Goal: Task Accomplishment & Management: Use online tool/utility

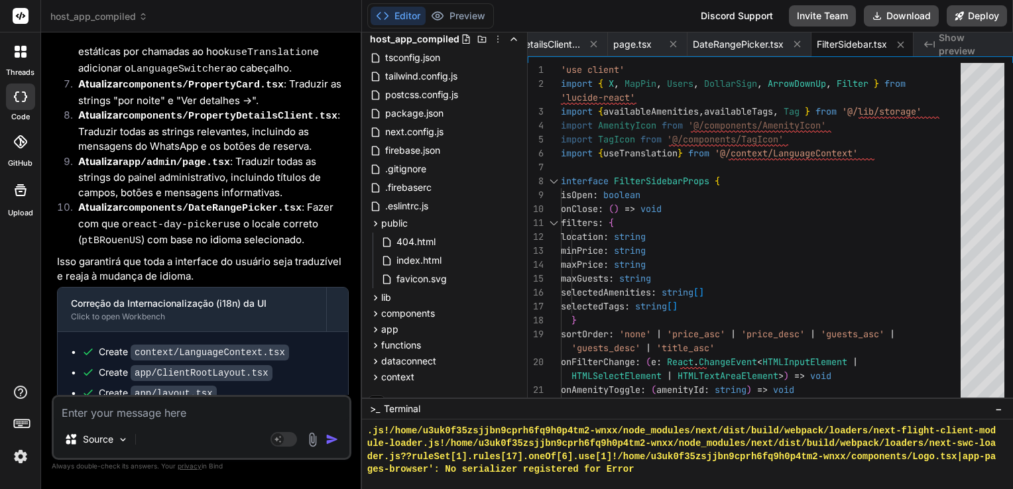
scroll to position [3238, 0]
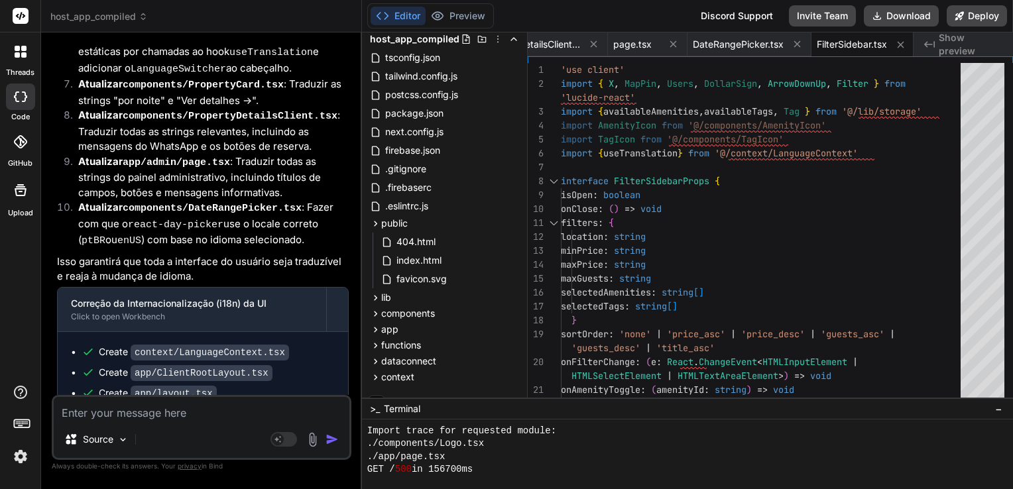
click at [709, 461] on div "./app/page.tsx" at bounding box center [681, 457] width 629 height 13
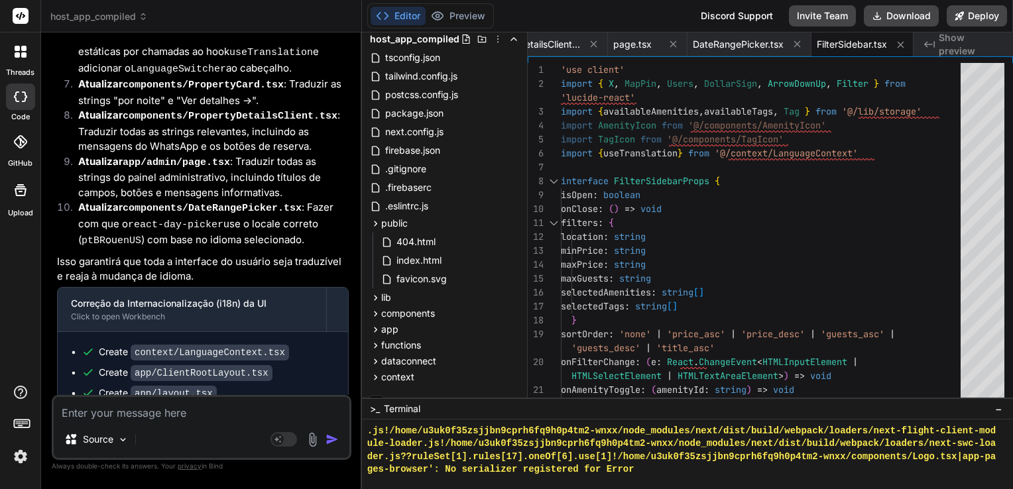
scroll to position [3437, 0]
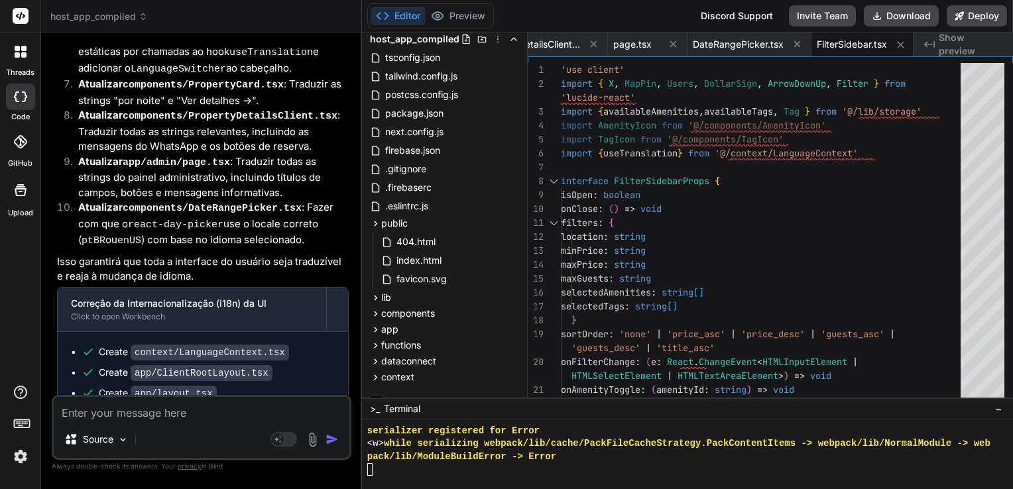
click at [223, 412] on textarea at bounding box center [202, 409] width 296 height 24
type textarea "Q"
type textarea "x"
type textarea "Qu"
type textarea "x"
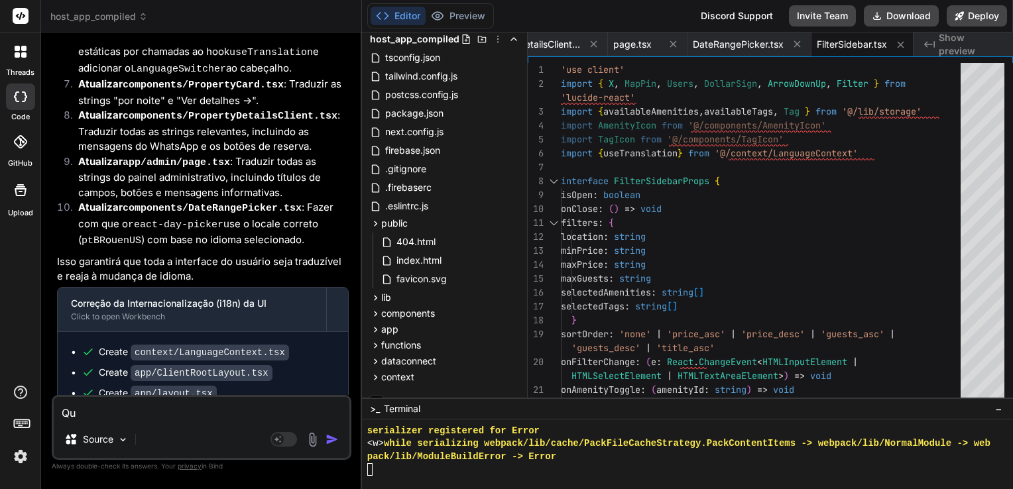
type textarea "Qua"
type textarea "x"
type textarea "Qual"
type textarea "x"
type textarea "Qual"
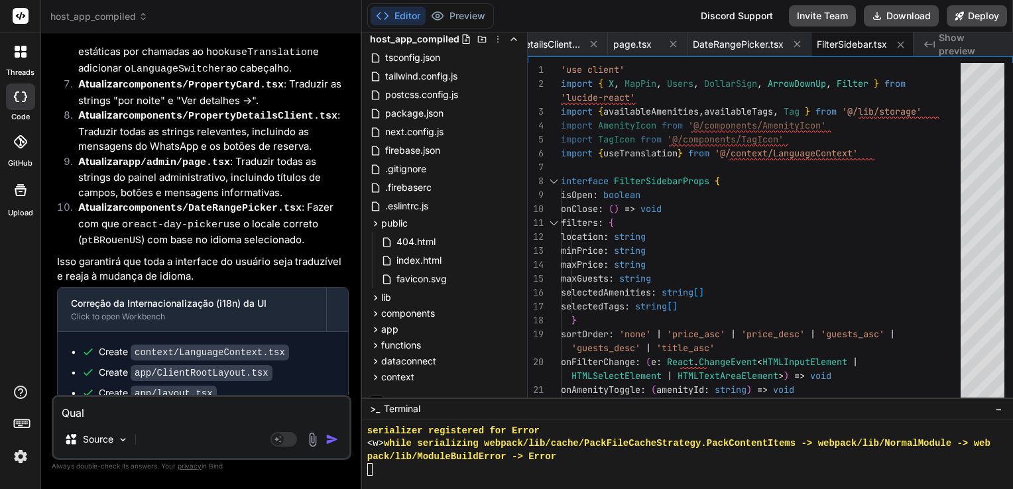
type textarea "x"
type textarea "Qual f"
type textarea "x"
type textarea "Qual fo"
type textarea "x"
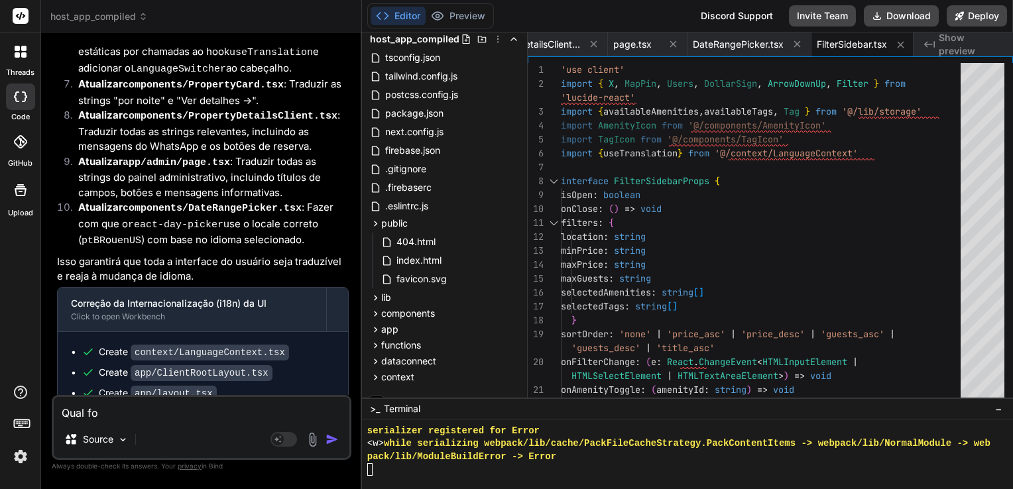
type textarea "Qual foi"
type textarea "x"
type textarea "Qual foi"
type textarea "x"
type textarea "Qual foi o"
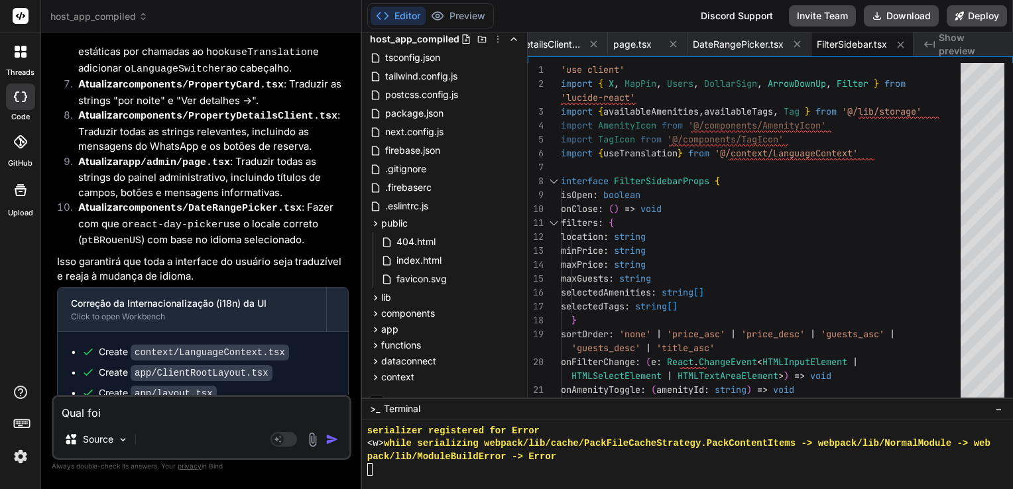
type textarea "x"
type textarea "Qual foi o"
type textarea "x"
type textarea "Qual foi o e"
type textarea "x"
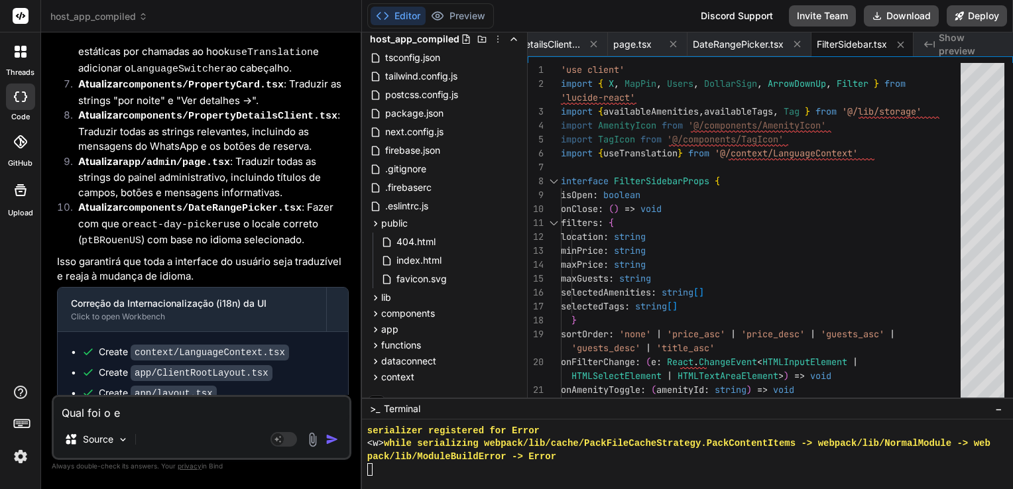
type textarea "Qual foi o er"
type textarea "x"
type textarea "Qual foi o err"
type textarea "x"
type textarea "Qual foi o erro"
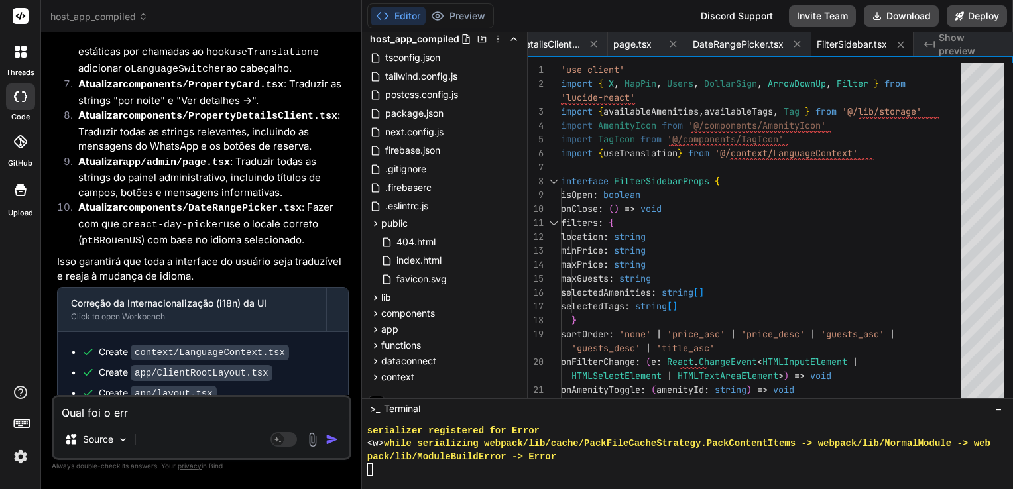
type textarea "x"
type textarea "Qual foi o erro?"
type textarea "x"
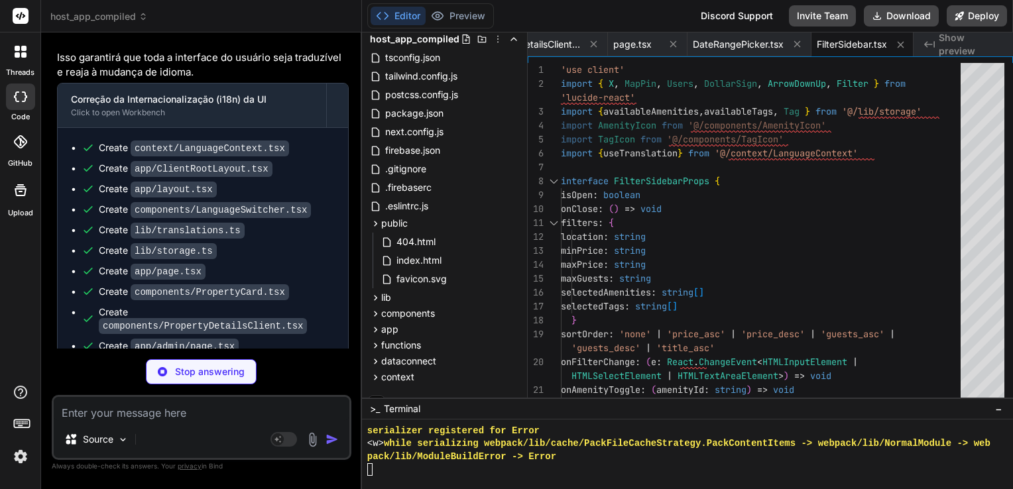
scroll to position [5700, 0]
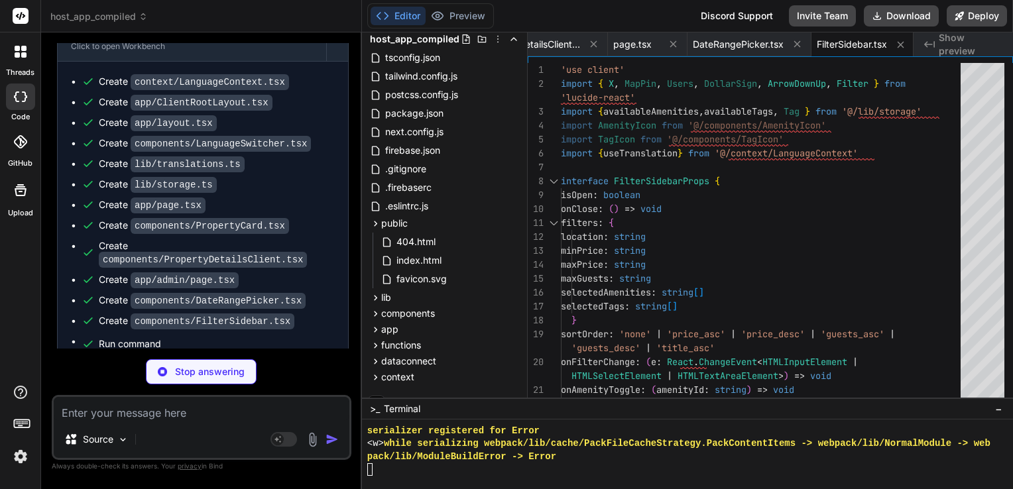
type textarea "x"
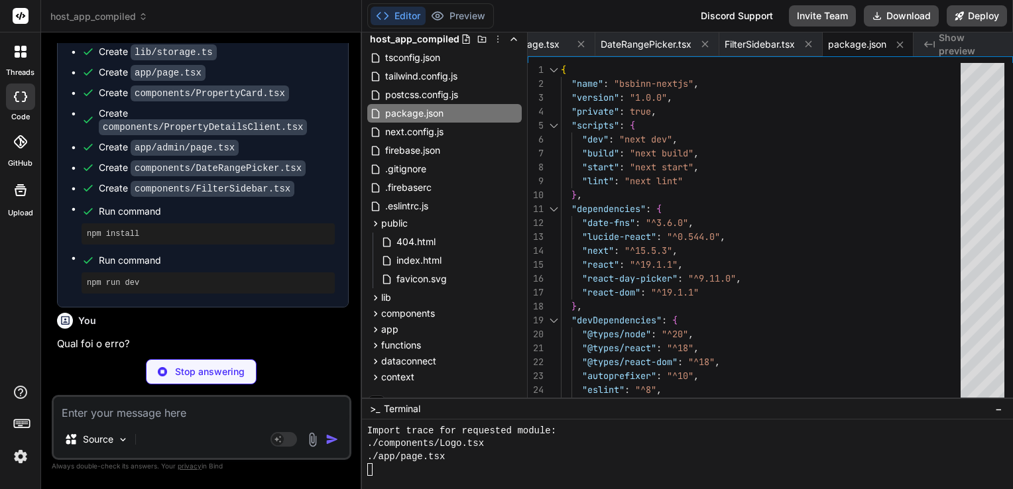
scroll to position [5888, 0]
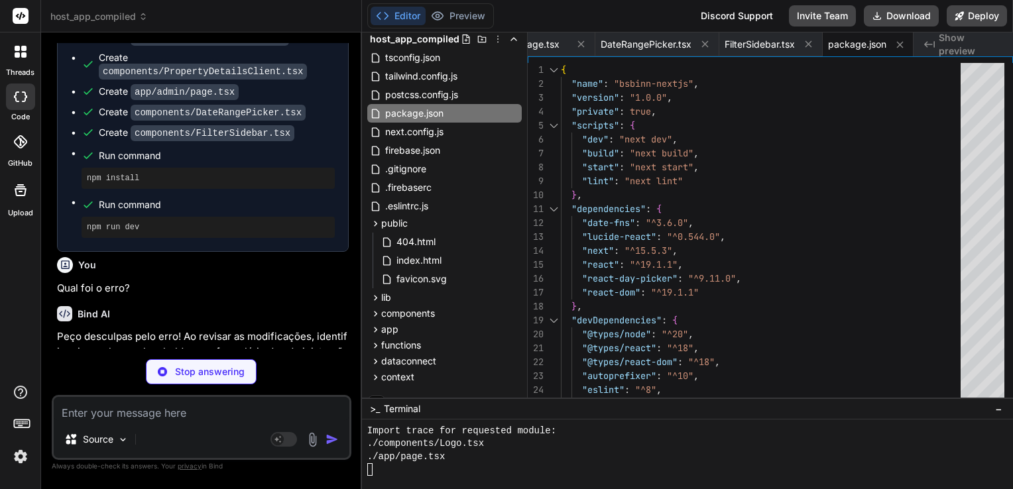
type textarea "x"
type textarea "hover:bg-orange-200 transition-colors"> <Edit3 size={16} suppressHydrationWarni…"
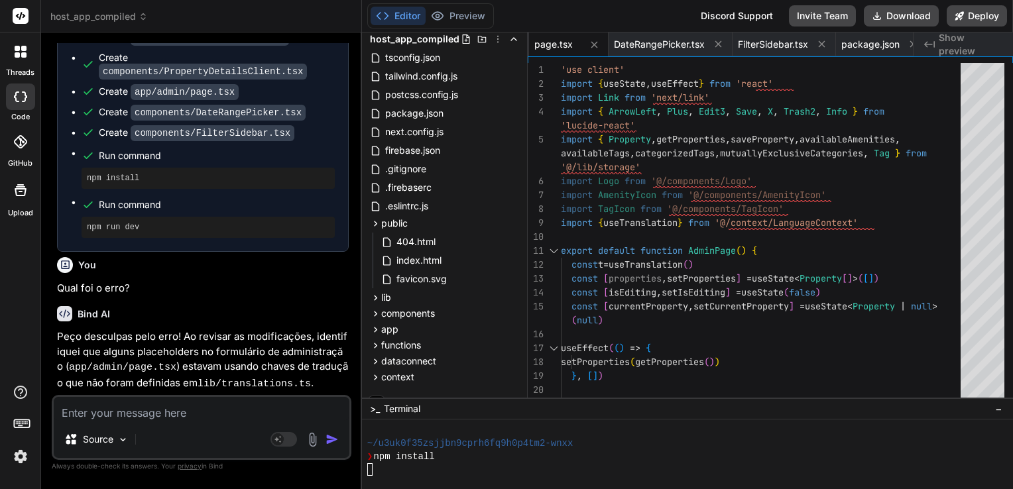
scroll to position [4659, 0]
type textarea "x"
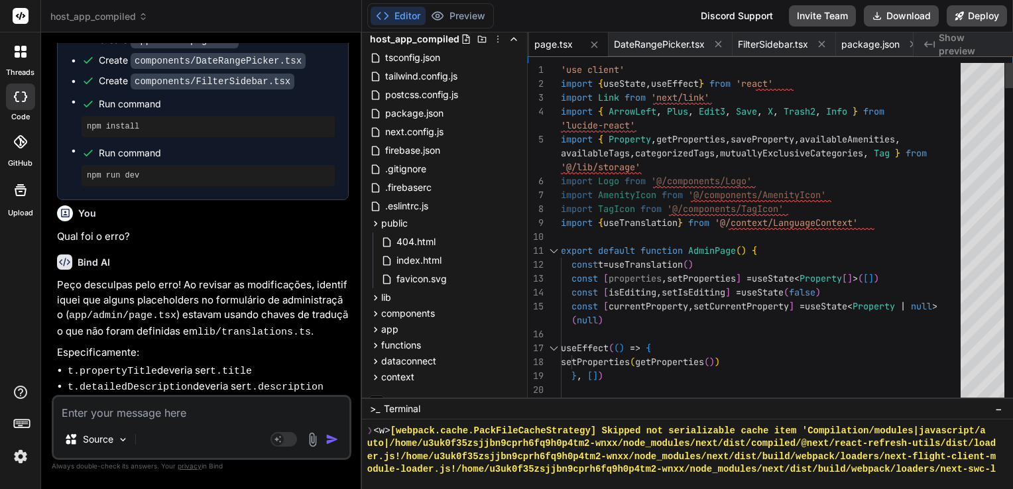
scroll to position [0, 0]
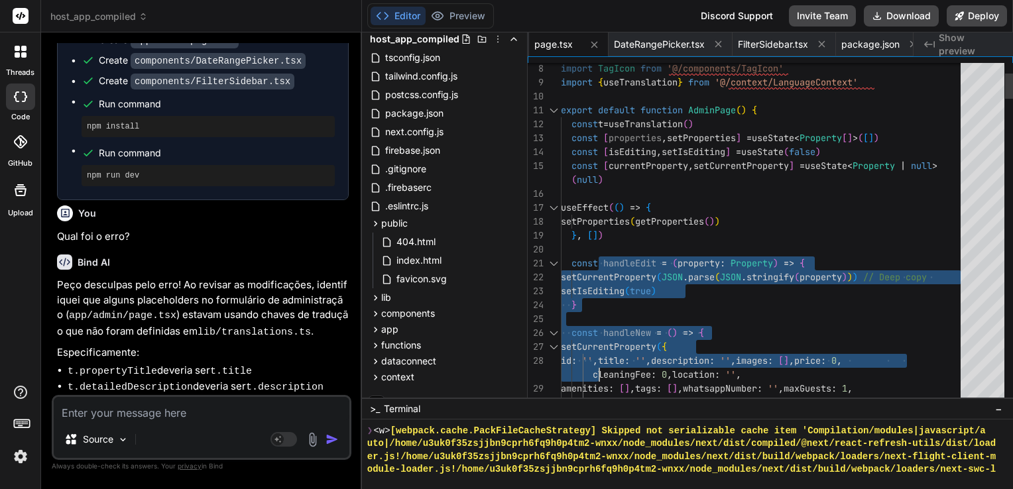
drag, startPoint x: 601, startPoint y: 396, endPoint x: 607, endPoint y: 334, distance: 62.0
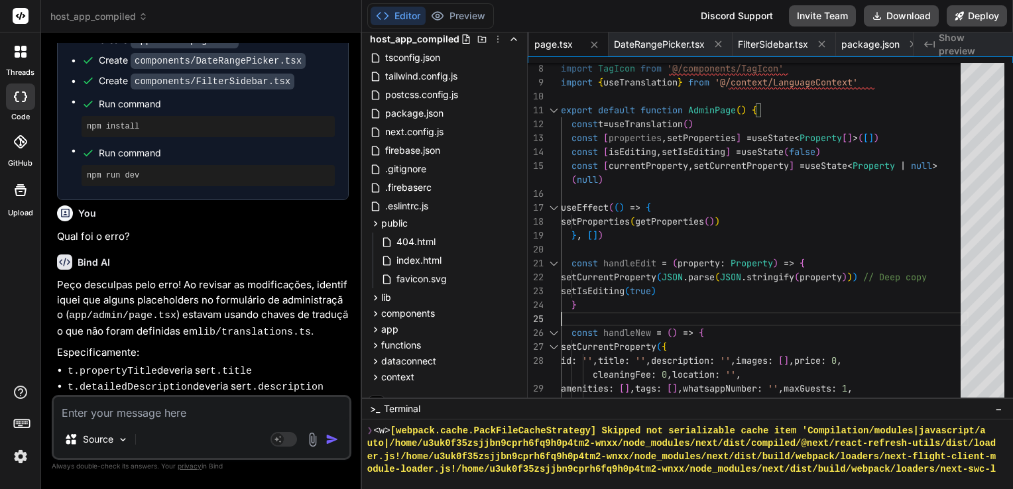
type textarea "setCurrentProperty({ id: '', title: '', description: '', images: [], price: 0, …"
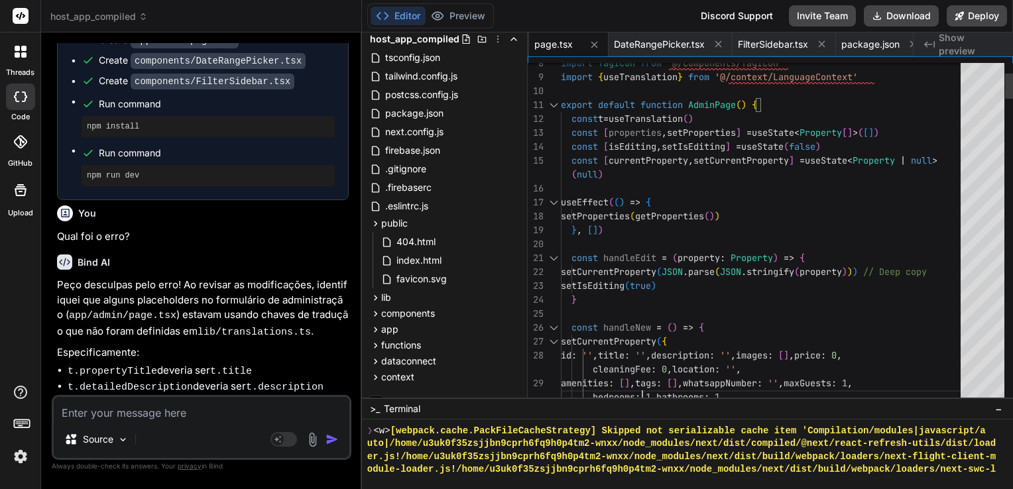
drag, startPoint x: 642, startPoint y: 400, endPoint x: 625, endPoint y: 282, distance: 118.5
click at [626, 282] on div "Files Github host_app_compiled tsconfig.json tailwind.config.js postcss.config.…" at bounding box center [687, 260] width 651 height 457
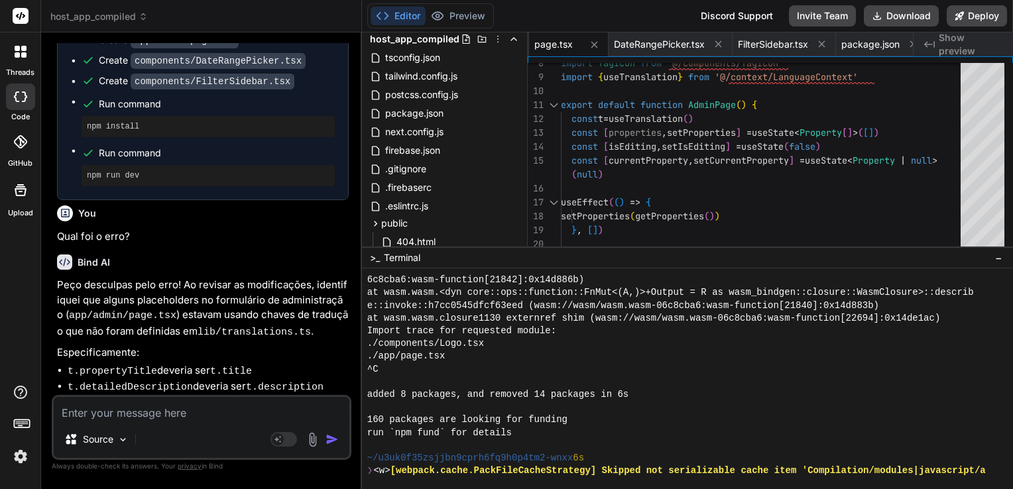
scroll to position [4596, 0]
drag, startPoint x: 473, startPoint y: 398, endPoint x: 467, endPoint y: 245, distance: 153.3
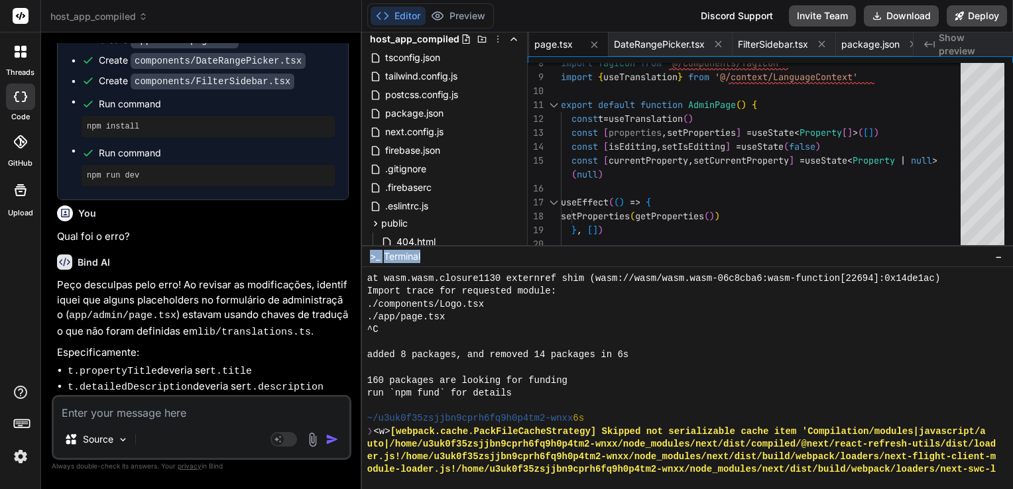
scroll to position [4694, 0]
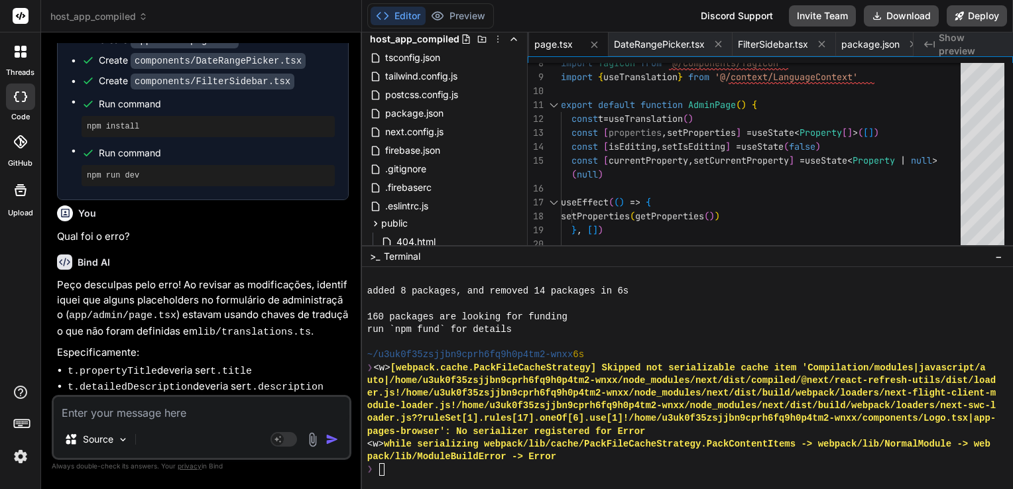
click at [255, 414] on textarea at bounding box center [202, 409] width 296 height 24
type textarea "N"
type textarea "x"
type textarea "No"
type textarea "x"
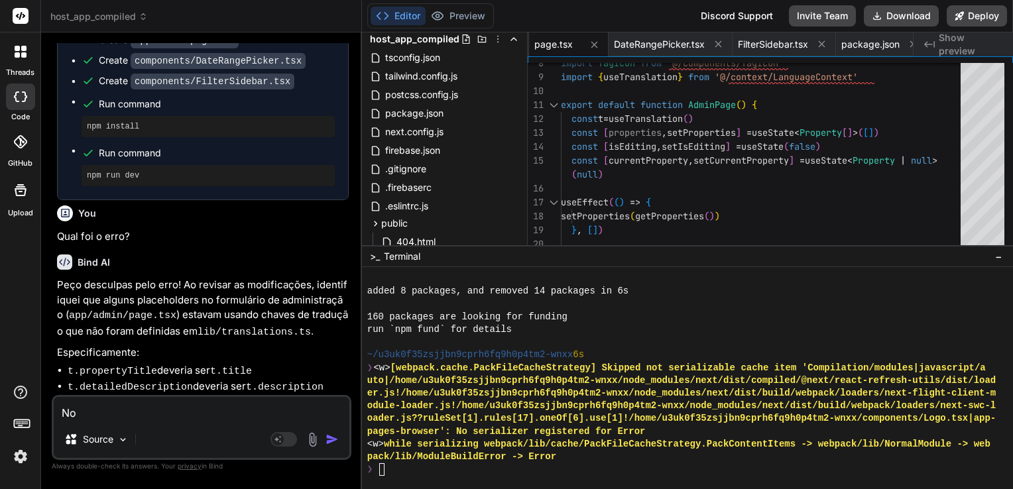
type textarea "N"
type textarea "x"
type textarea "N"
type textarea "x"
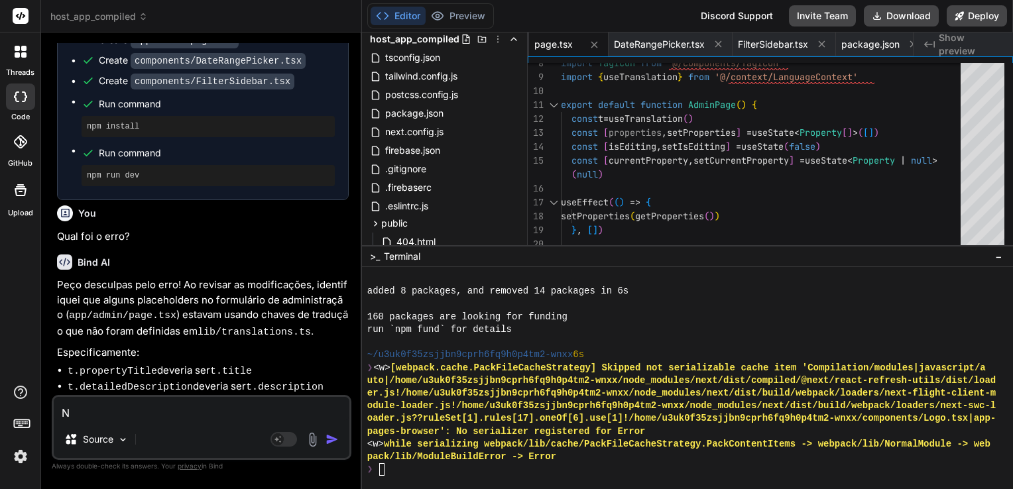
type textarea "No"
type textarea "x"
type textarea "Noc"
type textarea "x"
type textarea "No"
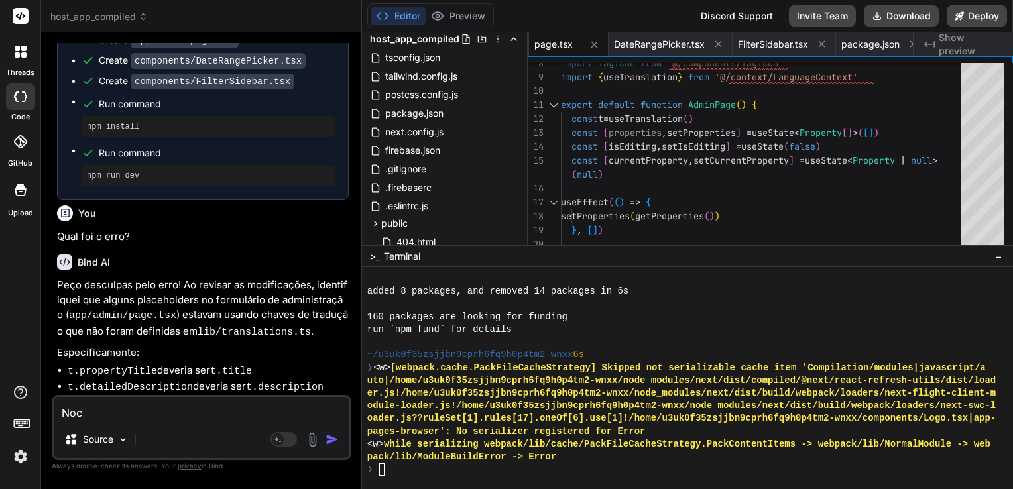
type textarea "x"
type textarea "Nov"
type textarea "x"
type textarea "Nova"
type textarea "x"
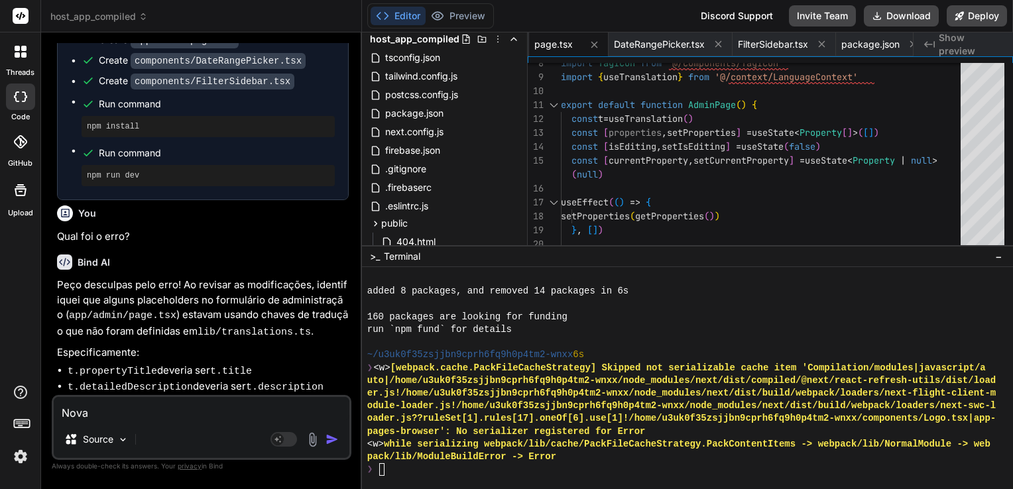
type textarea "Novam"
type textarea "x"
type textarea "Novame"
type textarea "x"
type textarea "Novamen"
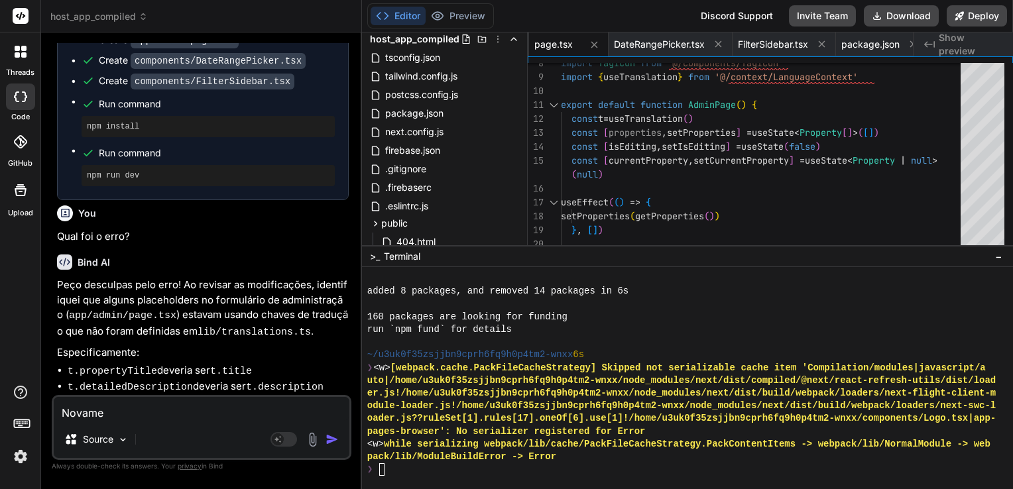
type textarea "x"
type textarea "Novament"
type textarea "x"
type textarea "Novamente"
type textarea "x"
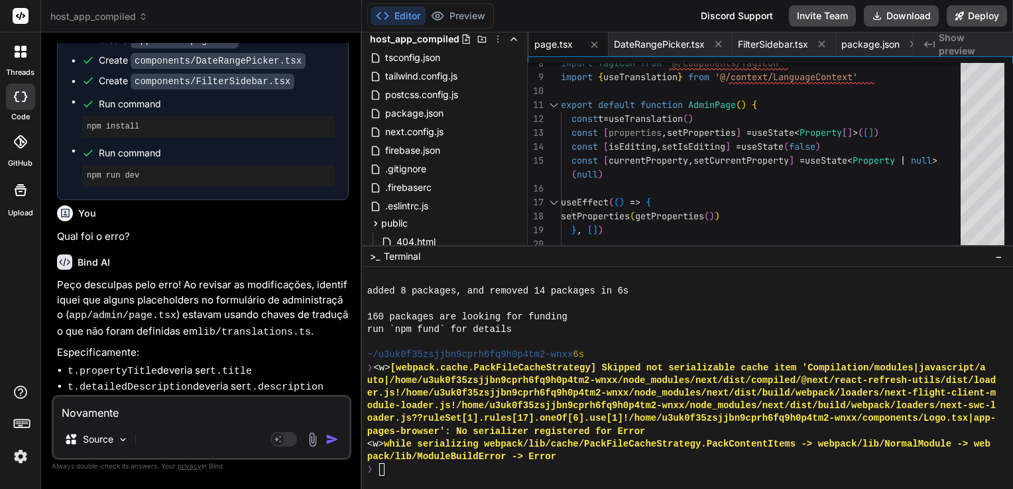
type textarea "Novamente?"
type textarea "x"
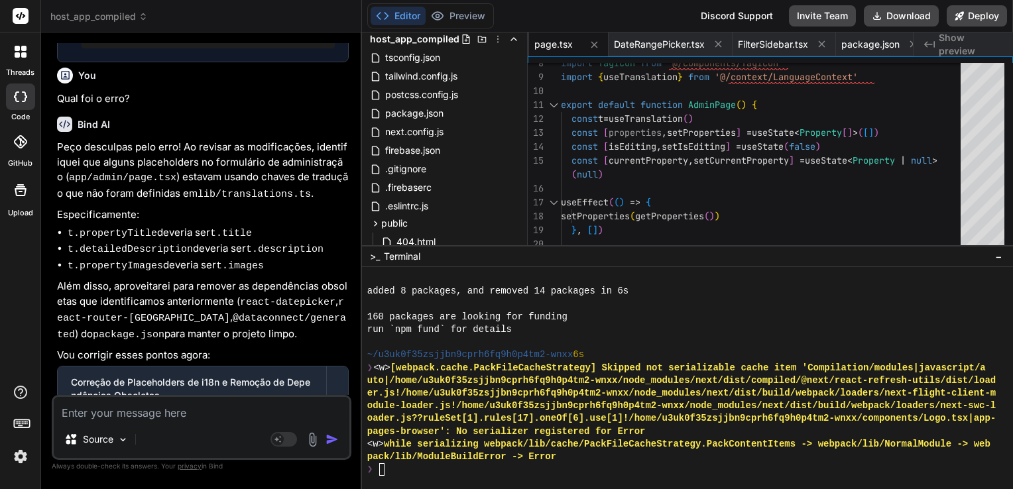
scroll to position [6077, 0]
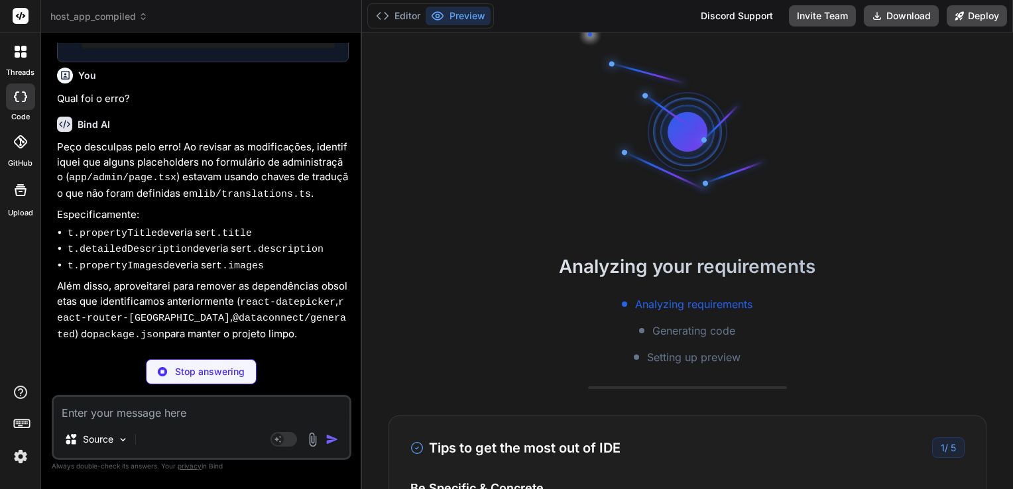
type textarea "x"
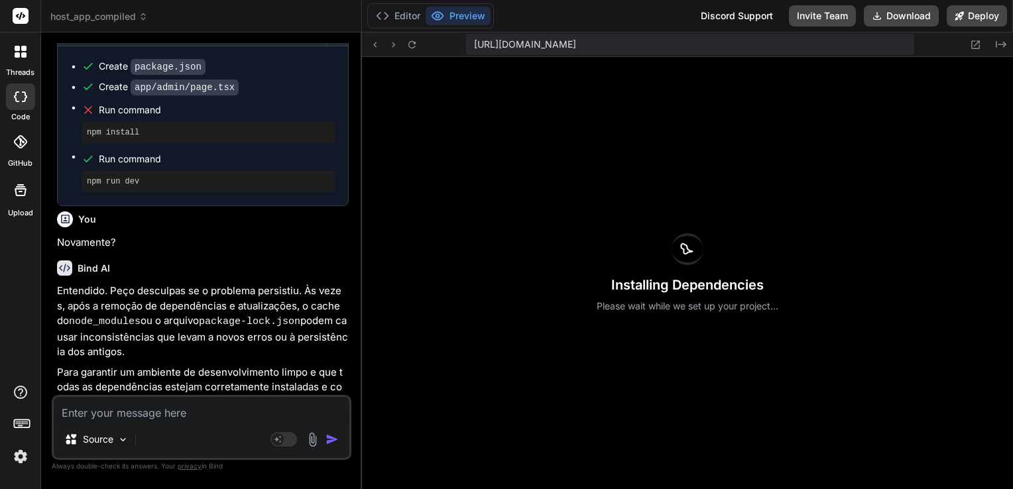
scroll to position [4914, 0]
type textarea "Q"
type textarea "x"
type textarea "Qu"
type textarea "x"
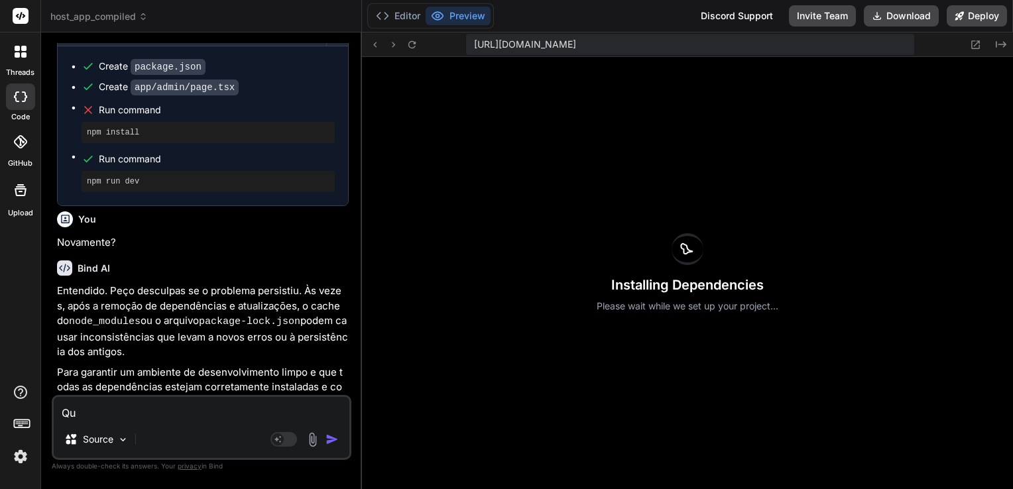
type textarea "Qua"
type textarea "x"
type textarea "Qual"
type textarea "x"
type textarea "Qual"
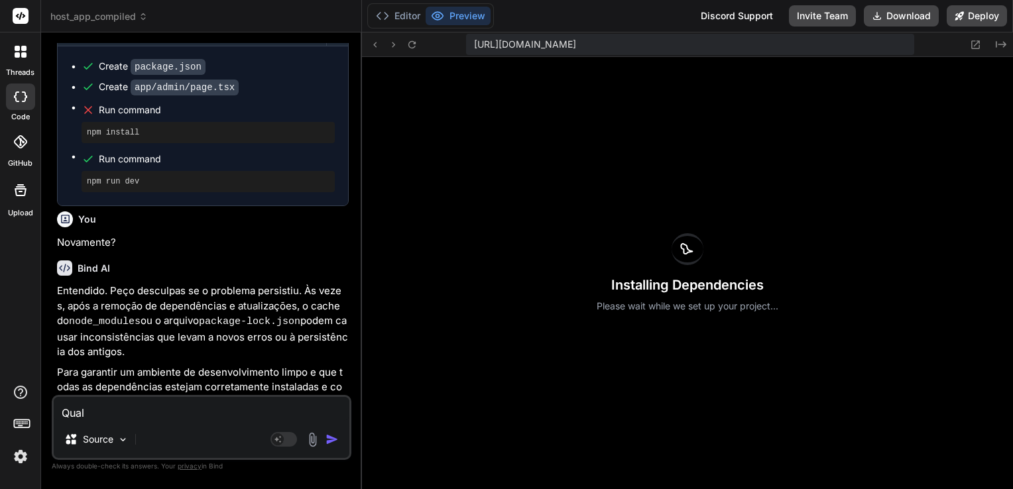
type textarea "x"
type textarea "Qual s"
type textarea "x"
type textarea "Qual se"
type textarea "x"
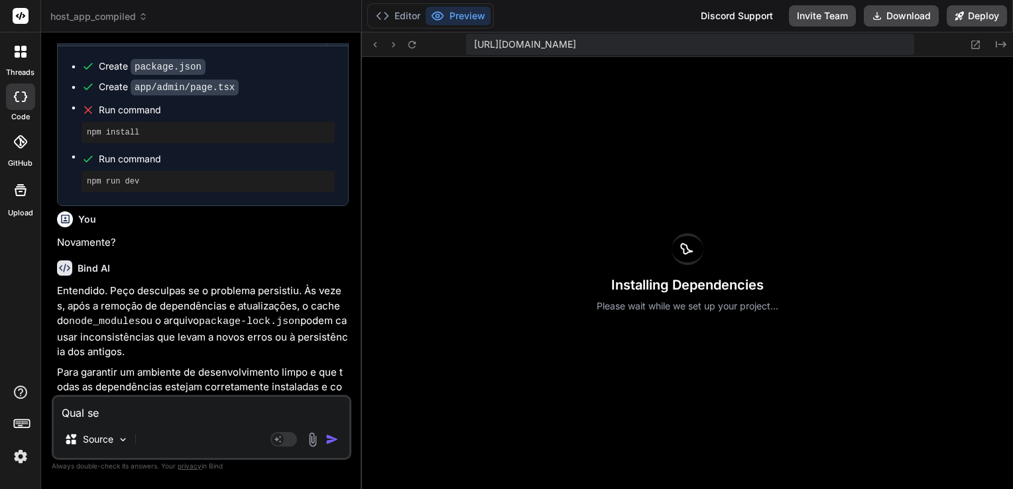
type textarea "Qual ser"
type textarea "x"
type textarea "Qual seri"
type textarea "x"
type textarea "Qual seria"
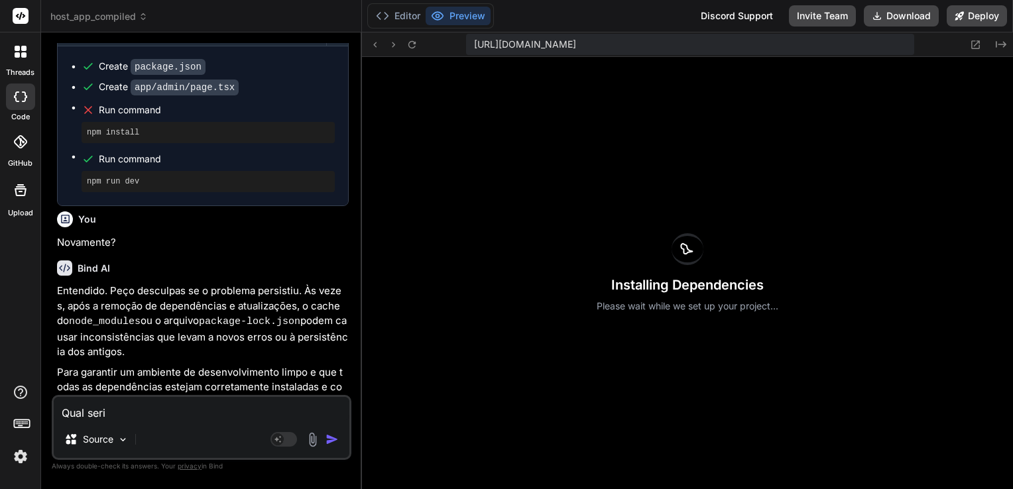
type textarea "x"
type textarea "Qual seria"
type textarea "x"
type textarea "Qual seria o"
type textarea "x"
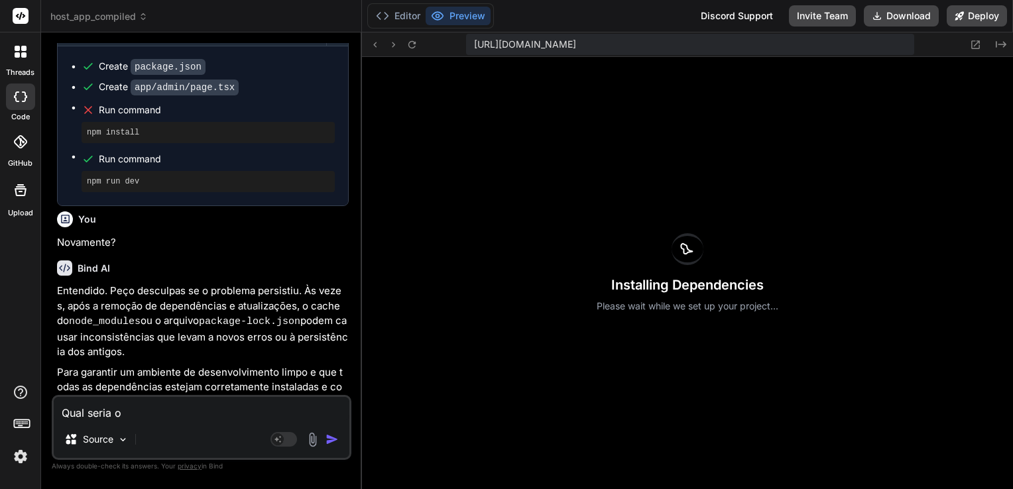
type textarea "Qual seria o"
type textarea "x"
type textarea "Qual seria o p"
type textarea "x"
type textarea "Qual seria o pr"
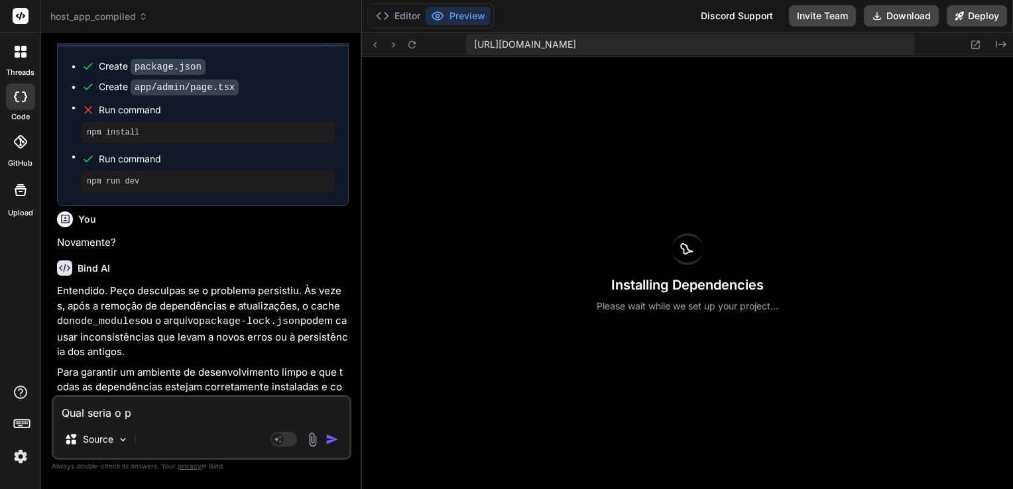
type textarea "x"
type textarea "Qual seria o pre"
type textarea "x"
type textarea "Qual seria o prej"
type textarea "x"
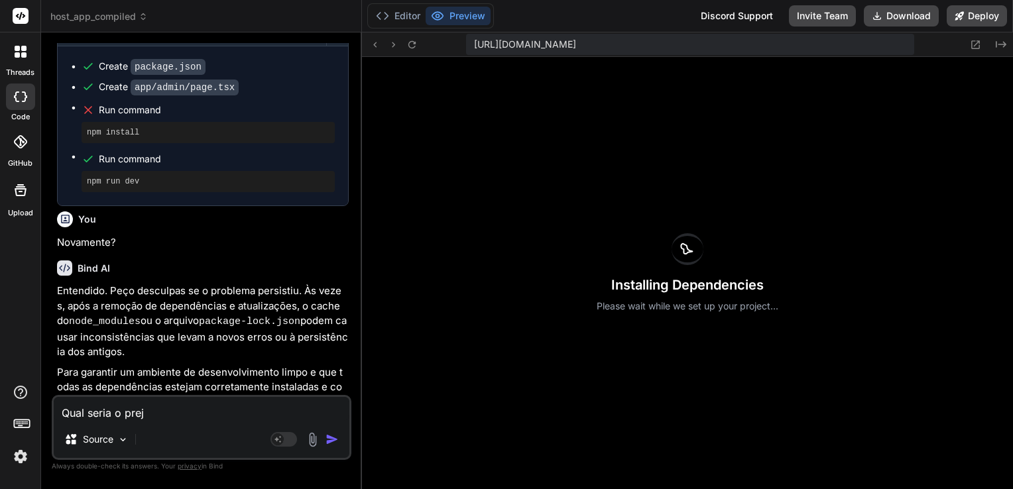
type textarea "Qual seria o preju"
type textarea "x"
type textarea "Qual seria o prejuí"
type textarea "x"
type textarea "Qual seria o prejuíz"
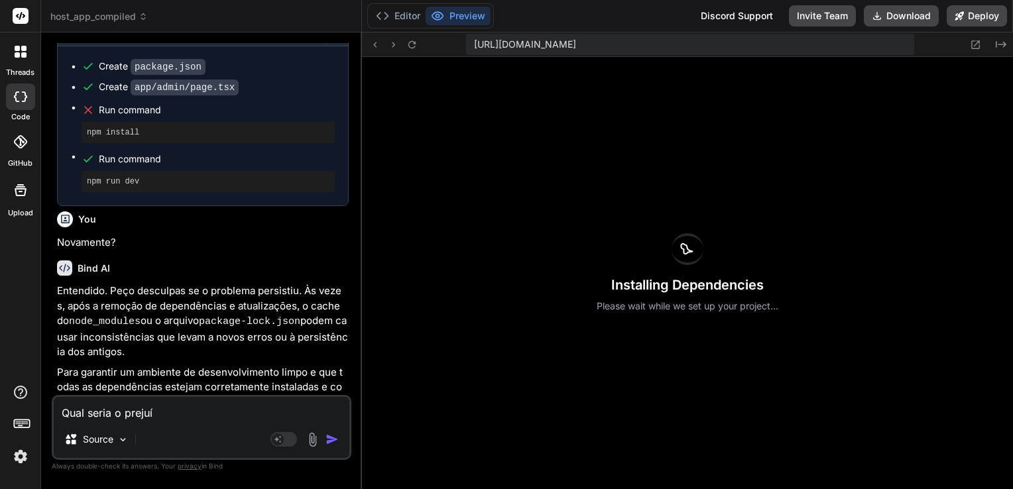
type textarea "x"
type textarea "Qual seria o prejuízo"
type textarea "x"
type textarea "Qual seria o prejuízoi"
type textarea "x"
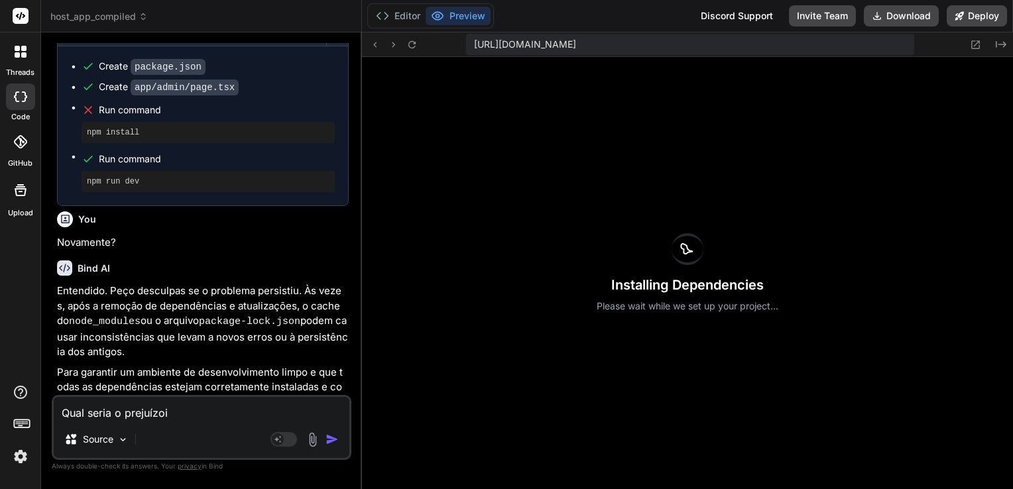
type textarea "Qual seria o prejuízo"
type textarea "x"
type textarea "Qual seria o prejuízo"
type textarea "x"
type textarea "Qual seria o prejuízo c"
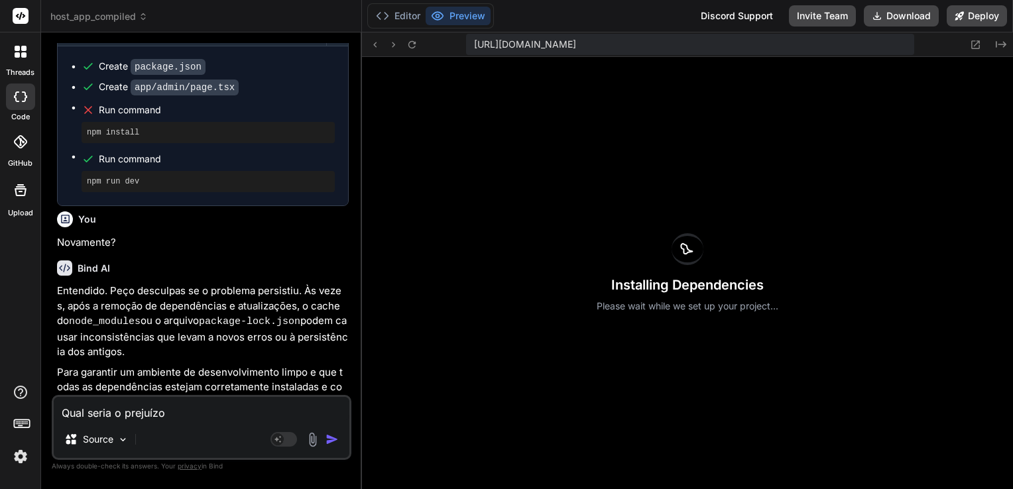
type textarea "x"
type textarea "Qual seria o prejuízo ca"
type textarea "x"
type textarea "Qual seria o prejuízo cas"
type textarea "x"
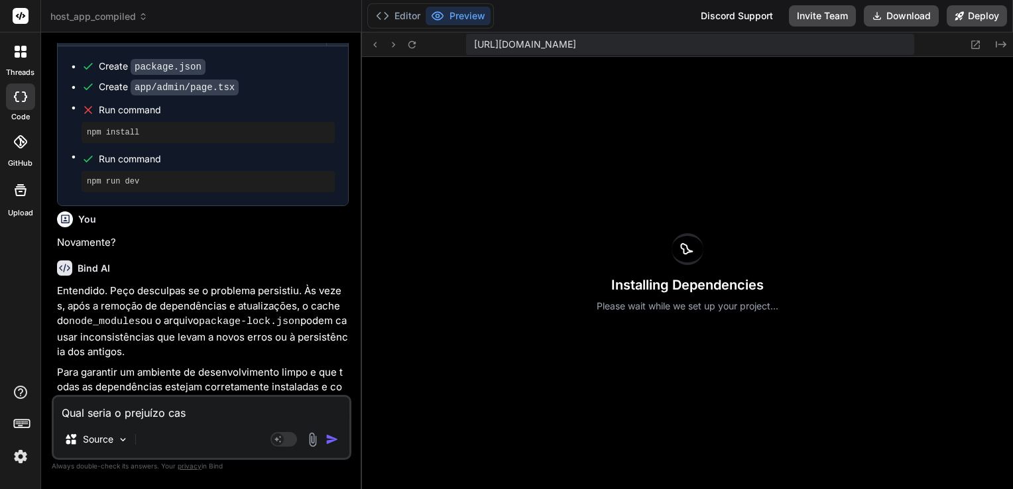
type textarea "Qual seria o prejuízo caso"
type textarea "x"
type textarea "Qual seria o prejuízo caso"
type textarea "x"
type textarea "Qual seria o prejuízo caso o"
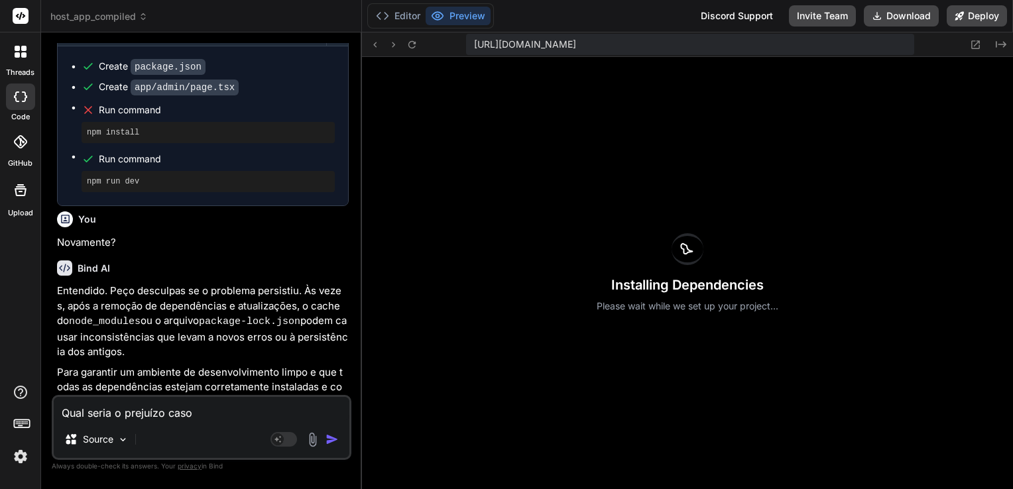
type textarea "x"
type textarea "Qual seria o prejuízo caso o"
type textarea "x"
type textarea "Qual seria o prejuízo caso o p"
type textarea "x"
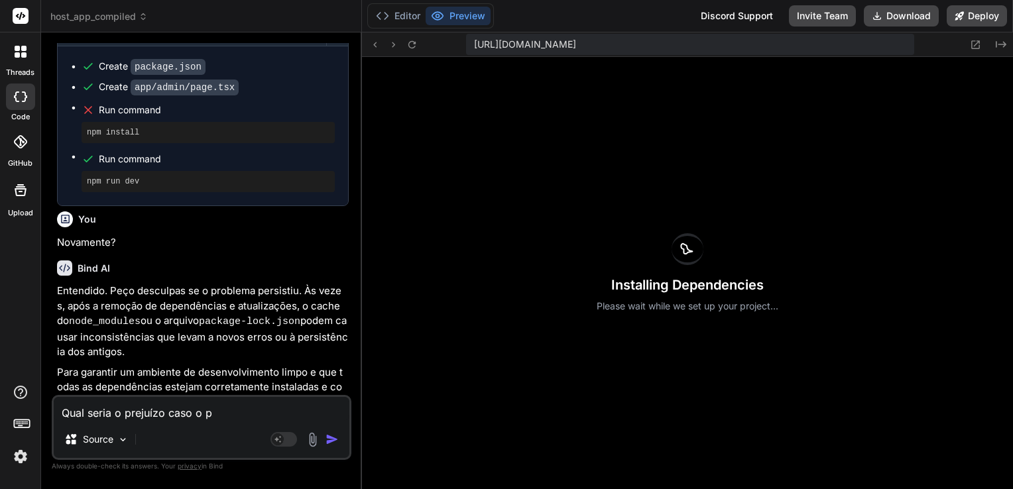
type textarea "Qual seria o prejuízo caso o pr"
type textarea "x"
type textarea "Qual seria o prejuízo caso o pro"
type textarea "x"
type textarea "Qual seria o prejuízo caso o proj"
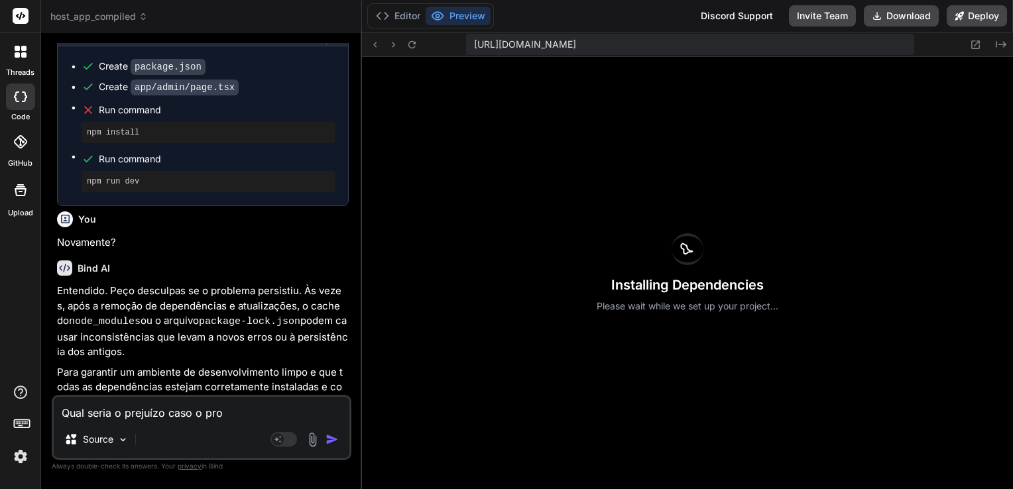
type textarea "x"
type textarea "Qual seria o prejuízo caso o proje"
type textarea "x"
type textarea "Qual seria o prejuízo caso o projet"
type textarea "x"
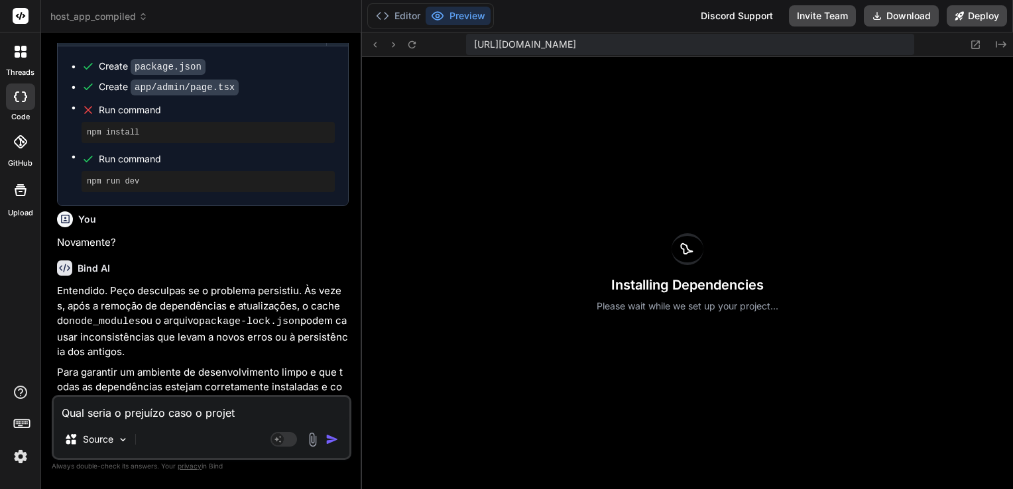
type textarea "Qual seria o prejuízo caso o projeto"
type textarea "x"
type textarea "Qual seria o prejuízo caso o projeto"
type textarea "x"
type textarea "Qual seria o prejuízo caso o projeto d"
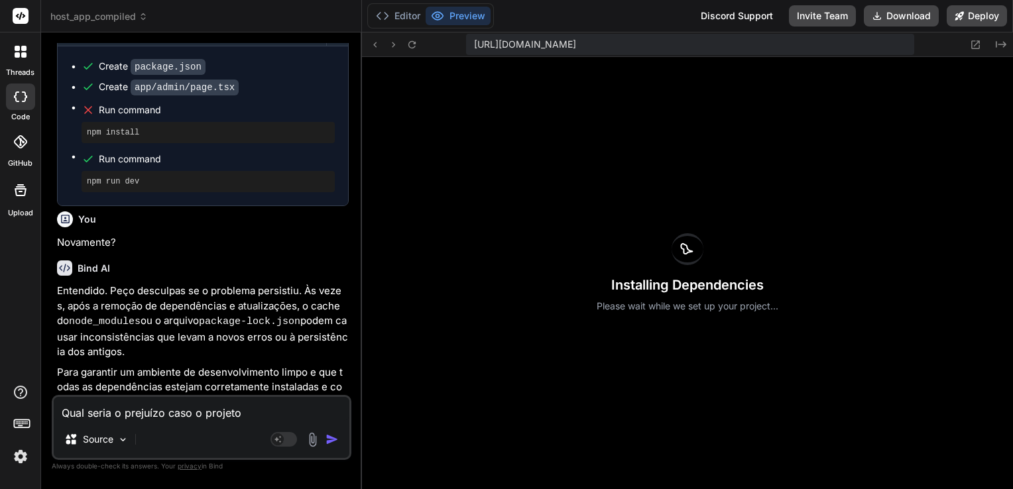
type textarea "x"
type textarea "Qual seria o prejuízo caso o projeto de"
type textarea "x"
type textarea "Qual seria o prejuízo caso o projeto dei"
type textarea "x"
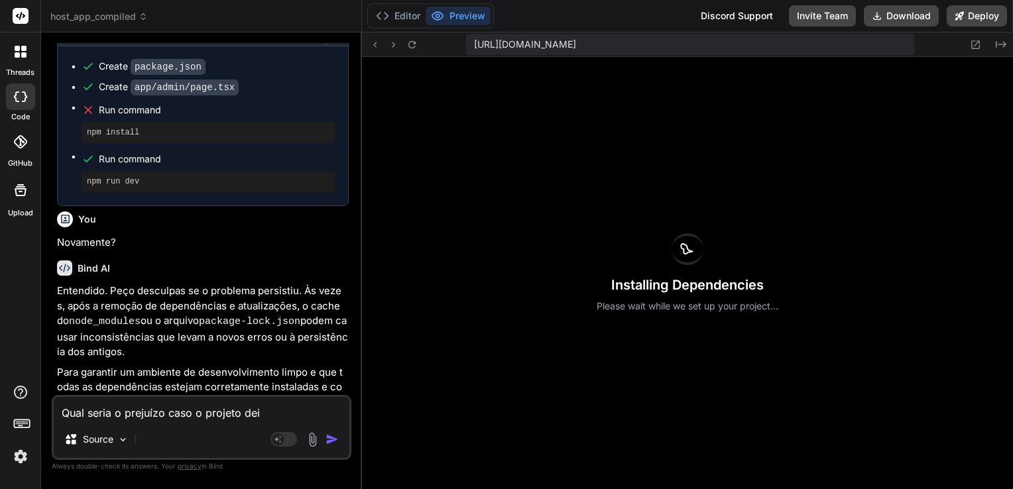
type textarea "Qual seria o prejuízo caso o projeto deix"
type textarea "x"
type textarea "Qual seria o prejuízo caso o projeto deixa"
type textarea "x"
type textarea "Qual seria o prejuízo caso o projeto deixas"
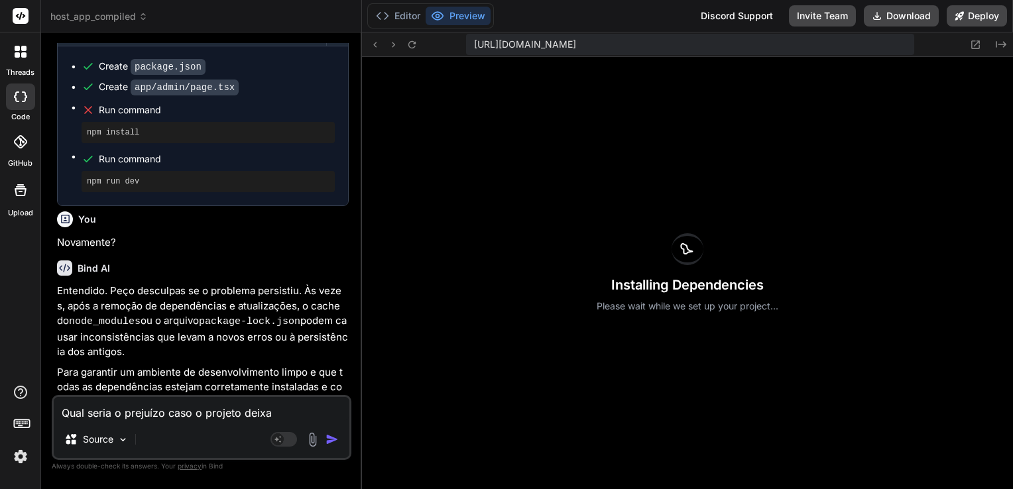
type textarea "x"
type textarea "Qual seria o prejuízo caso o projeto deixass"
type textarea "x"
type textarea "Qual seria o prejuízo caso o projeto deixasse"
type textarea "x"
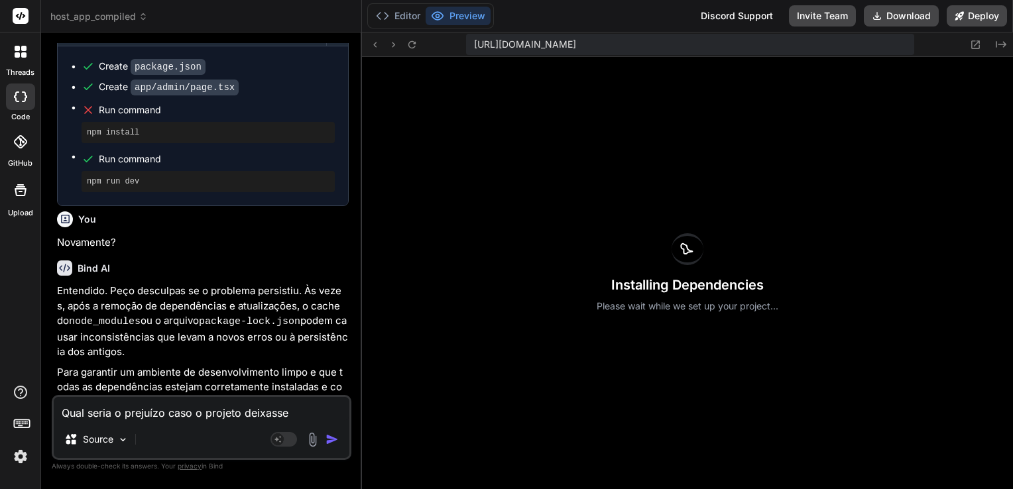
type textarea "Qual seria o prejuízo caso o projeto deixasse"
type textarea "x"
type textarea "Qual seria o prejuízo caso o projeto deixasse d"
type textarea "x"
type textarea "Qual seria o prejuízo caso o projeto deixasse de"
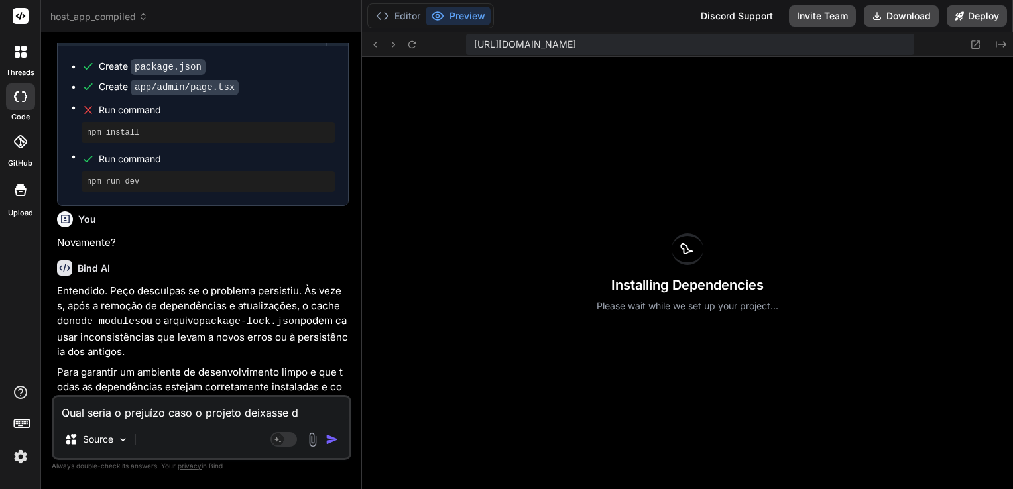
type textarea "x"
type textarea "Qual seria o prejuízo caso o projeto deixasse de"
type textarea "x"
type textarea "Qual seria o prejuízo caso o projeto deixasse de s"
type textarea "x"
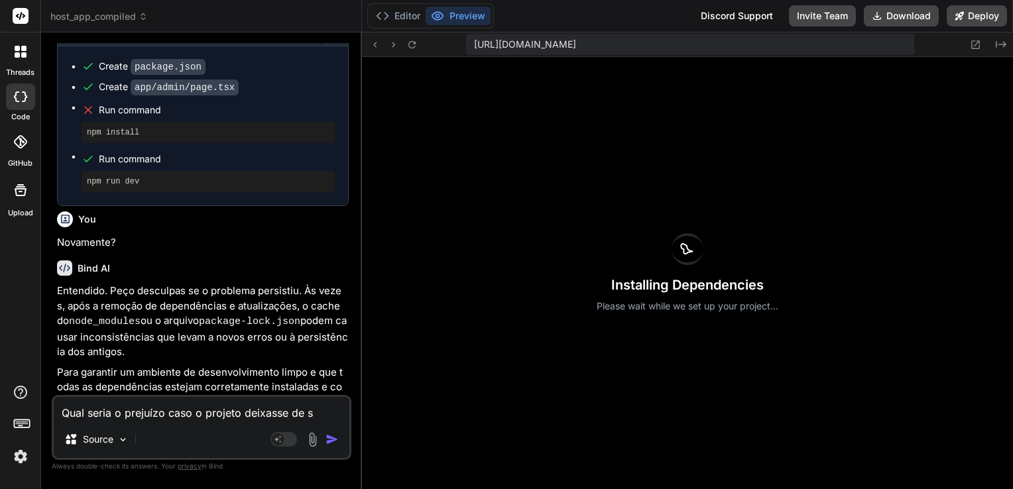
type textarea "Qual seria o prejuízo caso o projeto deixasse de se"
type textarea "x"
type textarea "Qual seria o prejuízo caso o projeto deixasse de ser"
type textarea "x"
type textarea "Qual seria o prejuízo caso o projeto deixasse de ser"
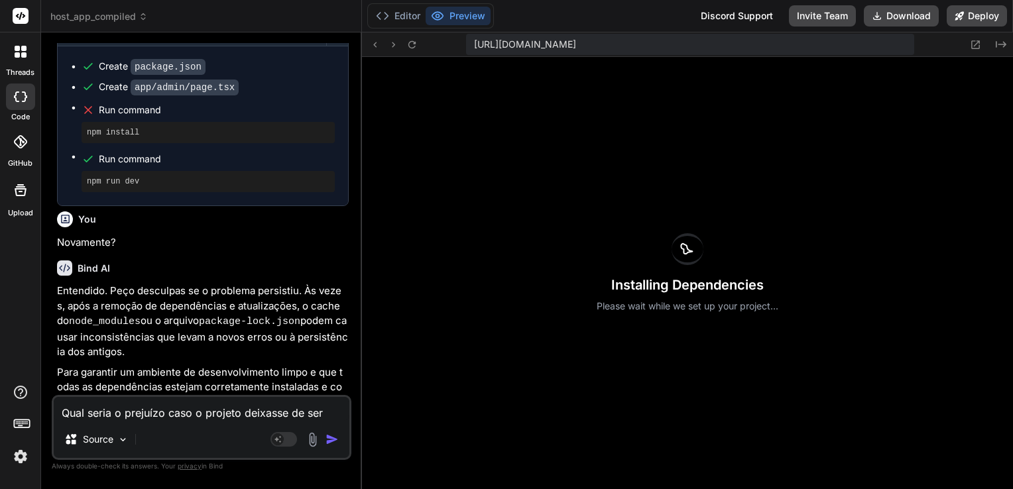
type textarea "x"
type textarea "Qual seria o prejuízo caso o projeto deixasse de ser n"
type textarea "x"
type textarea "Qual seria o prejuízo caso o projeto deixasse de ser ne"
type textarea "x"
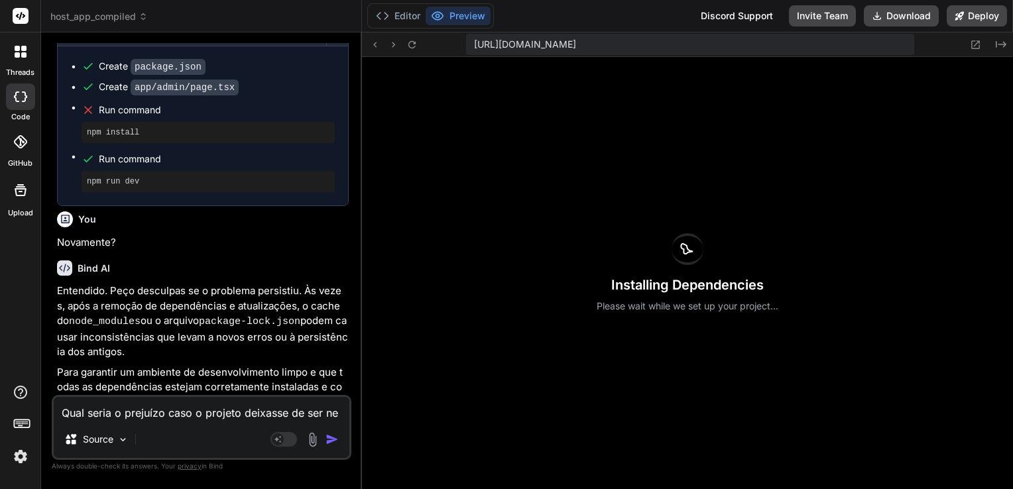
type textarea "Qual seria o prejuízo caso o projeto deixasse de ser nex"
type textarea "x"
type textarea "Qual seria o prejuízo caso o projeto deixasse de ser next"
type textarea "x"
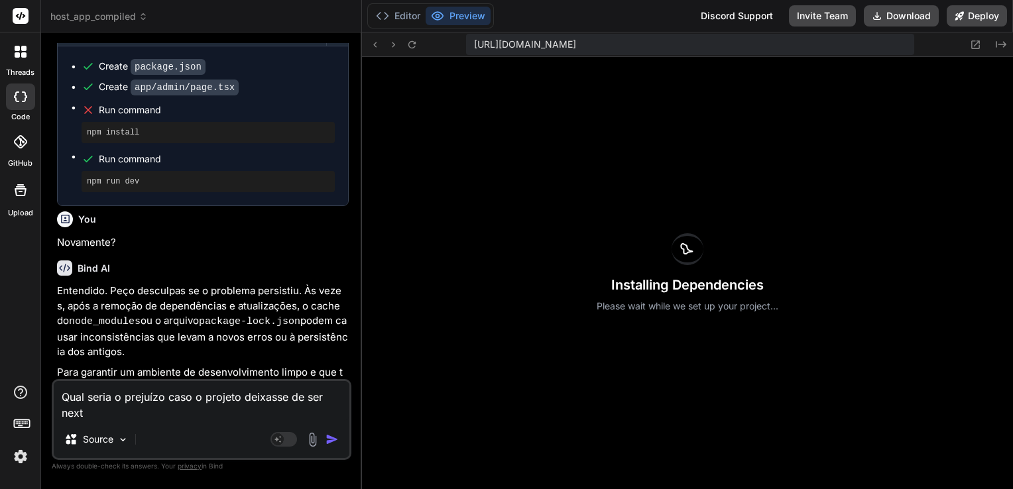
type textarea "Qual seria o prejuízo caso o projeto deixasse de ser next"
type textarea "x"
type textarea "Qual seria o prejuízo caso o projeto deixasse de ser next j"
type textarea "x"
type textarea "Qual seria o prejuízo caso o projeto deixasse de ser next js"
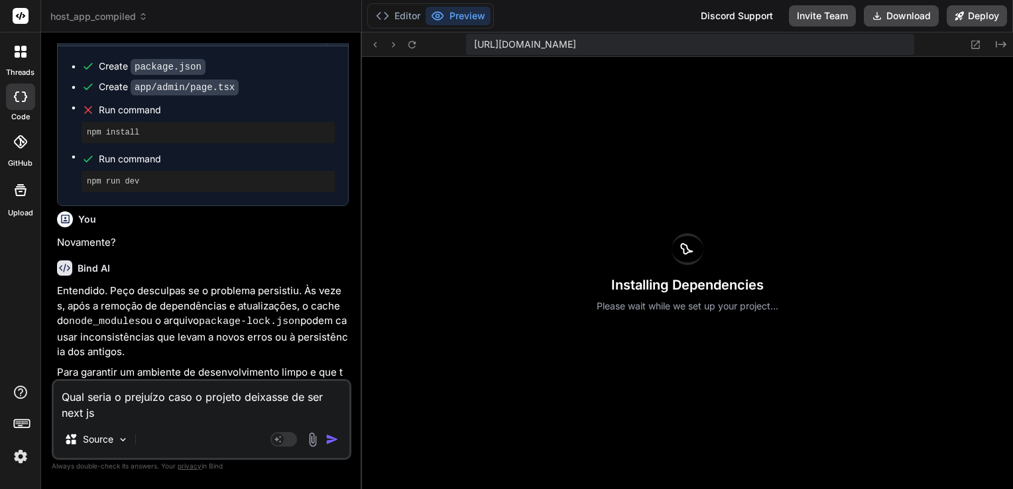
type textarea "x"
type textarea "Qual seria o prejuízo caso o projeto deixasse de ser next js"
type textarea "x"
type textarea "Qual seria o prejuízo caso o projeto deixasse de ser next js e"
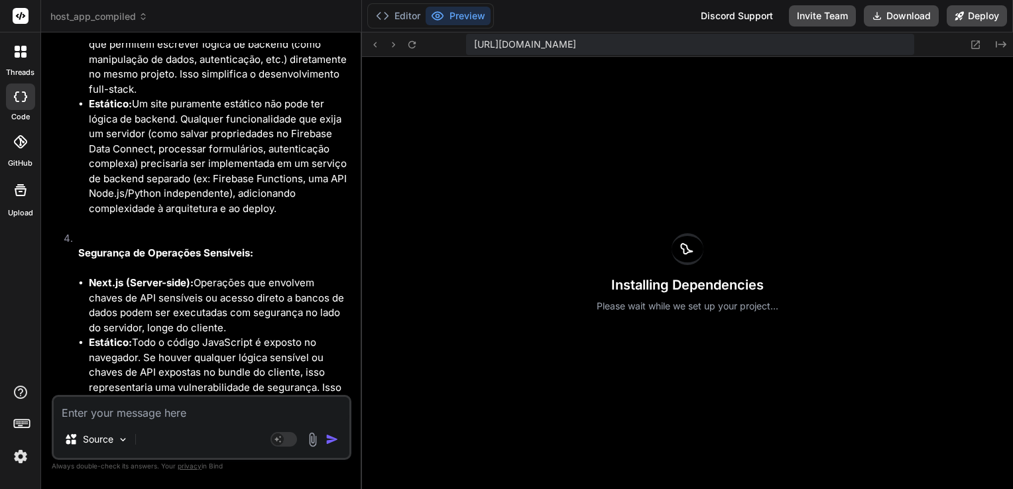
scroll to position [8020, 0]
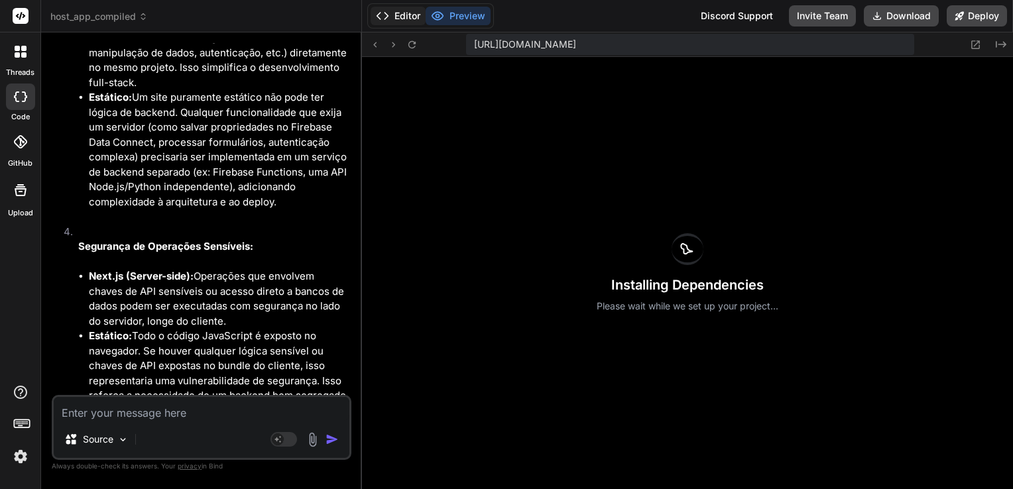
click at [393, 17] on button "Editor" at bounding box center [398, 16] width 55 height 19
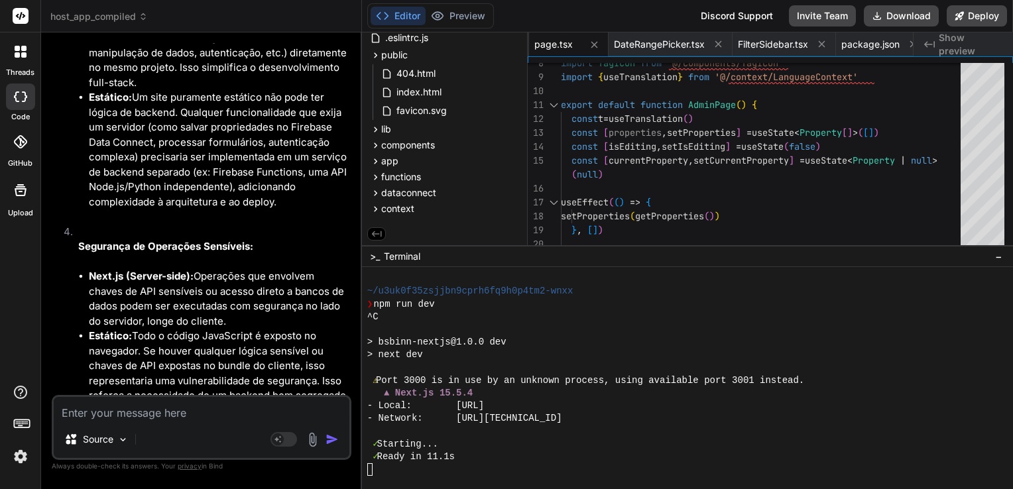
click at [199, 404] on textarea at bounding box center [202, 409] width 296 height 24
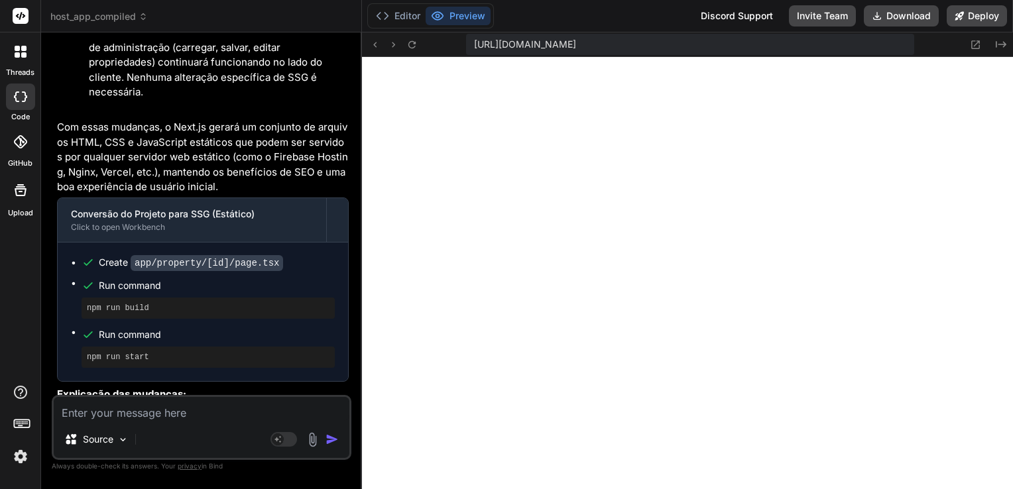
scroll to position [7103, 0]
click at [413, 12] on button "Editor" at bounding box center [398, 16] width 55 height 19
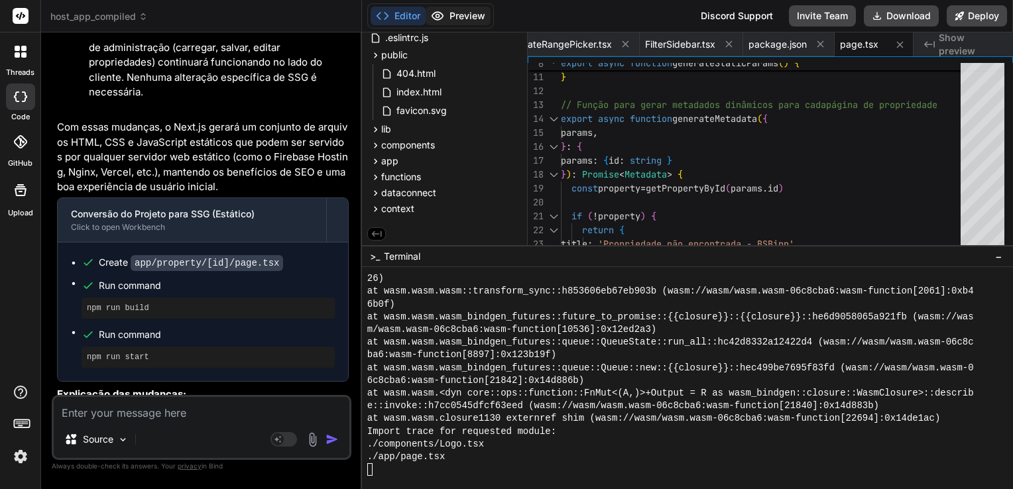
click at [464, 20] on button "Preview" at bounding box center [458, 16] width 65 height 19
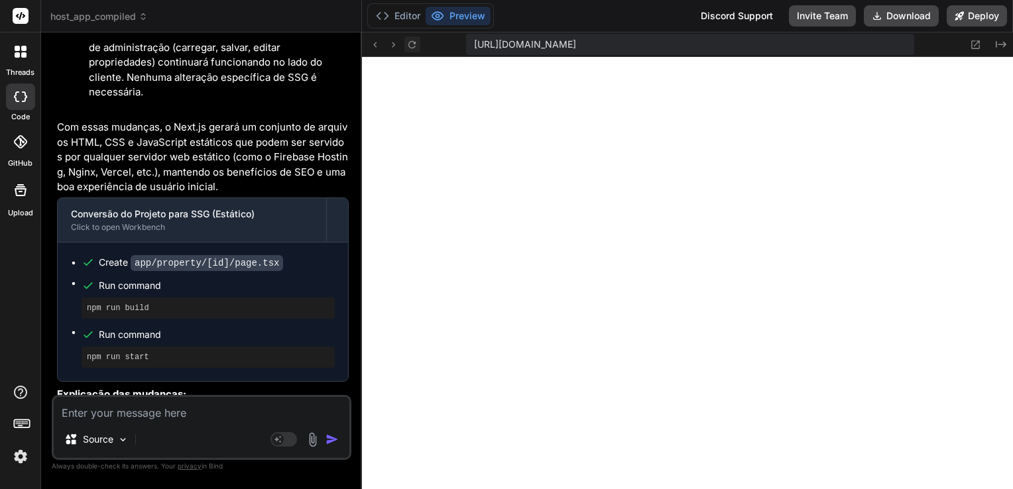
click at [417, 42] on icon at bounding box center [411, 44] width 11 height 11
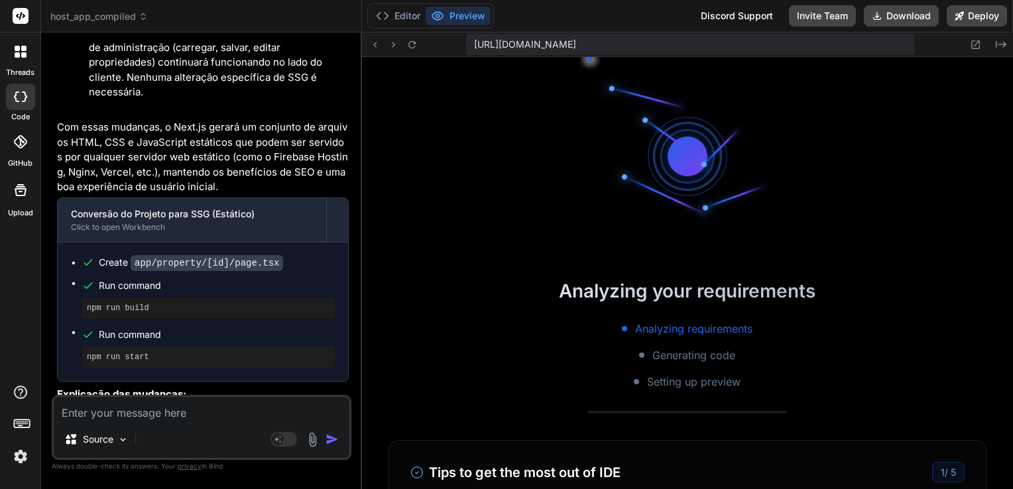
scroll to position [7205, 0]
click at [392, 15] on button "Editor" at bounding box center [398, 16] width 55 height 19
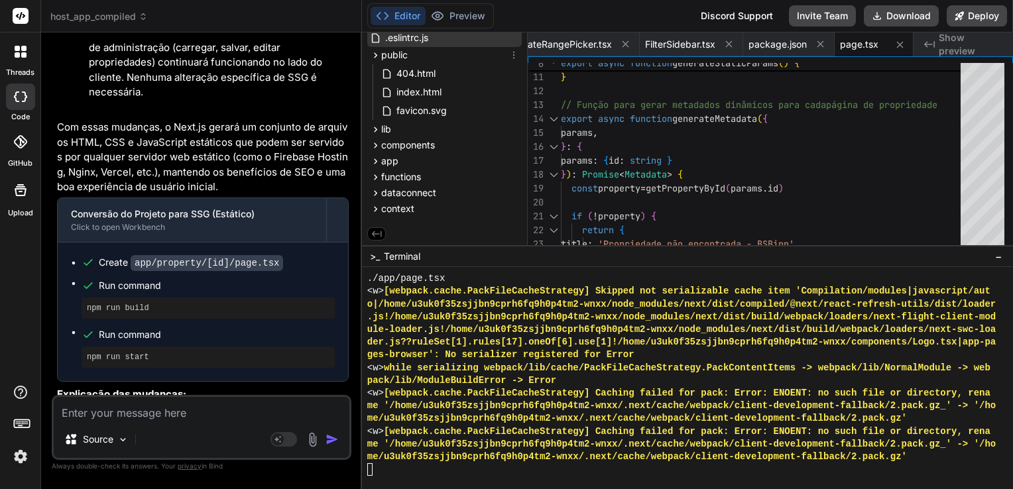
scroll to position [7282, 0]
click at [465, 9] on button "Preview" at bounding box center [458, 16] width 65 height 19
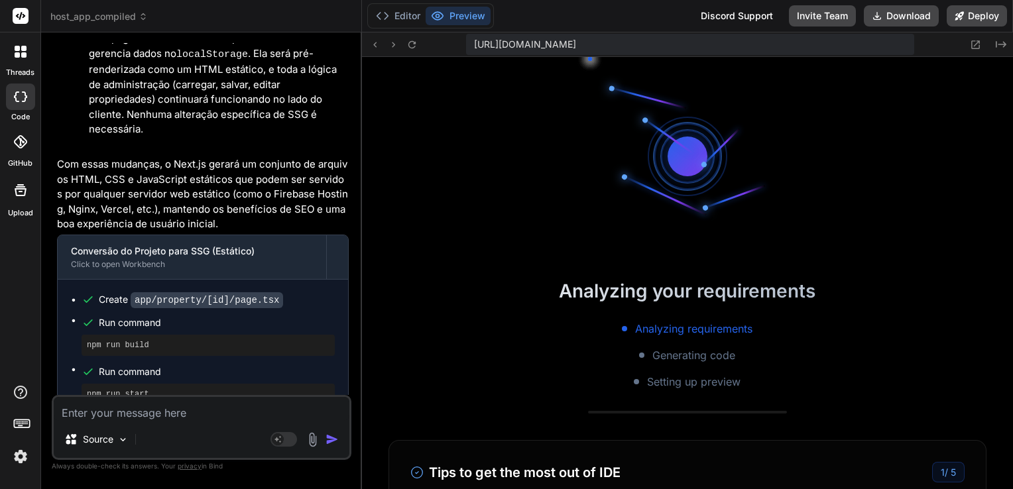
scroll to position [9558, 0]
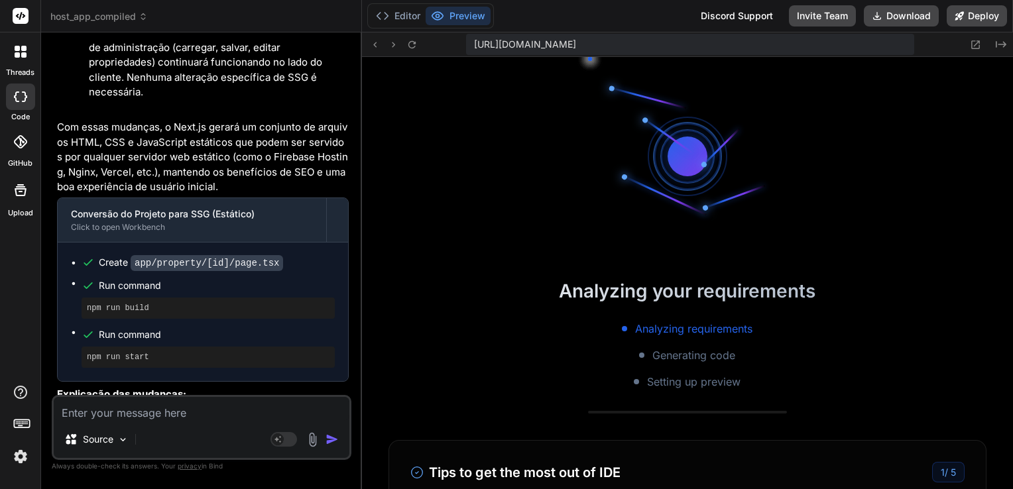
click at [237, 414] on textarea at bounding box center [202, 409] width 296 height 24
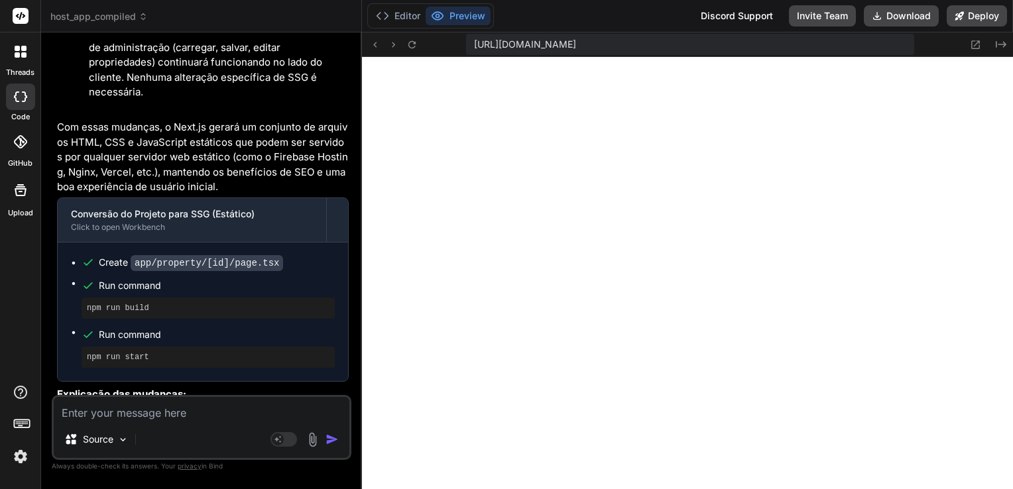
click at [217, 408] on textarea at bounding box center [202, 409] width 296 height 24
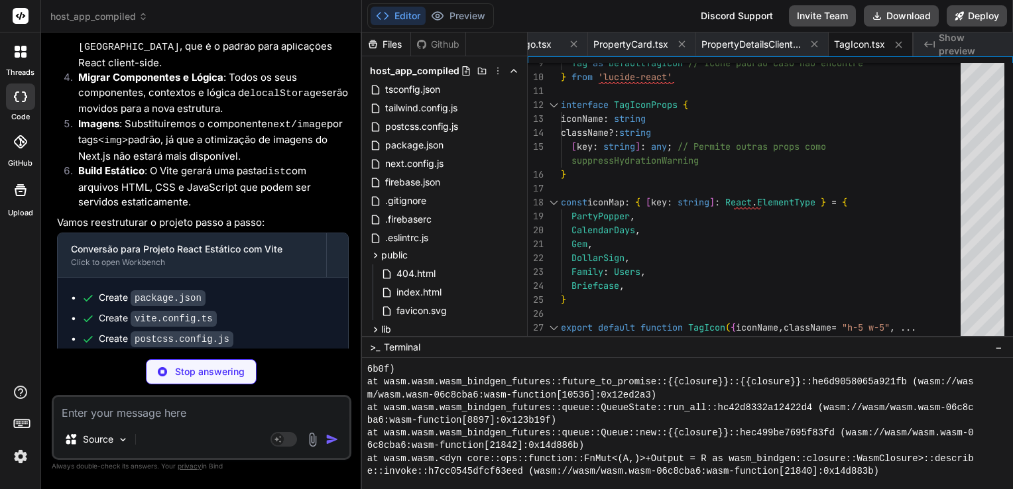
scroll to position [10375, 0]
drag, startPoint x: 482, startPoint y: 246, endPoint x: 474, endPoint y: 336, distance: 90.5
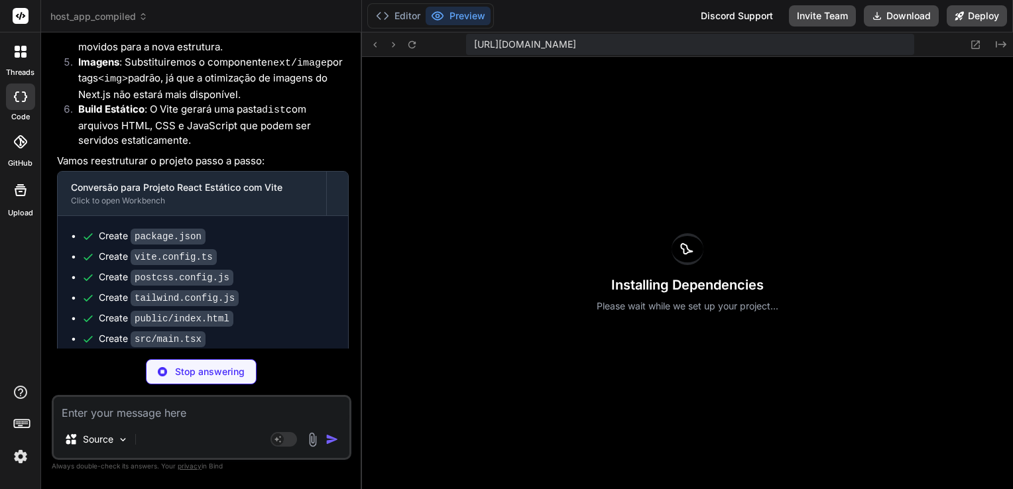
scroll to position [0, 0]
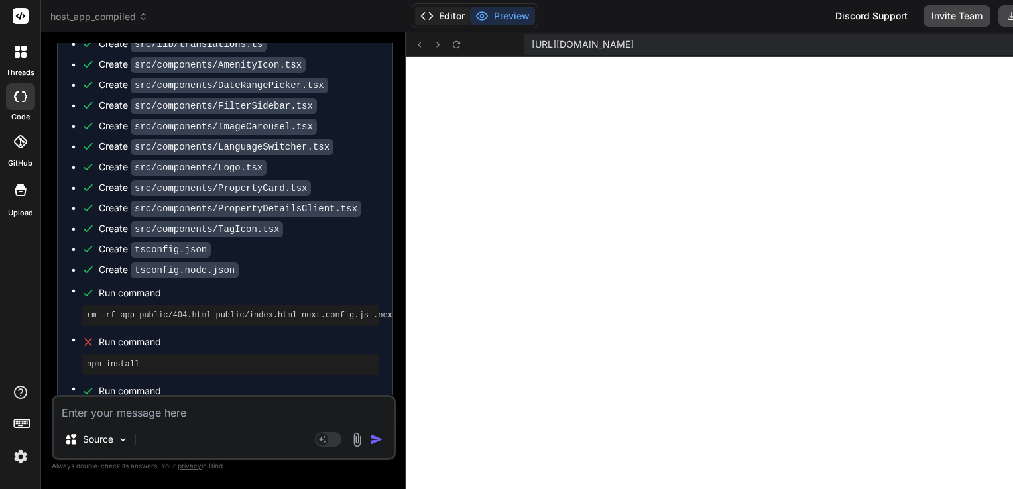
click at [428, 11] on button "Editor" at bounding box center [442, 16] width 55 height 19
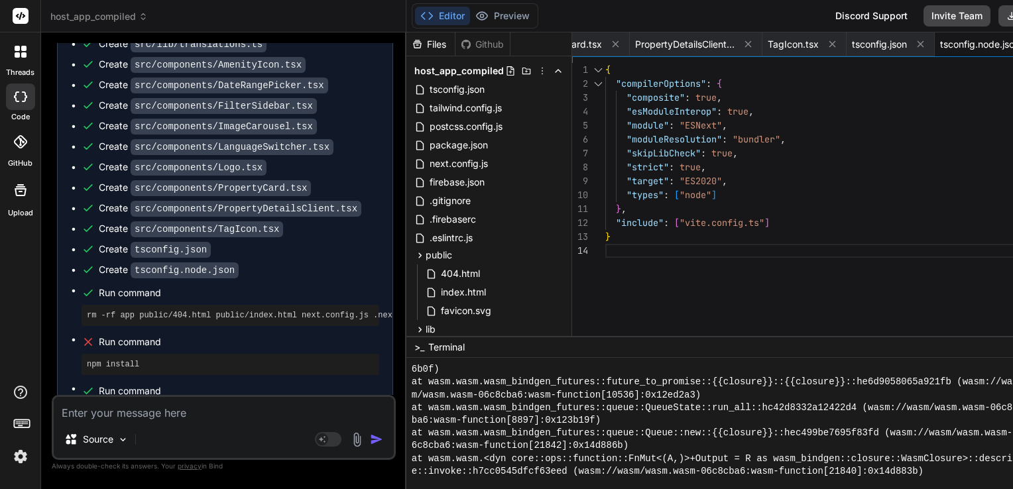
click at [213, 415] on textarea at bounding box center [224, 409] width 340 height 24
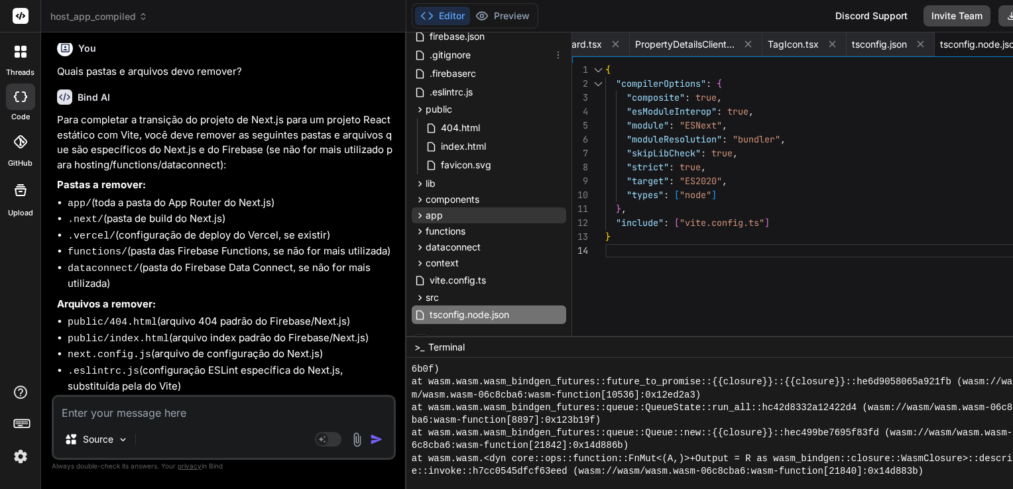
scroll to position [162, 0]
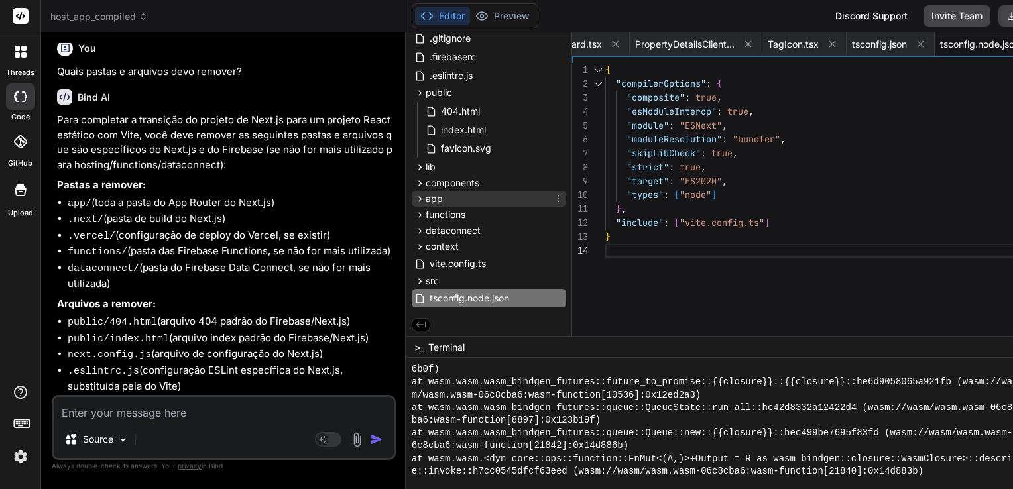
click at [475, 197] on div "app" at bounding box center [489, 199] width 154 height 16
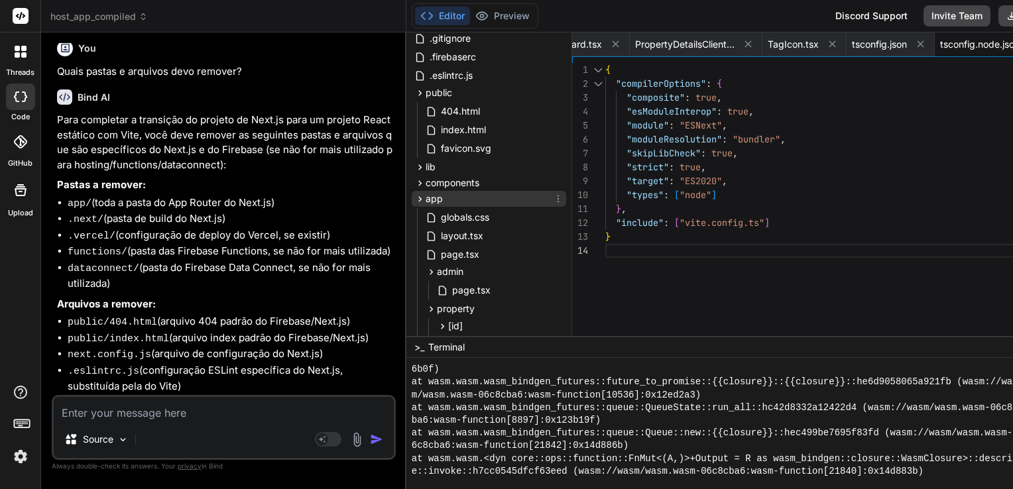
click at [475, 197] on div "app" at bounding box center [489, 199] width 154 height 16
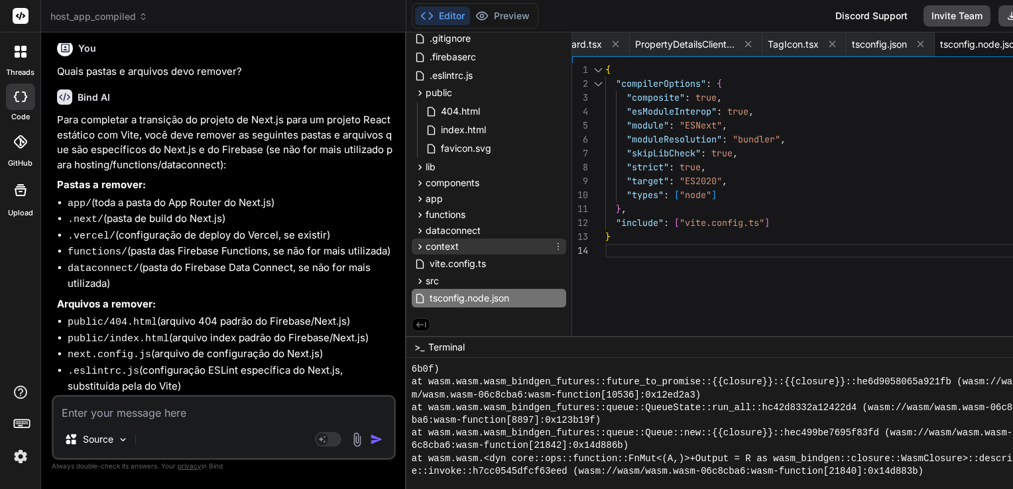
click at [465, 249] on div "context" at bounding box center [489, 247] width 154 height 16
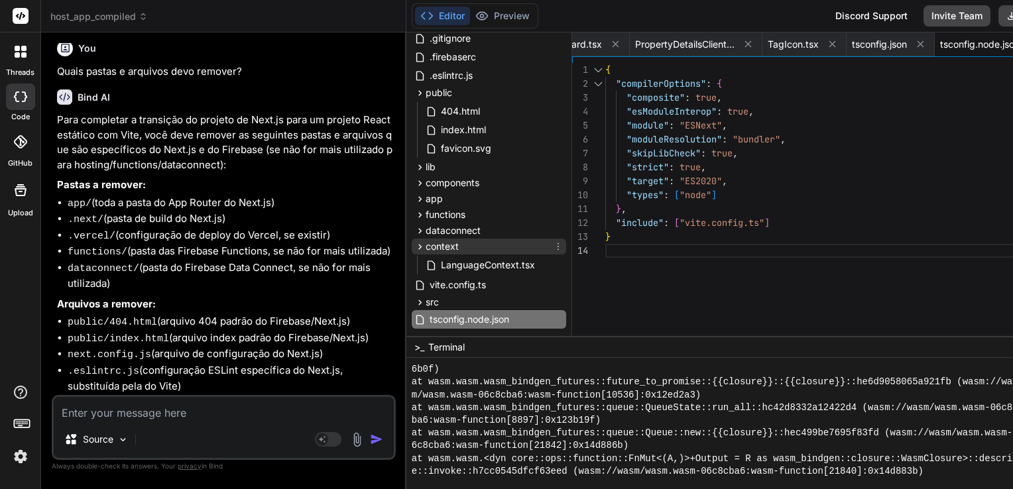
click at [465, 249] on div "context" at bounding box center [489, 247] width 154 height 16
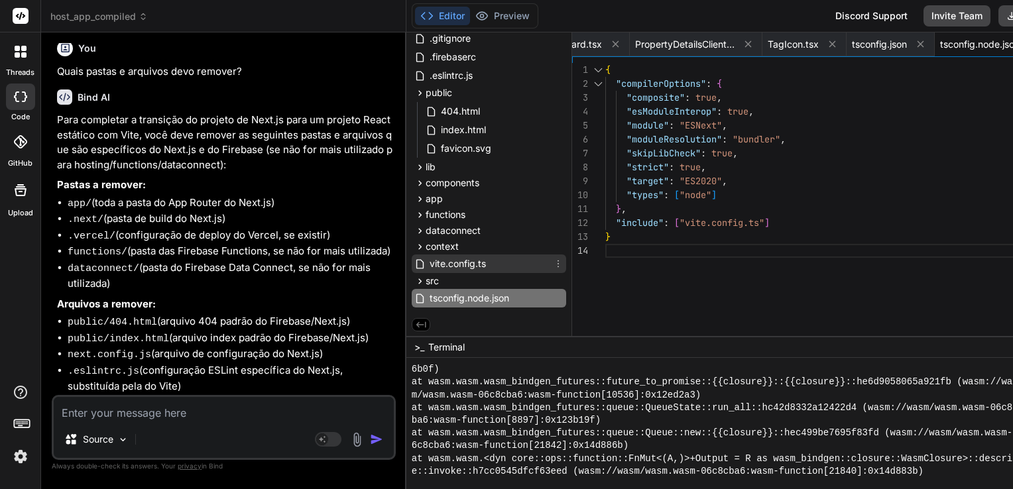
click at [461, 267] on span "vite.config.ts" at bounding box center [457, 264] width 59 height 16
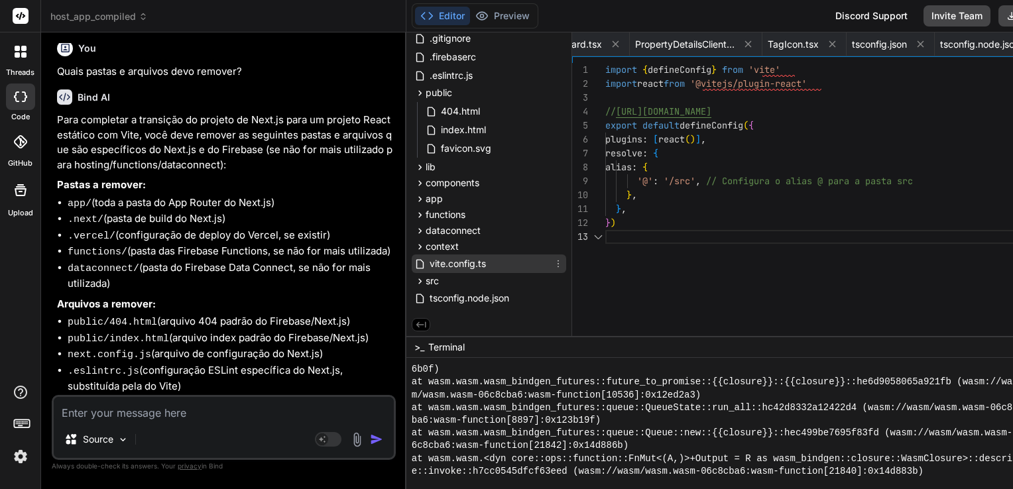
scroll to position [0, 1430]
click at [461, 267] on span "vite.config.ts" at bounding box center [457, 264] width 59 height 16
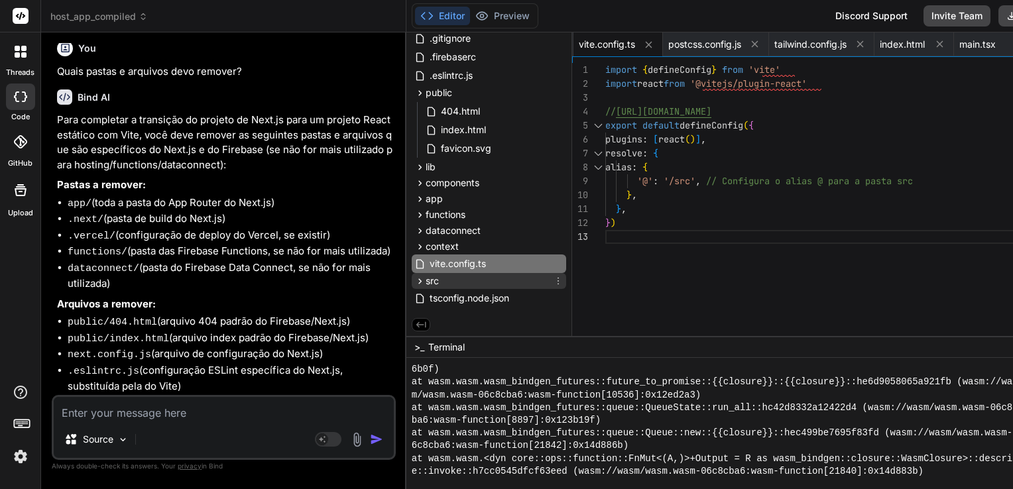
click at [453, 282] on div "src" at bounding box center [489, 281] width 154 height 16
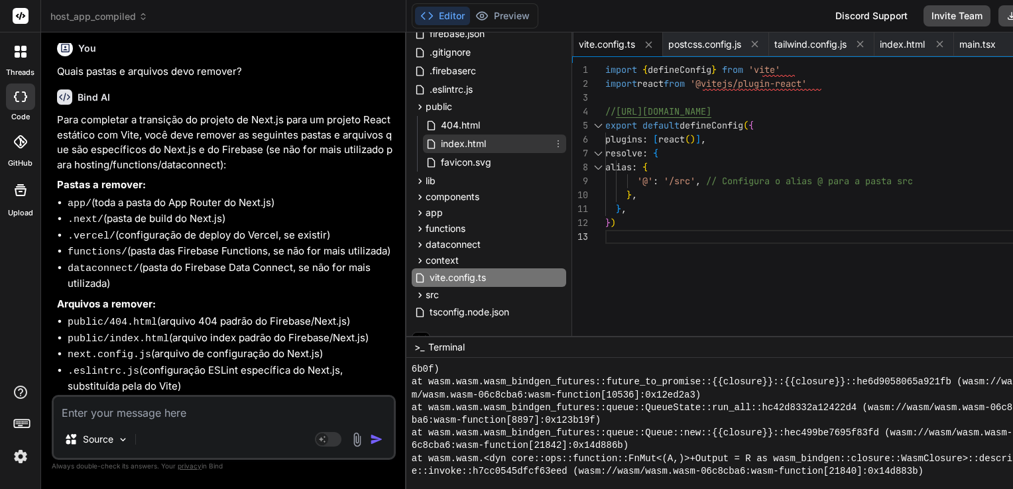
scroll to position [162, 0]
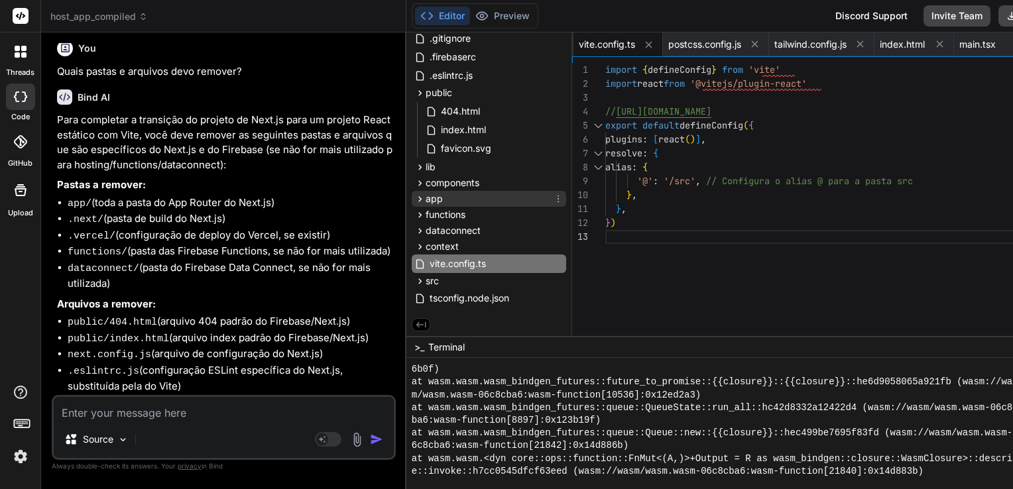
click at [553, 198] on icon at bounding box center [558, 199] width 11 height 11
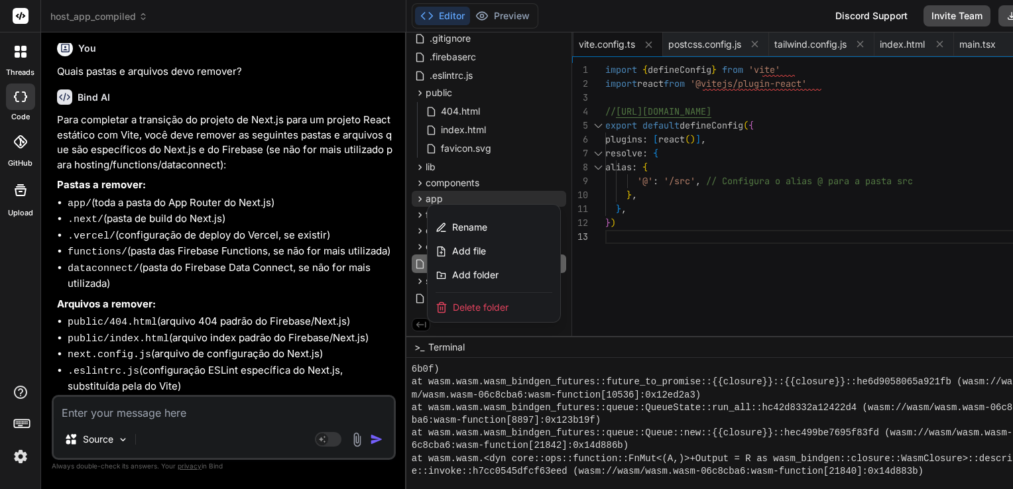
click at [462, 304] on span "Delete folder" at bounding box center [481, 307] width 56 height 13
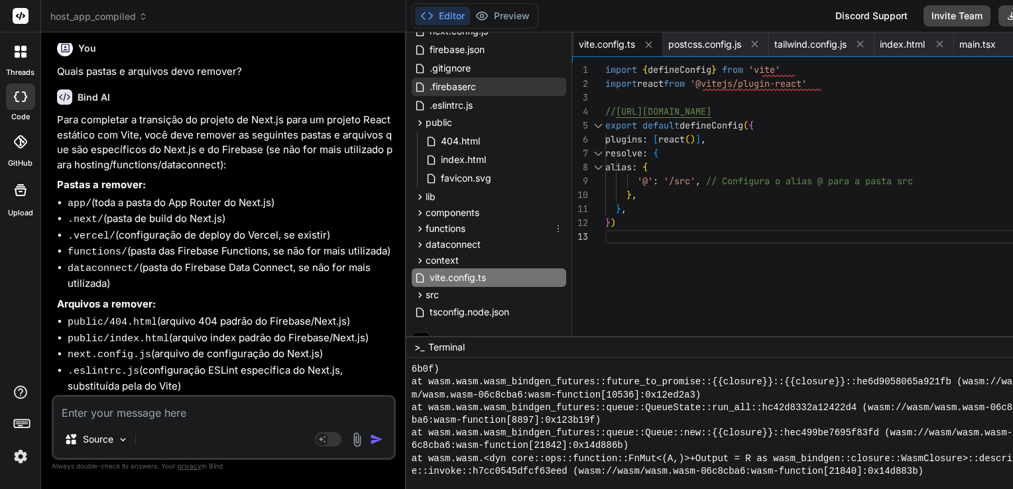
scroll to position [147, 0]
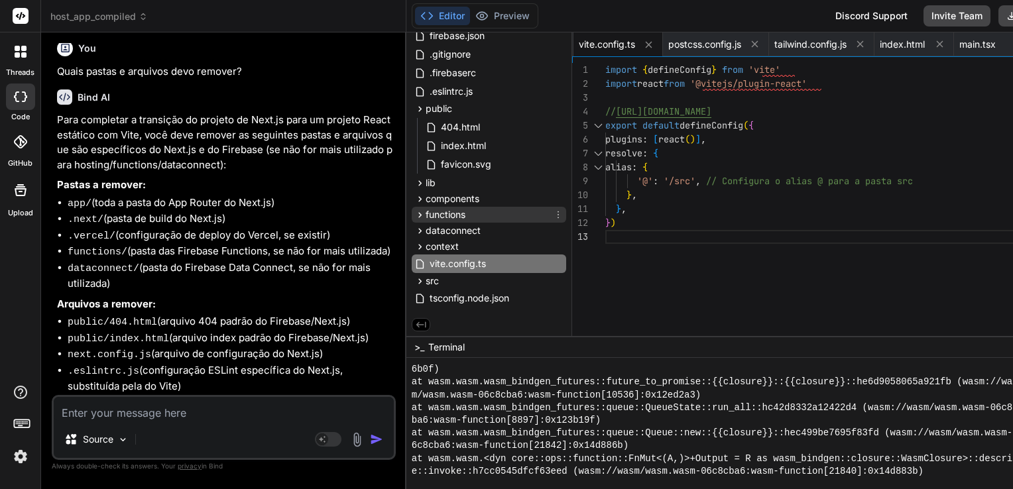
click at [448, 213] on div "functions" at bounding box center [489, 215] width 154 height 16
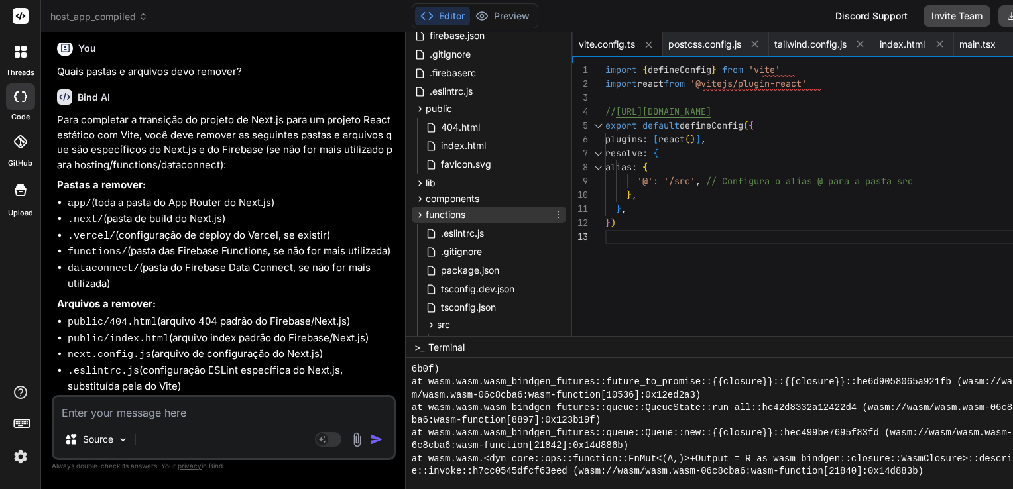
click at [445, 208] on span "functions" at bounding box center [446, 214] width 40 height 13
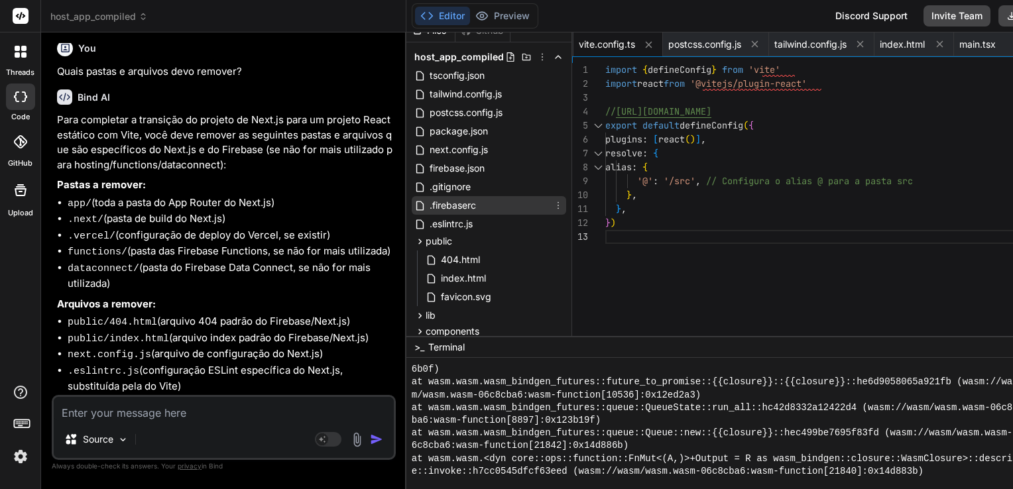
scroll to position [0, 0]
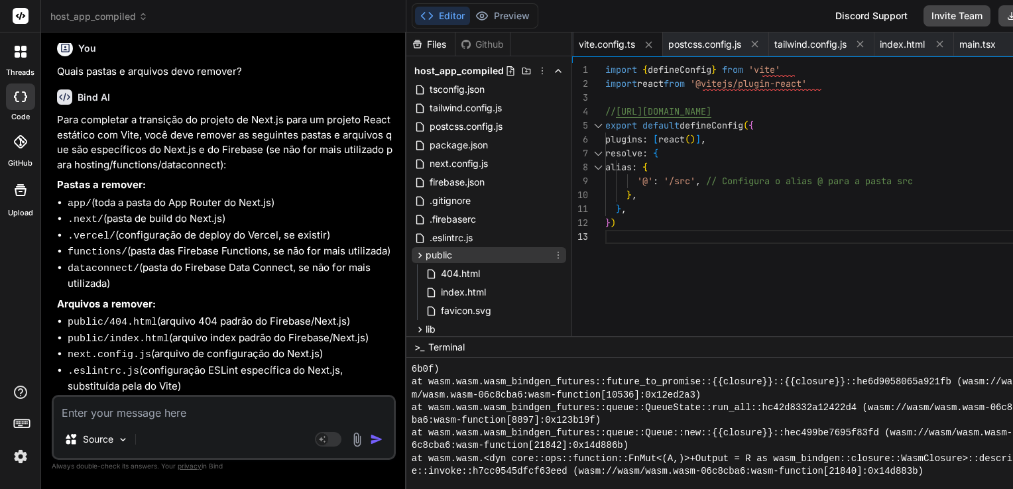
click at [414, 251] on icon at bounding box center [419, 255] width 11 height 11
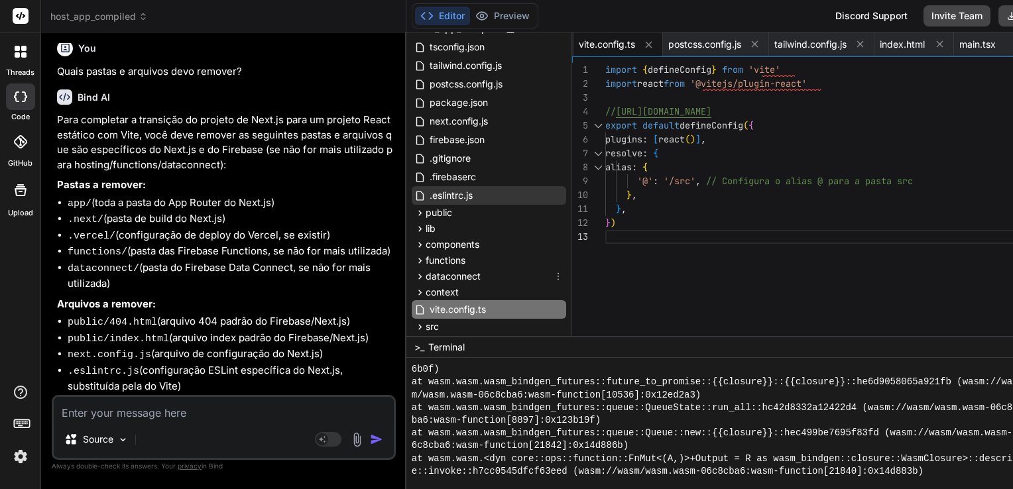
scroll to position [88, 0]
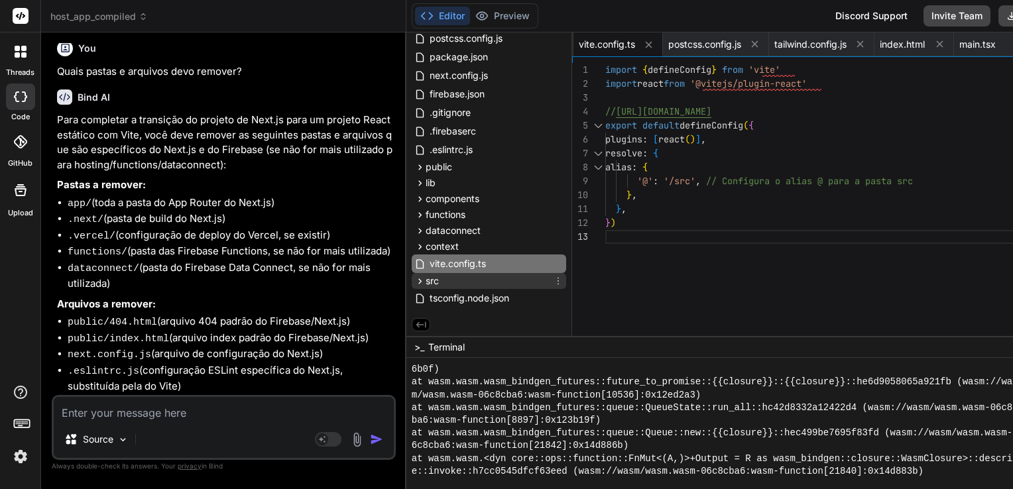
click at [414, 277] on icon at bounding box center [419, 281] width 11 height 11
click at [414, 245] on icon at bounding box center [419, 246] width 11 height 11
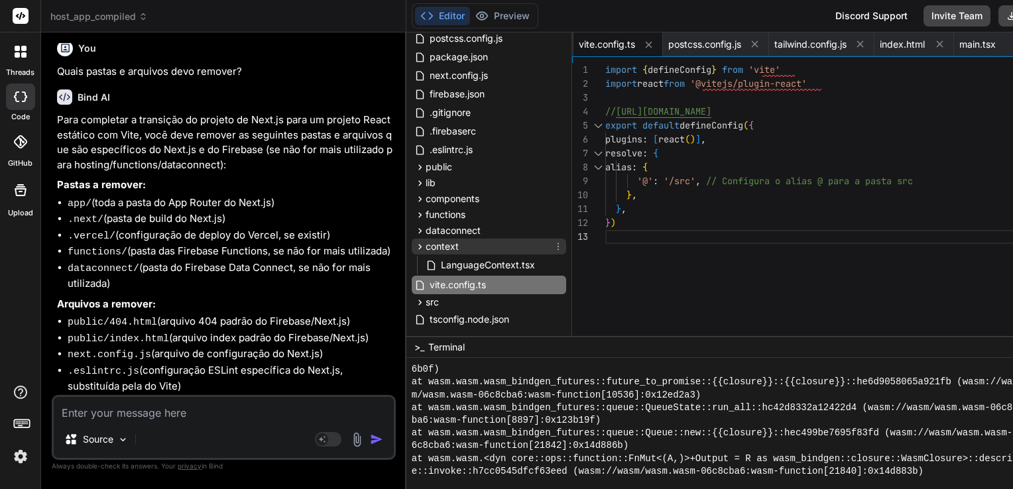
click at [414, 245] on icon at bounding box center [419, 246] width 11 height 11
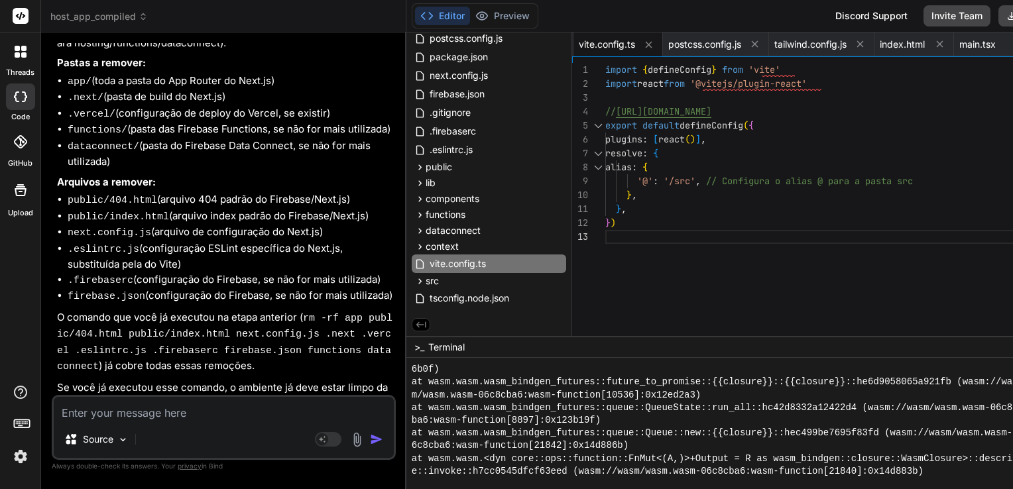
scroll to position [7027, 0]
click at [414, 165] on icon at bounding box center [419, 167] width 11 height 11
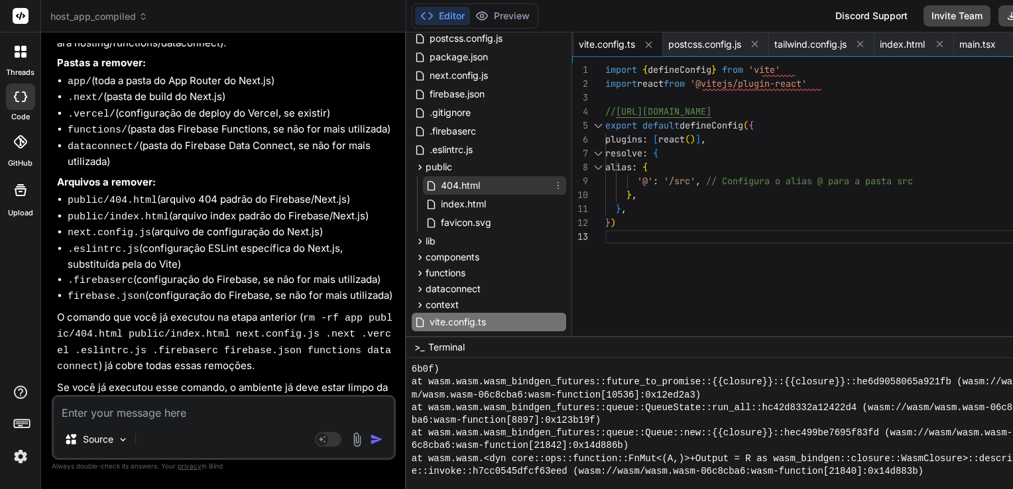
click at [553, 186] on icon at bounding box center [558, 185] width 11 height 11
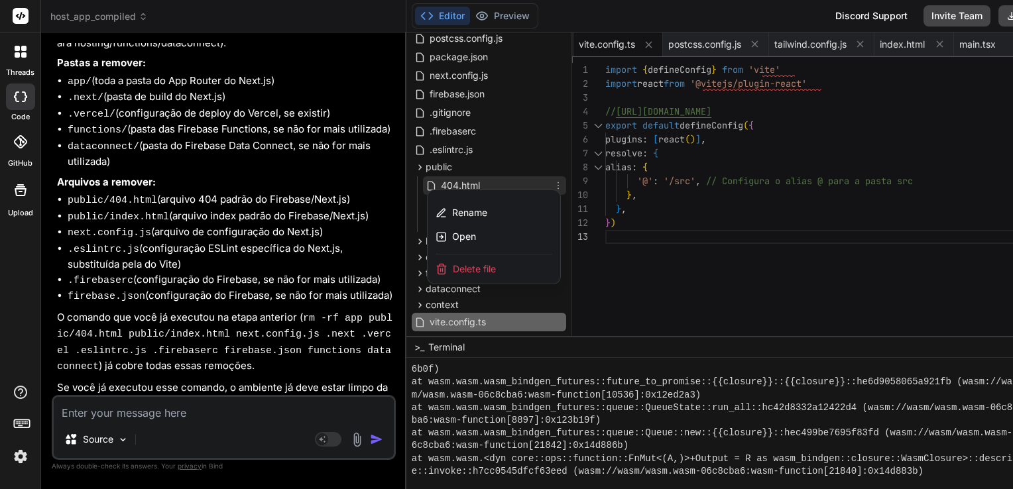
click at [463, 261] on div "Delete file" at bounding box center [494, 269] width 133 height 29
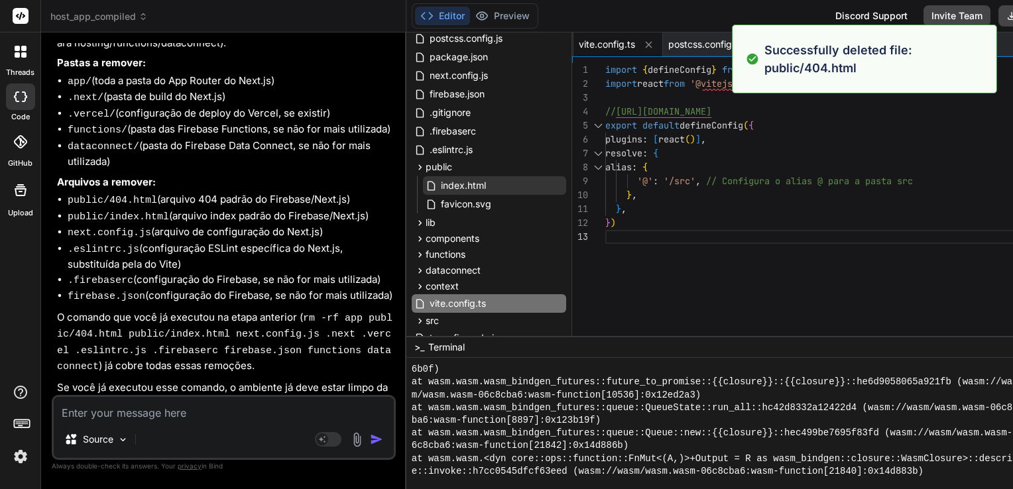
scroll to position [6849, 0]
click at [553, 185] on icon at bounding box center [558, 185] width 11 height 11
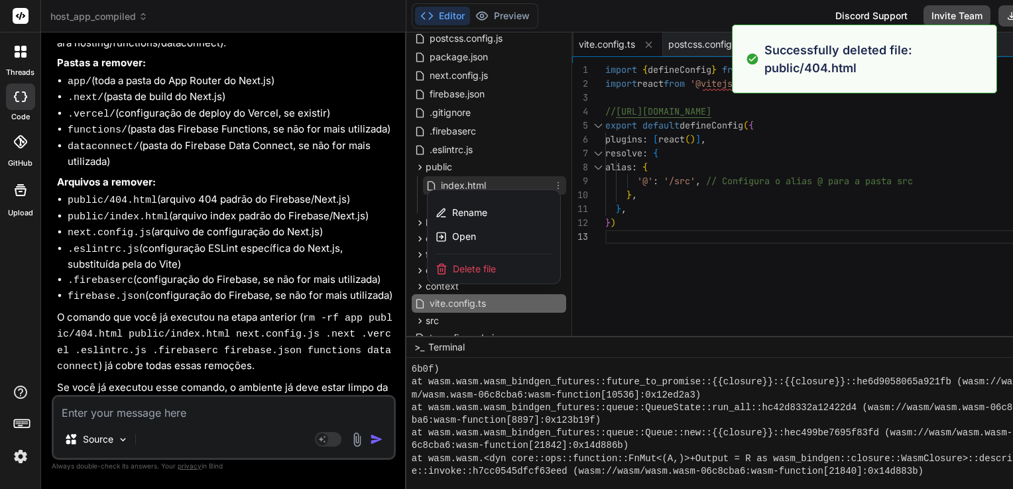
click at [473, 264] on span "Delete file" at bounding box center [474, 269] width 43 height 13
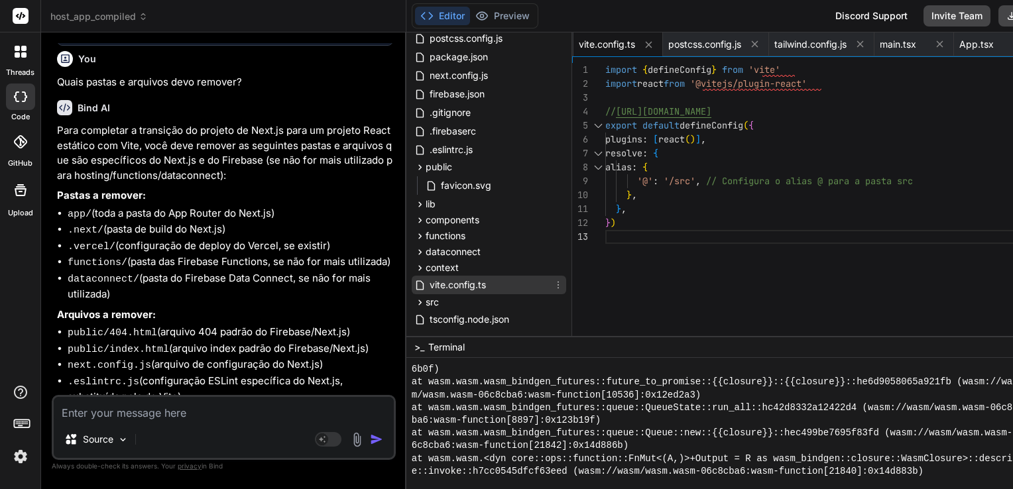
scroll to position [109, 0]
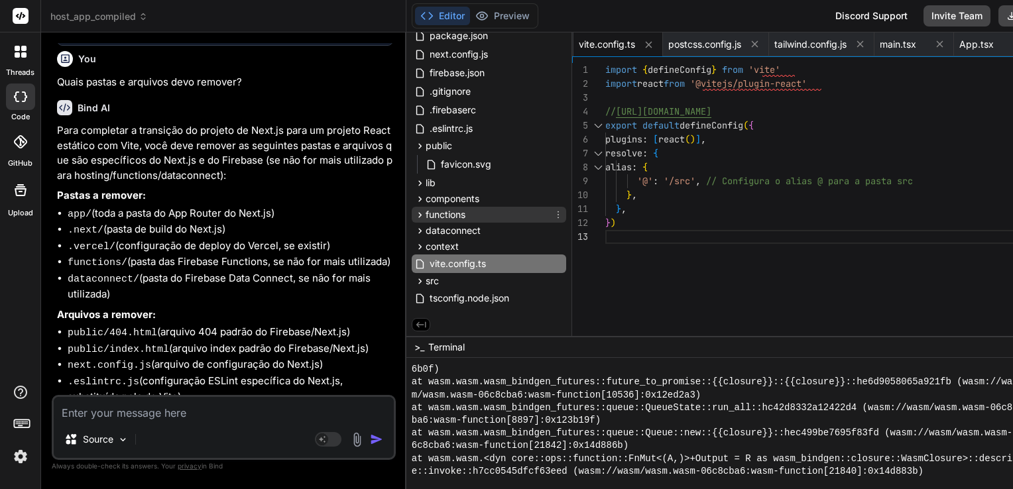
click at [553, 210] on icon at bounding box center [558, 215] width 11 height 11
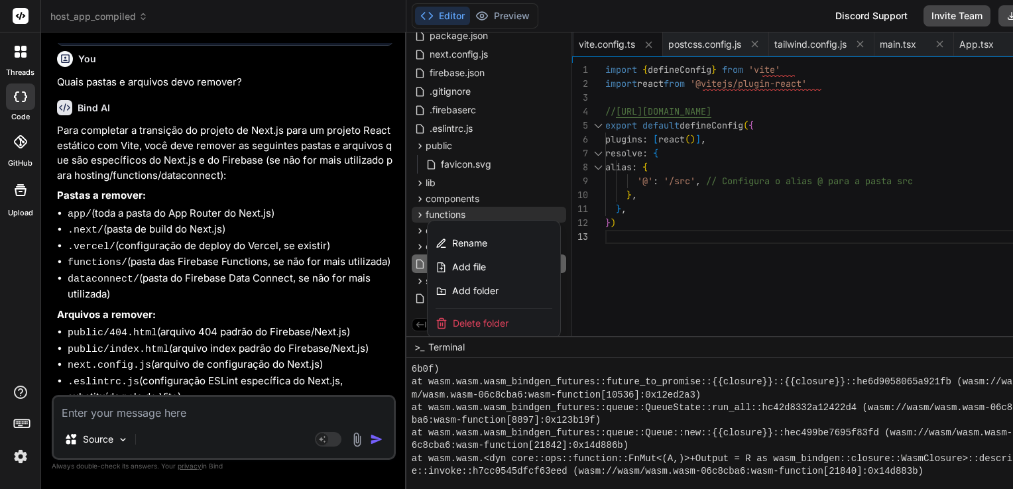
click at [461, 317] on span "Delete folder" at bounding box center [481, 323] width 56 height 13
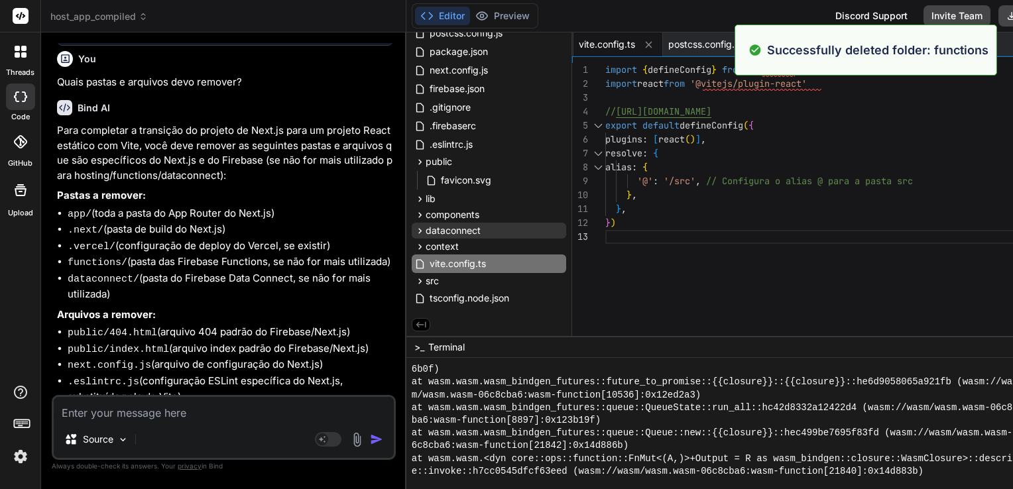
scroll to position [6136, 0]
click at [553, 229] on icon at bounding box center [558, 230] width 11 height 11
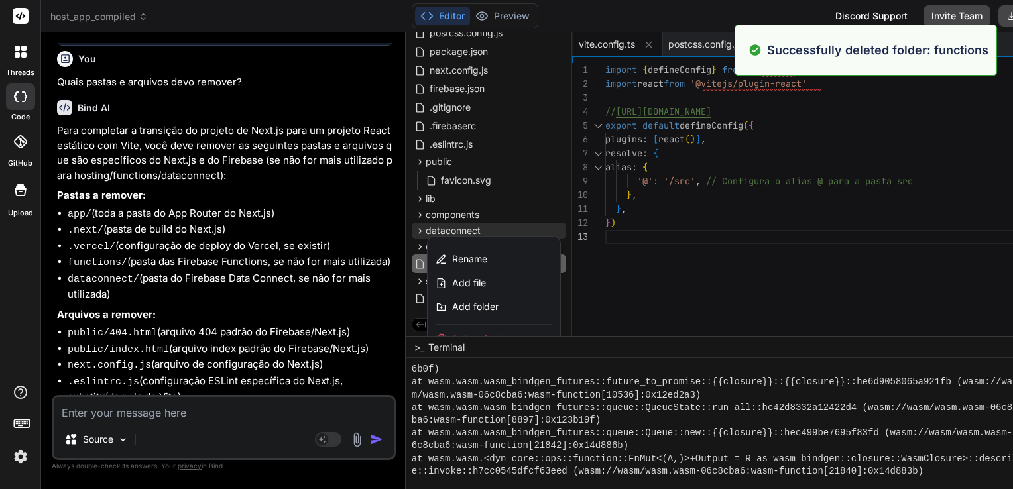
scroll to position [109, 0]
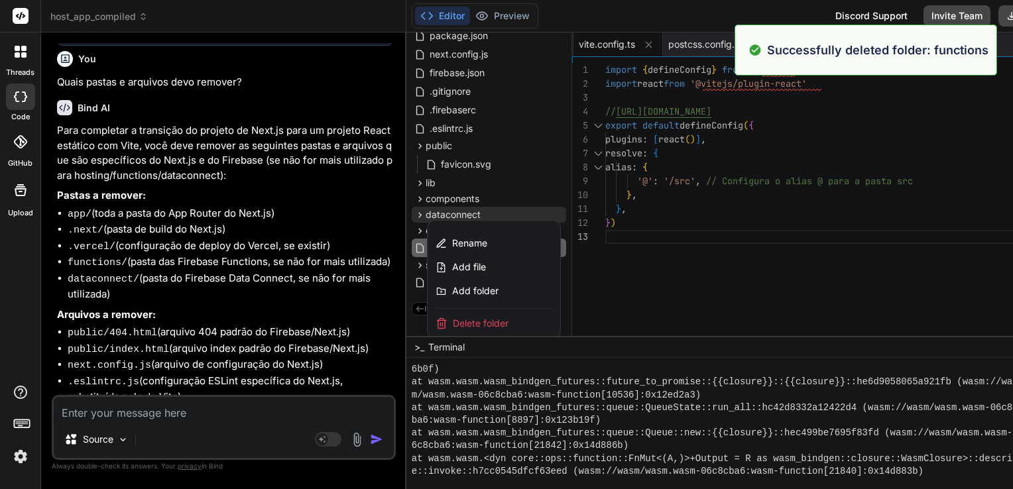
click at [456, 317] on span "Delete folder" at bounding box center [481, 323] width 56 height 13
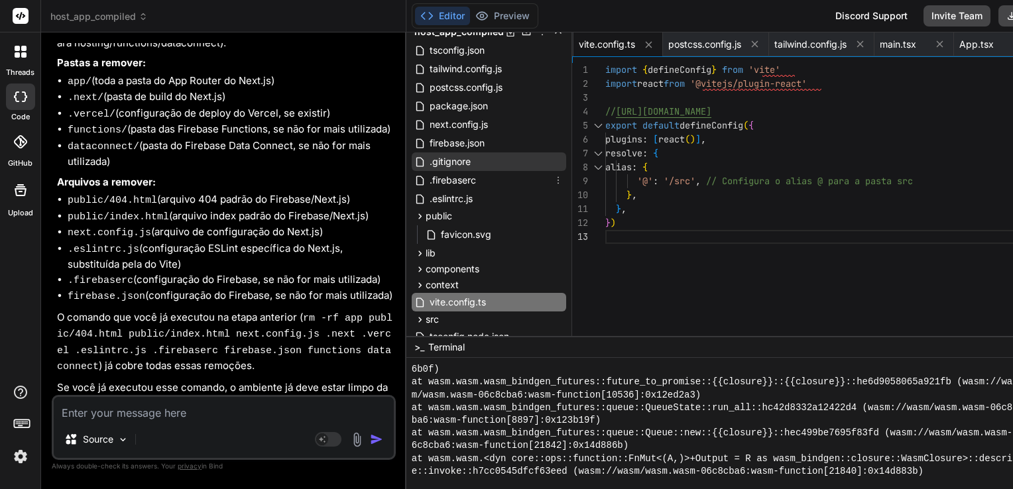
scroll to position [0, 0]
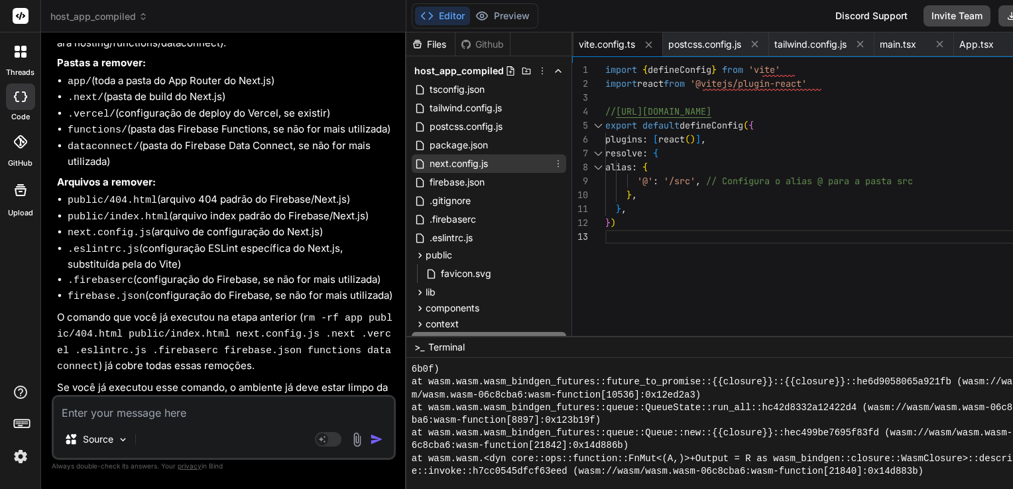
click at [553, 164] on icon at bounding box center [558, 163] width 11 height 11
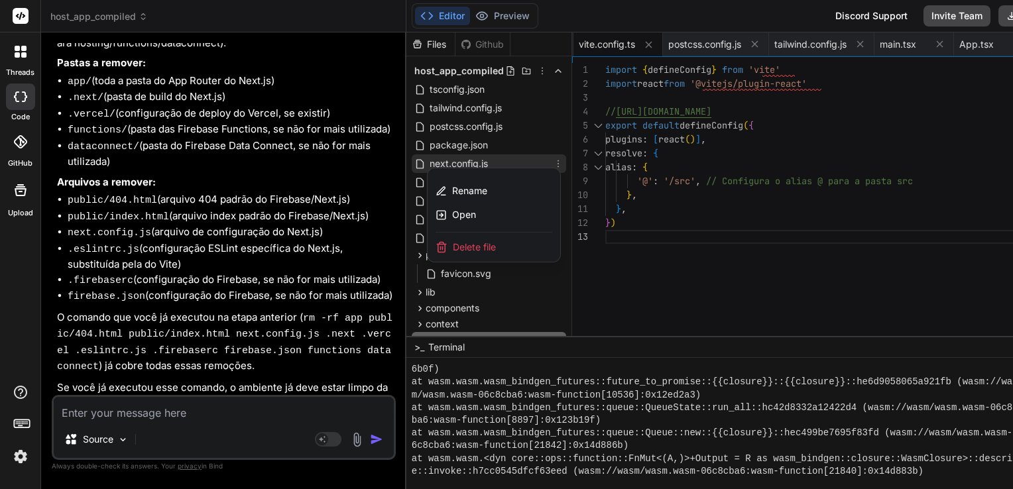
click at [471, 245] on span "Delete file" at bounding box center [474, 247] width 43 height 13
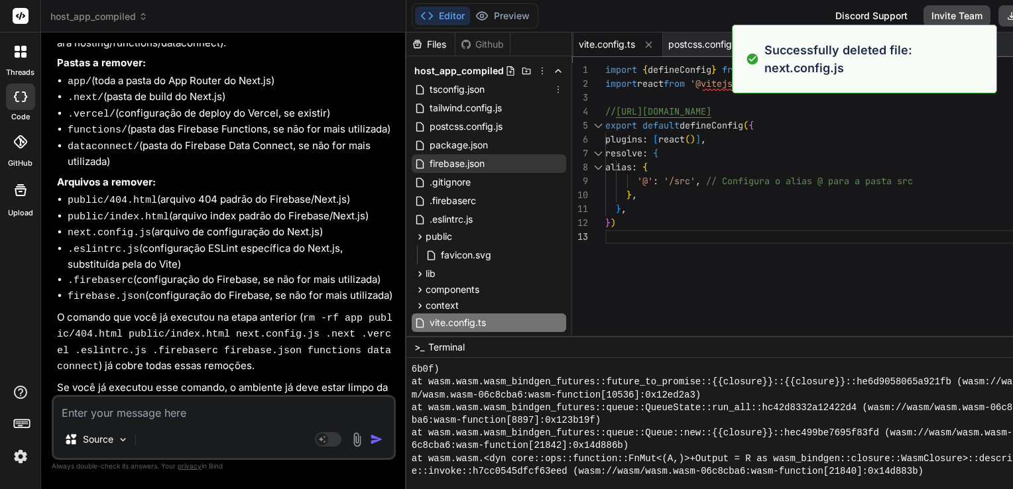
scroll to position [5423, 0]
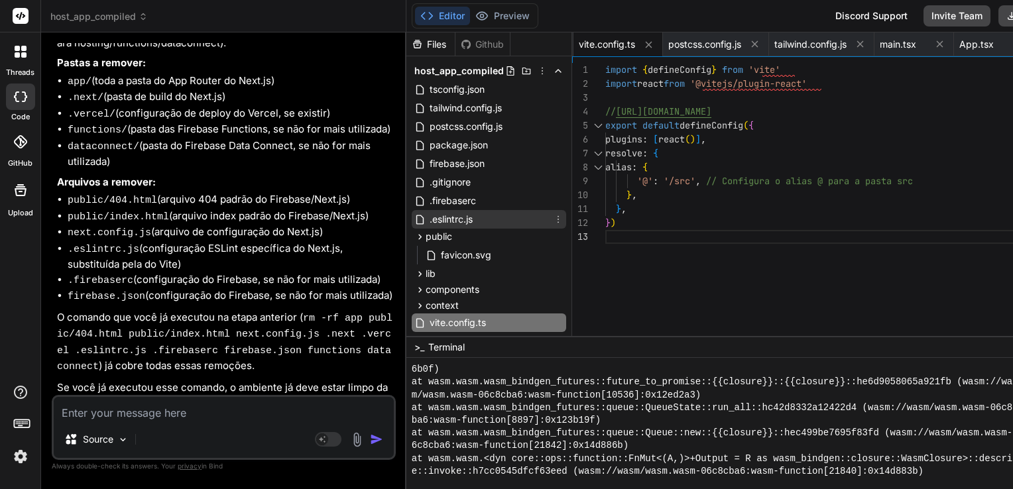
click at [553, 220] on icon at bounding box center [558, 219] width 11 height 11
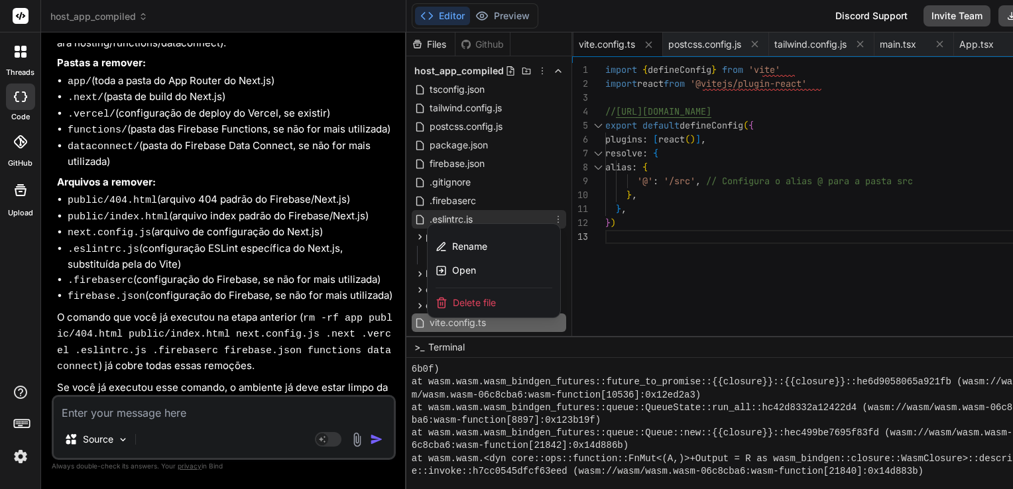
click at [464, 301] on span "Delete file" at bounding box center [474, 302] width 43 height 13
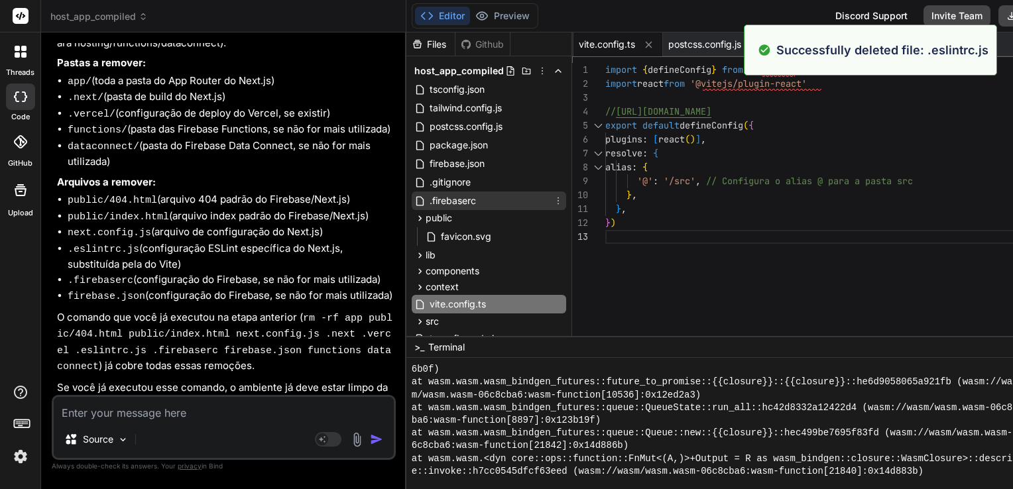
click at [553, 201] on icon at bounding box center [558, 201] width 11 height 11
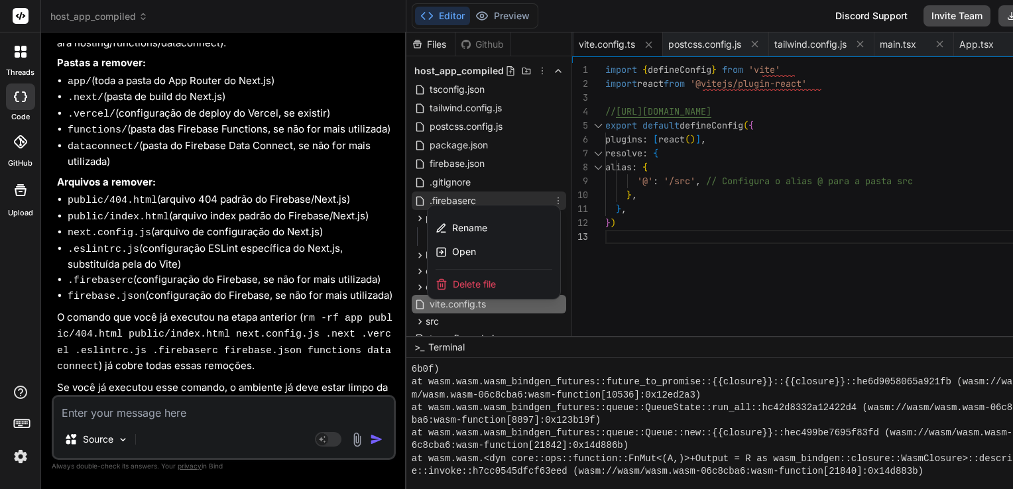
click at [472, 278] on span "Delete file" at bounding box center [474, 284] width 43 height 13
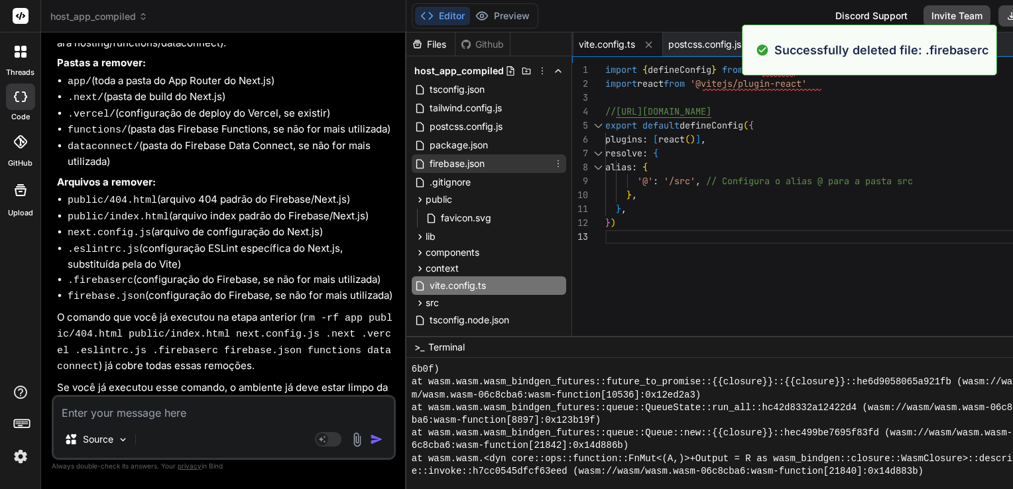
scroll to position [4710, 0]
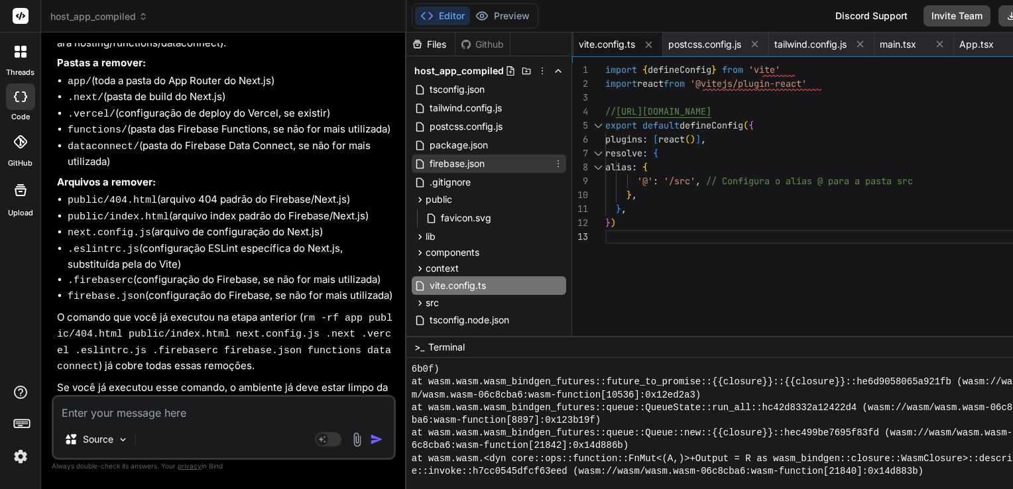
click at [553, 166] on icon at bounding box center [558, 163] width 11 height 11
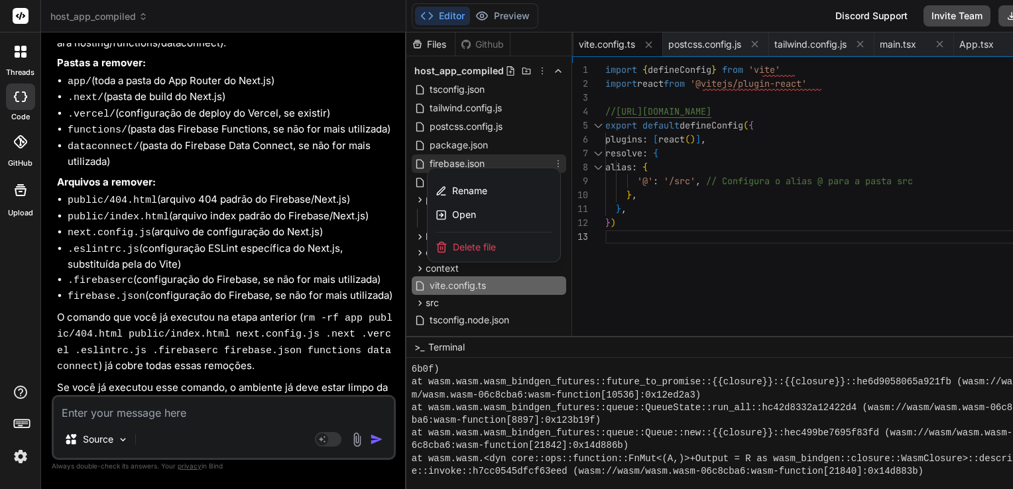
click at [477, 247] on div "Delete file" at bounding box center [494, 247] width 133 height 29
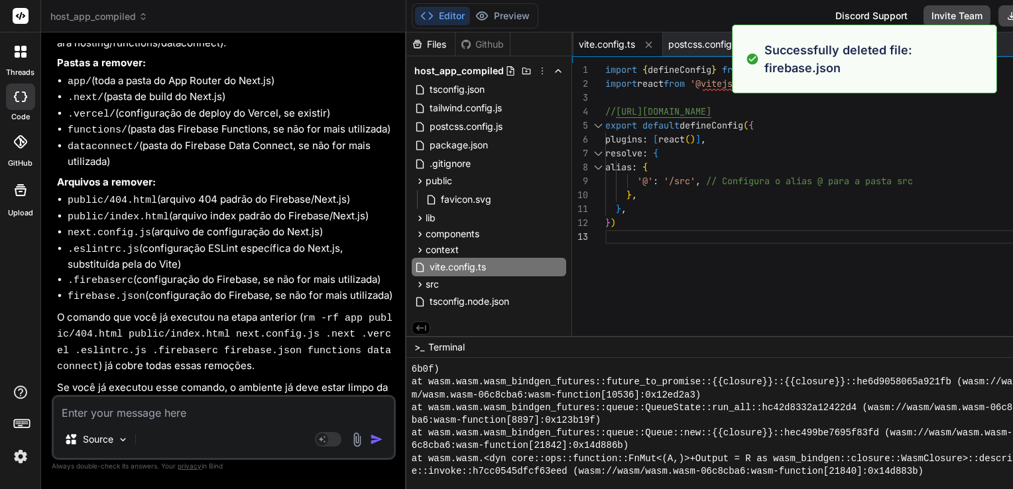
scroll to position [4354, 0]
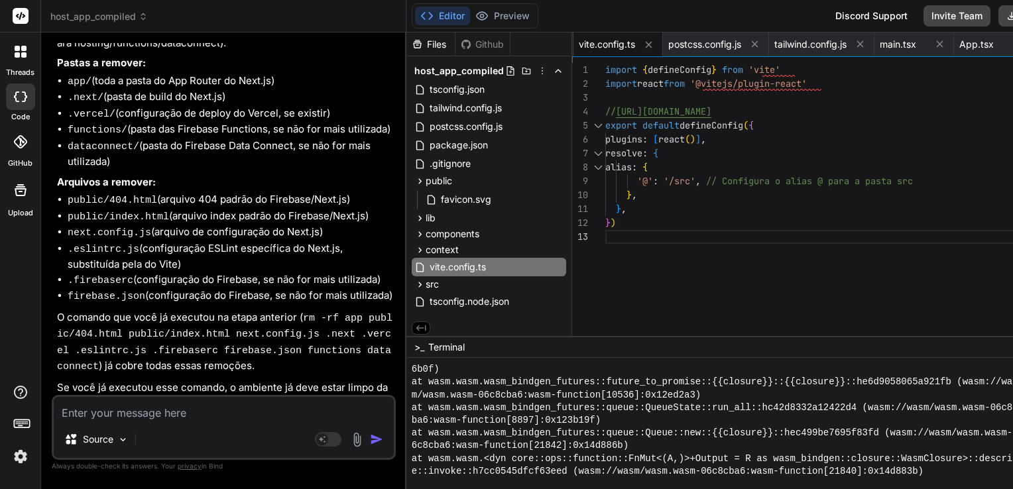
click at [212, 406] on textarea at bounding box center [224, 409] width 340 height 24
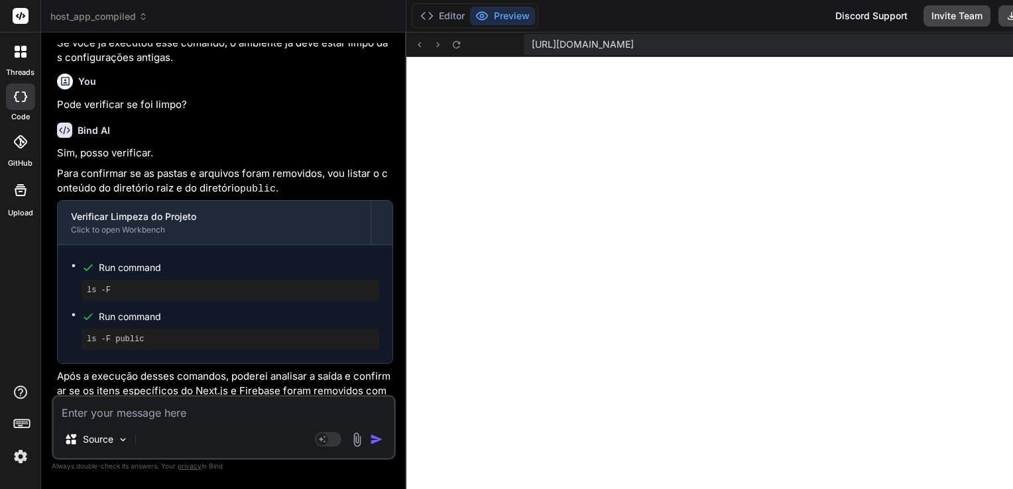
scroll to position [11043, 0]
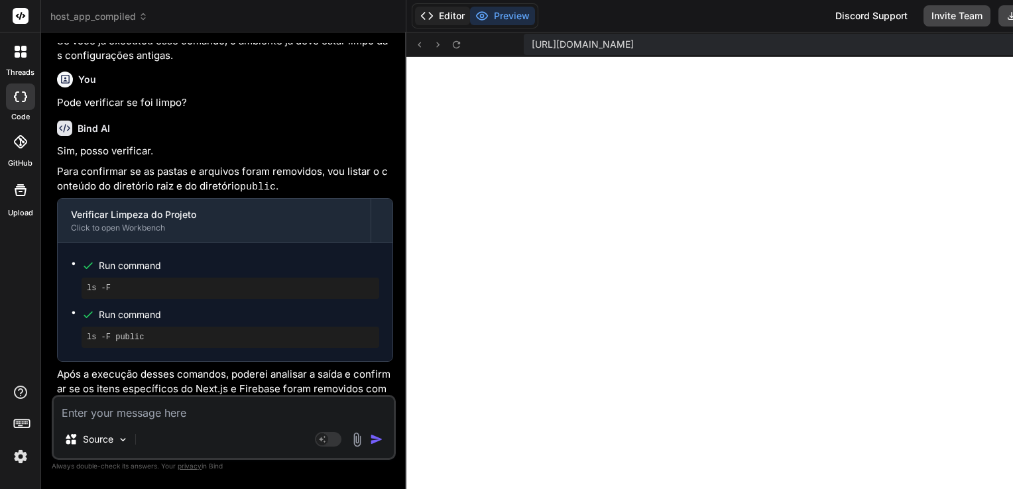
click at [422, 12] on button "Editor" at bounding box center [442, 16] width 55 height 19
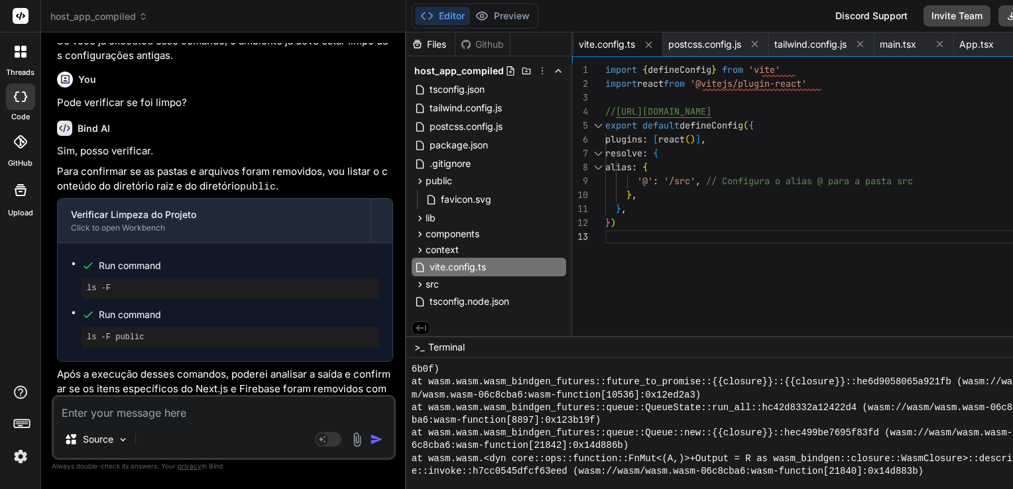
click at [184, 410] on textarea at bounding box center [224, 409] width 340 height 24
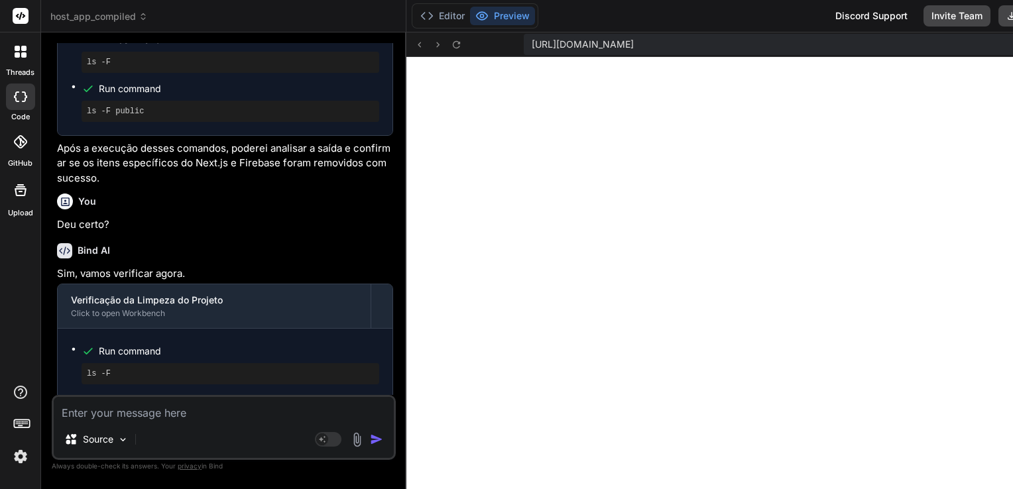
scroll to position [11302, 0]
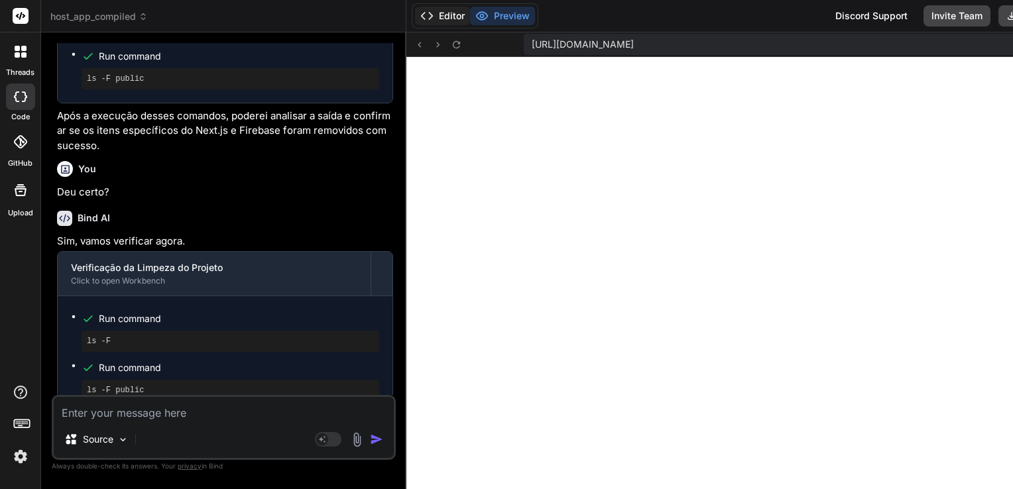
click at [439, 18] on button "Editor" at bounding box center [442, 16] width 55 height 19
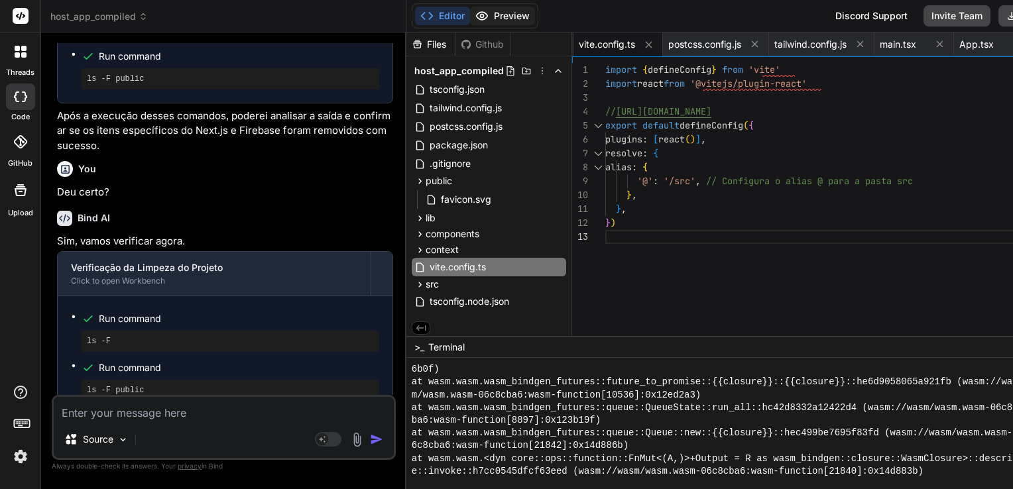
click at [486, 17] on button "Preview" at bounding box center [502, 16] width 65 height 19
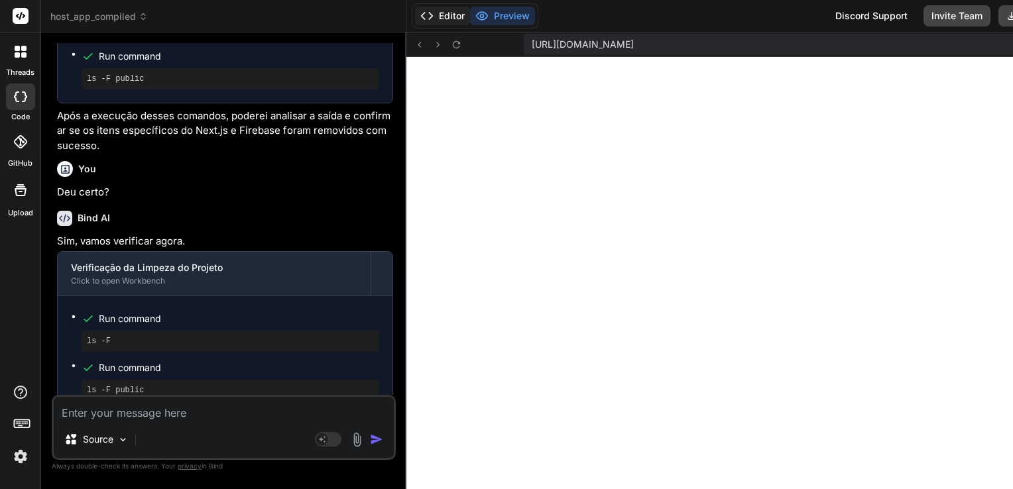
click at [420, 11] on icon at bounding box center [426, 15] width 13 height 13
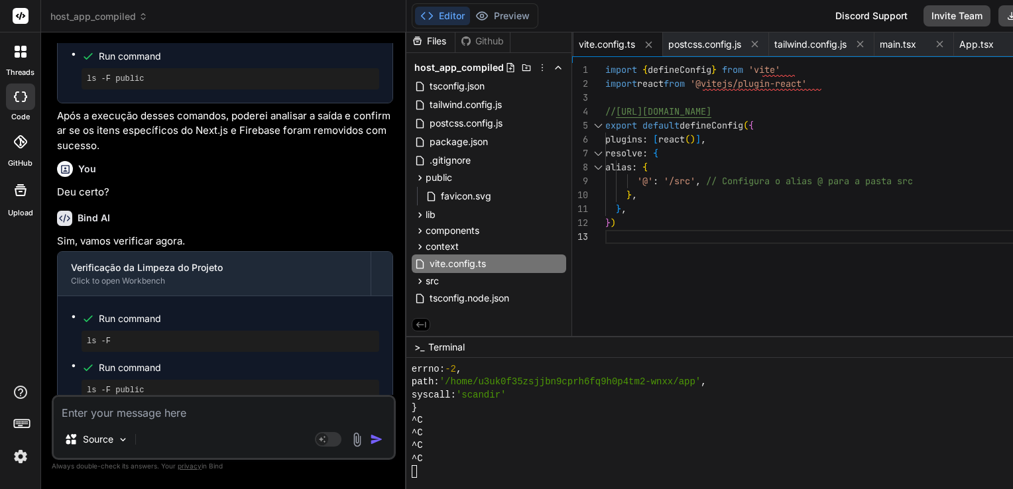
scroll to position [12730, 0]
click at [236, 412] on textarea at bounding box center [224, 409] width 340 height 24
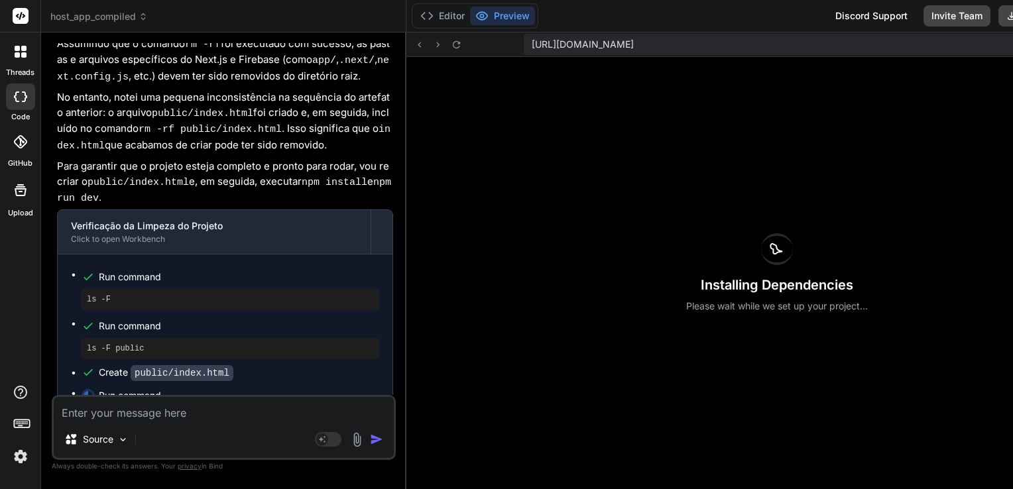
scroll to position [12217, 0]
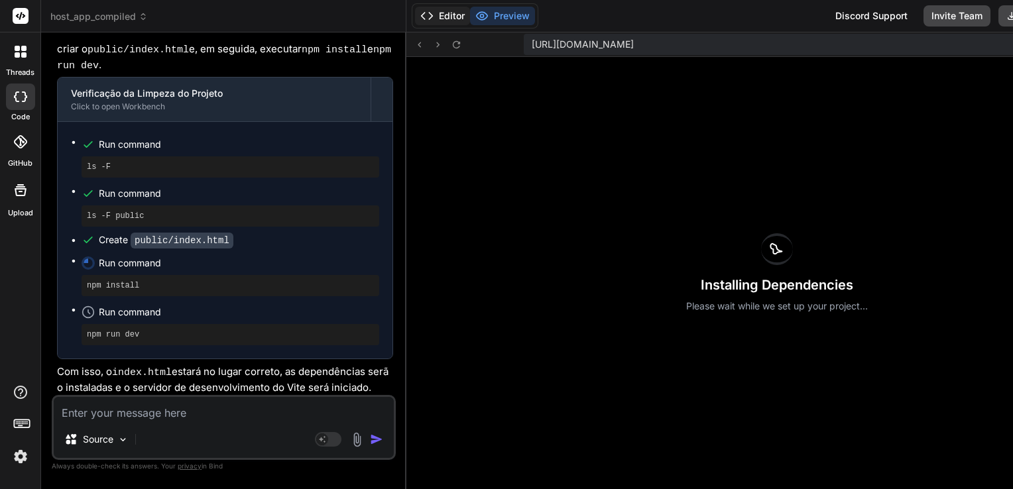
click at [426, 14] on button "Editor" at bounding box center [442, 16] width 55 height 19
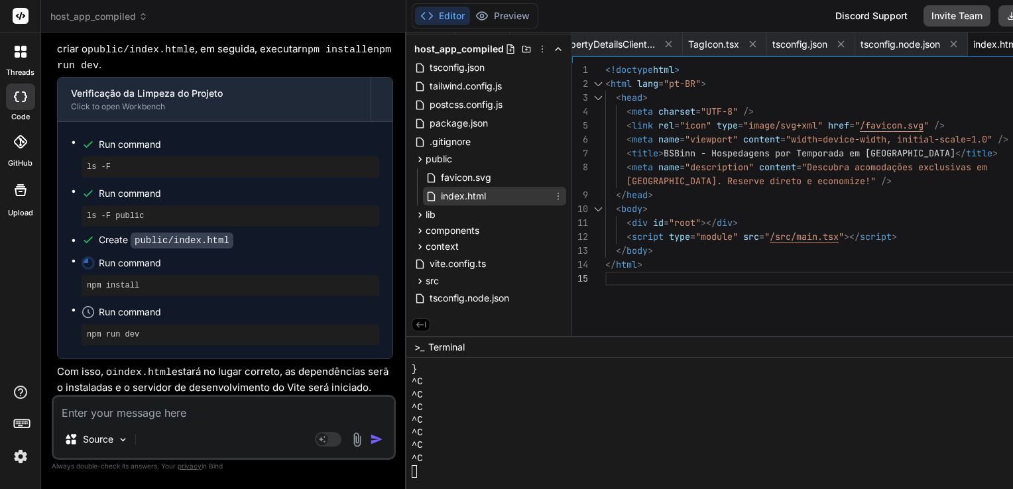
scroll to position [0, 0]
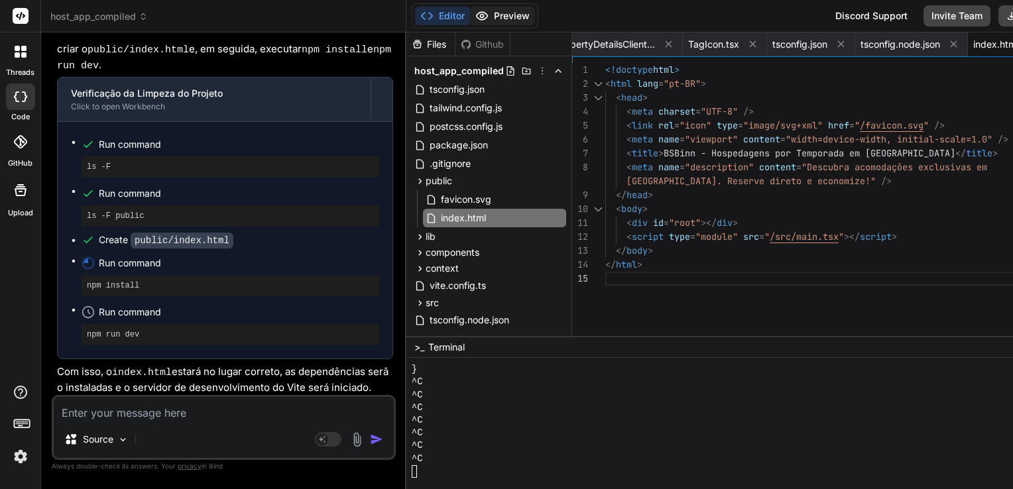
click at [484, 13] on button "Preview" at bounding box center [502, 16] width 65 height 19
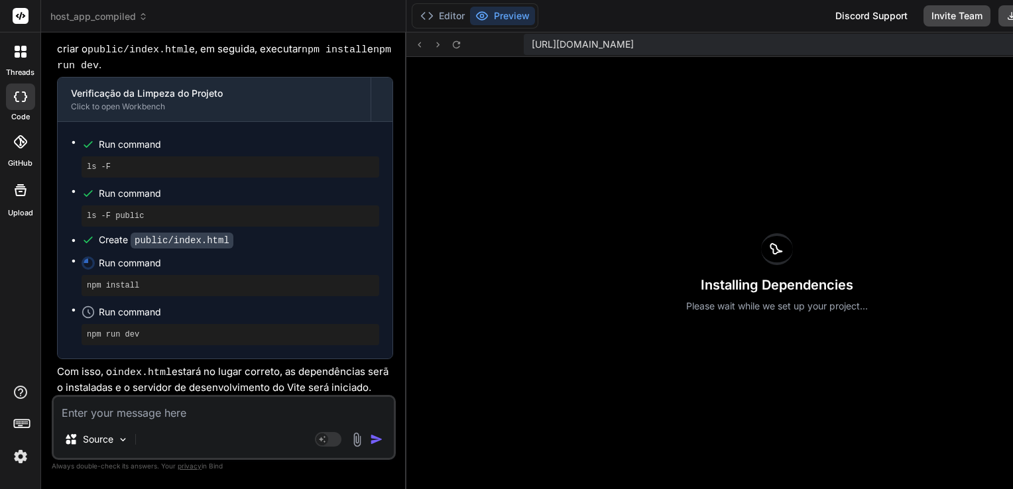
click at [617, 198] on div "Installing Dependencies Please wait while we set up your project..." at bounding box center [776, 273] width 741 height 432
click at [434, 20] on button "Editor" at bounding box center [442, 16] width 55 height 19
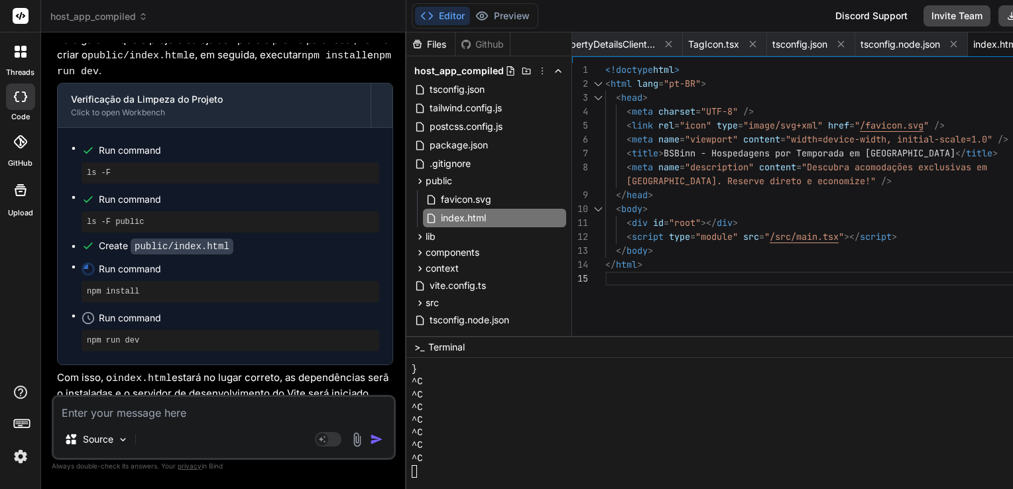
scroll to position [12217, 0]
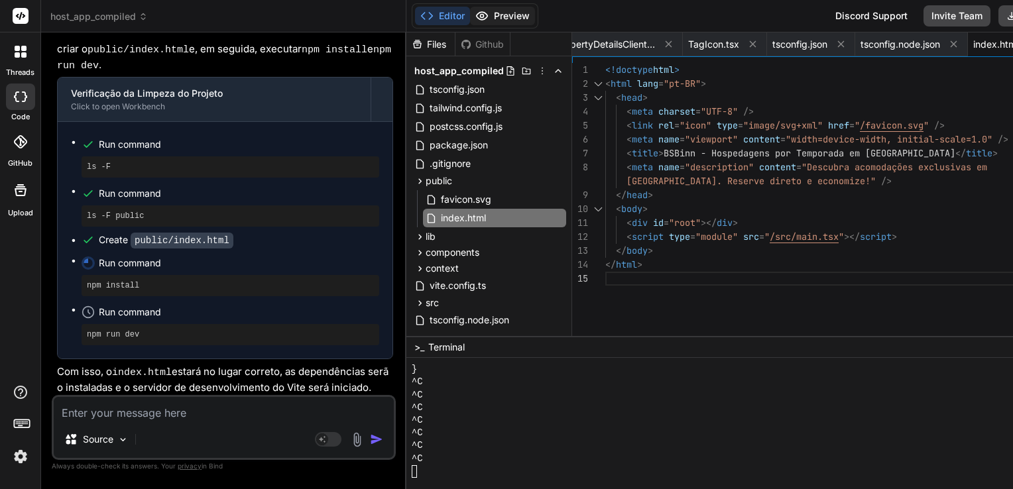
click at [488, 14] on button "Preview" at bounding box center [502, 16] width 65 height 19
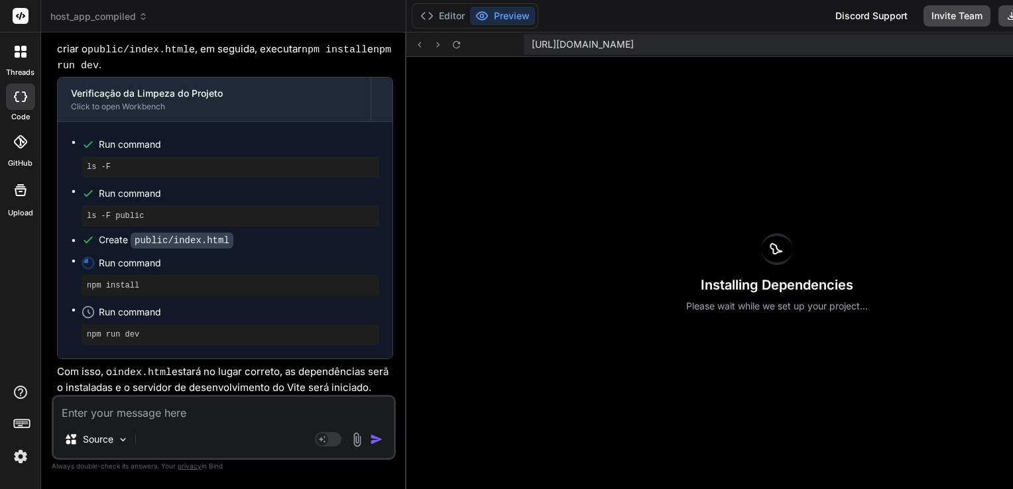
click at [573, 190] on div "Installing Dependencies Please wait while we set up your project..." at bounding box center [776, 273] width 741 height 432
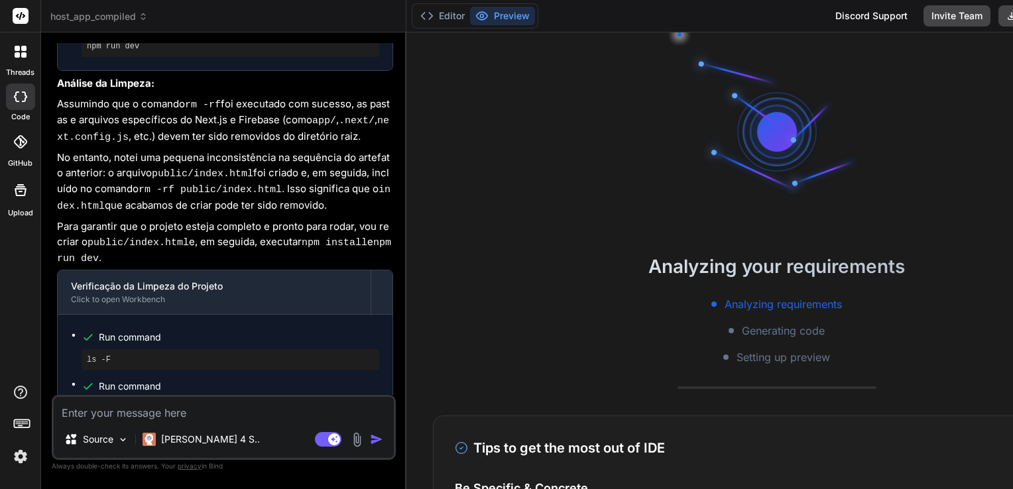
scroll to position [2888, 0]
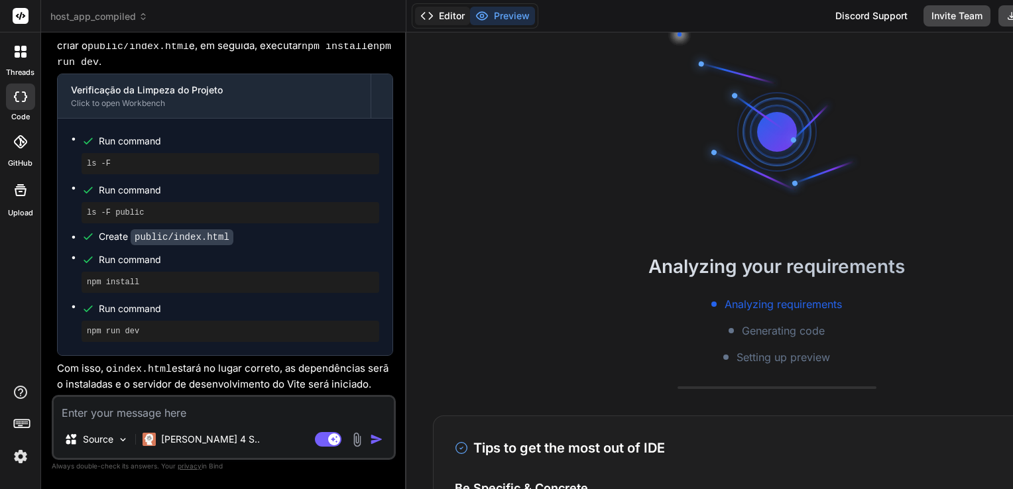
click at [428, 20] on button "Editor" at bounding box center [442, 16] width 55 height 19
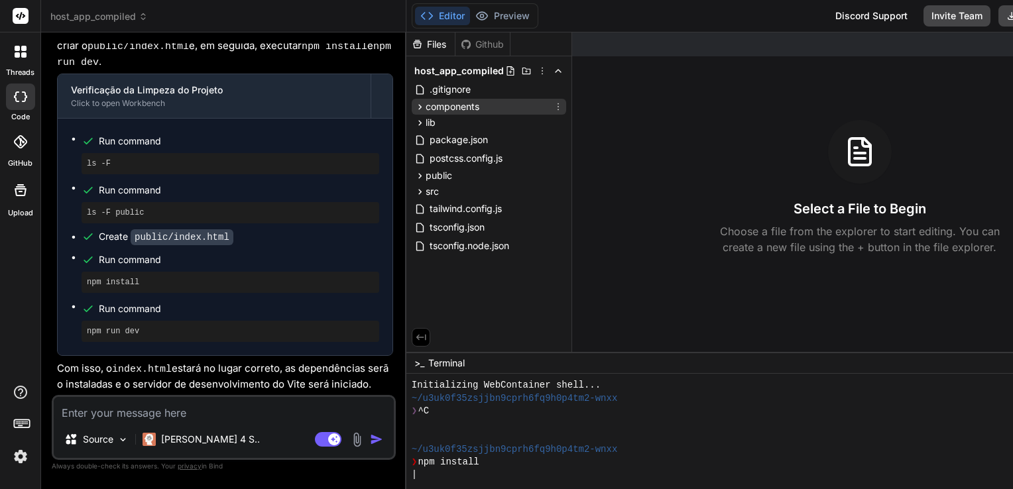
click at [418, 106] on icon at bounding box center [419, 106] width 3 height 5
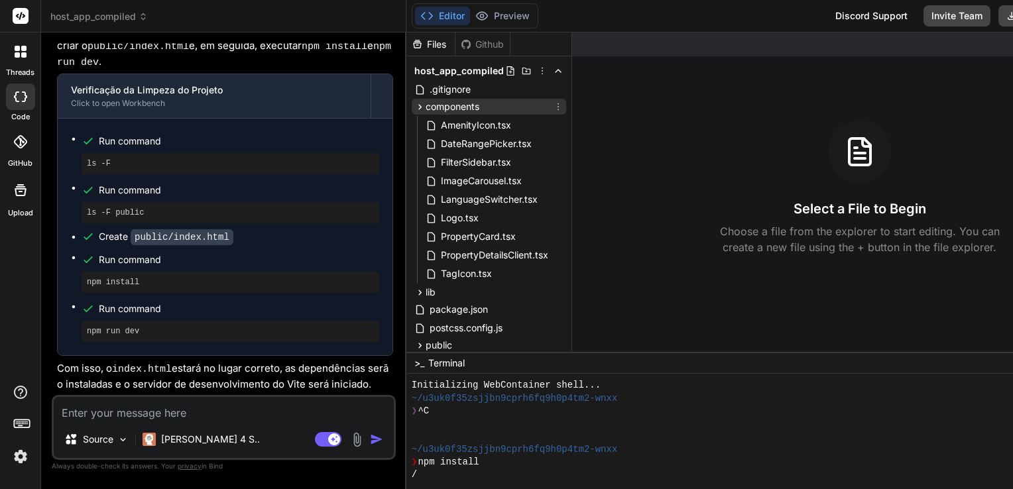
click at [418, 105] on icon at bounding box center [419, 106] width 3 height 5
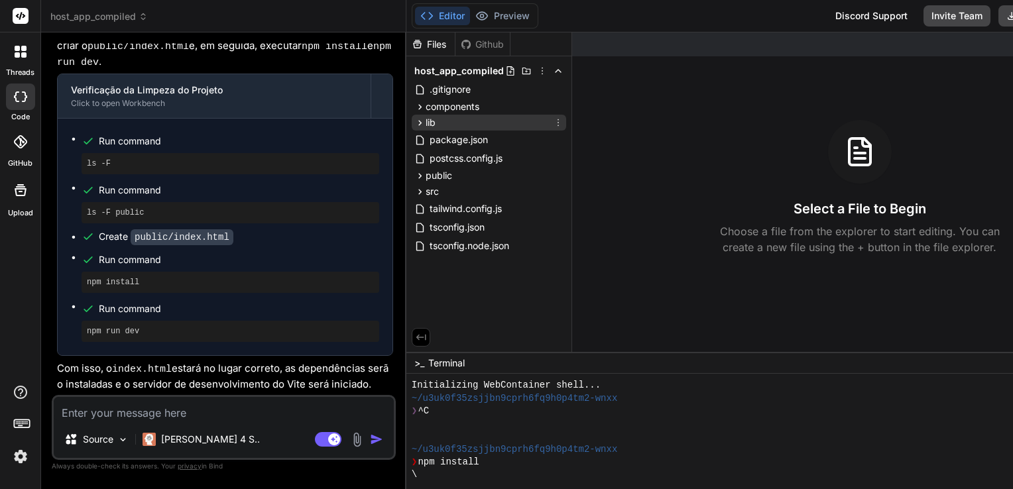
click at [414, 121] on icon at bounding box center [419, 122] width 11 height 11
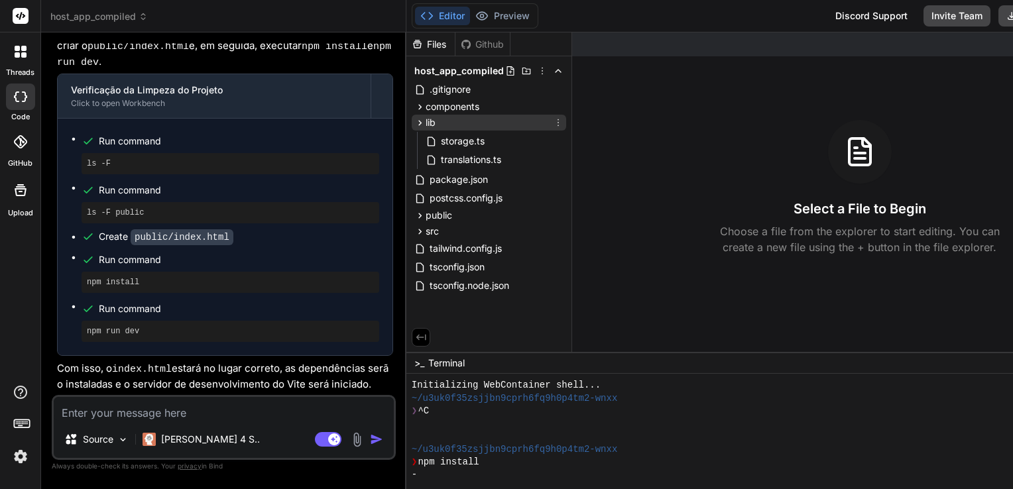
click at [414, 121] on icon at bounding box center [419, 122] width 11 height 11
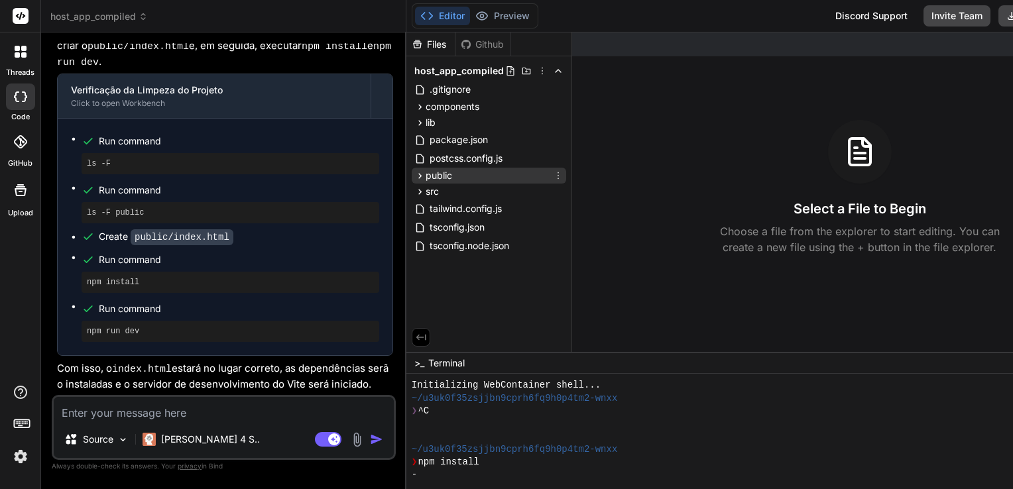
click at [414, 172] on icon at bounding box center [419, 175] width 11 height 11
click at [418, 174] on icon at bounding box center [419, 175] width 3 height 5
click at [414, 194] on icon at bounding box center [419, 191] width 11 height 11
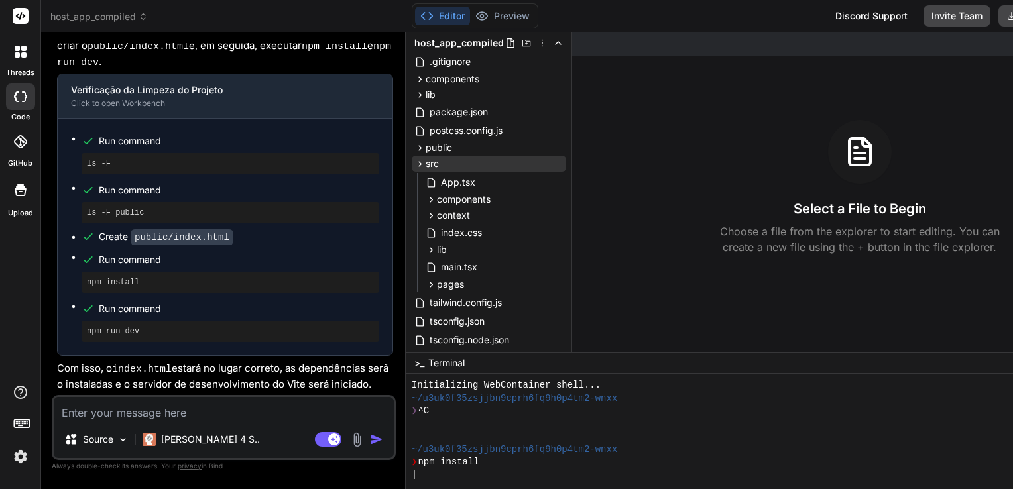
scroll to position [54, 0]
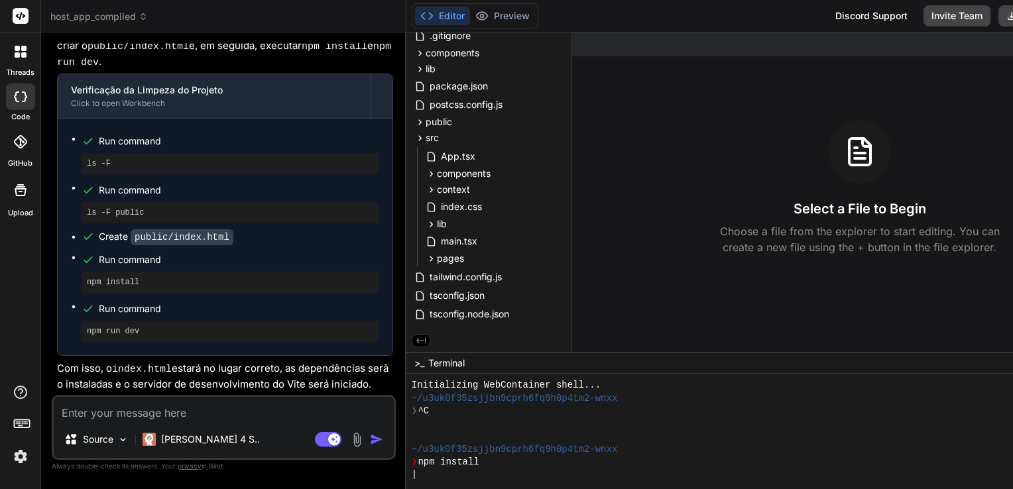
drag, startPoint x: 400, startPoint y: 277, endPoint x: 469, endPoint y: 332, distance: 87.8
click at [469, 332] on div "Files Github host_app_compiled .gitignore components AmenityIcon.tsx DateRangeP…" at bounding box center [489, 192] width 166 height 320
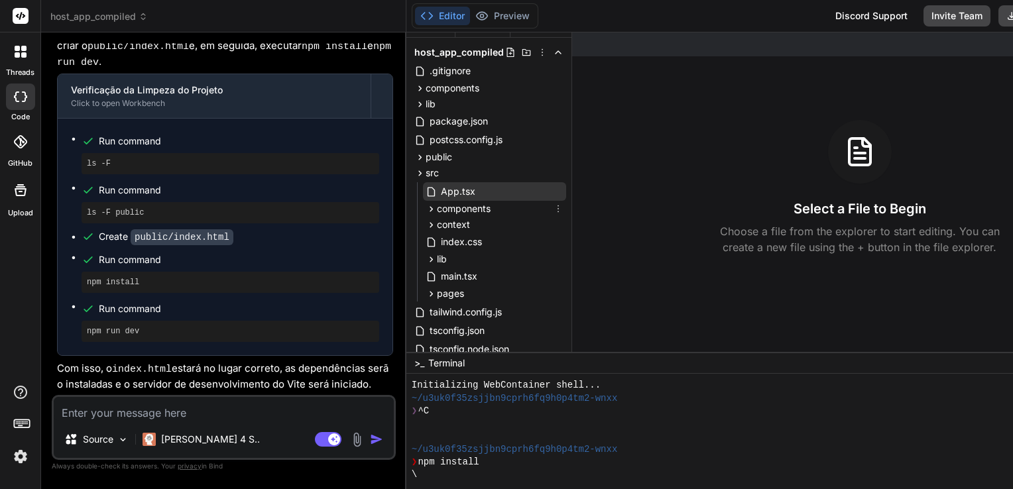
scroll to position [0, 0]
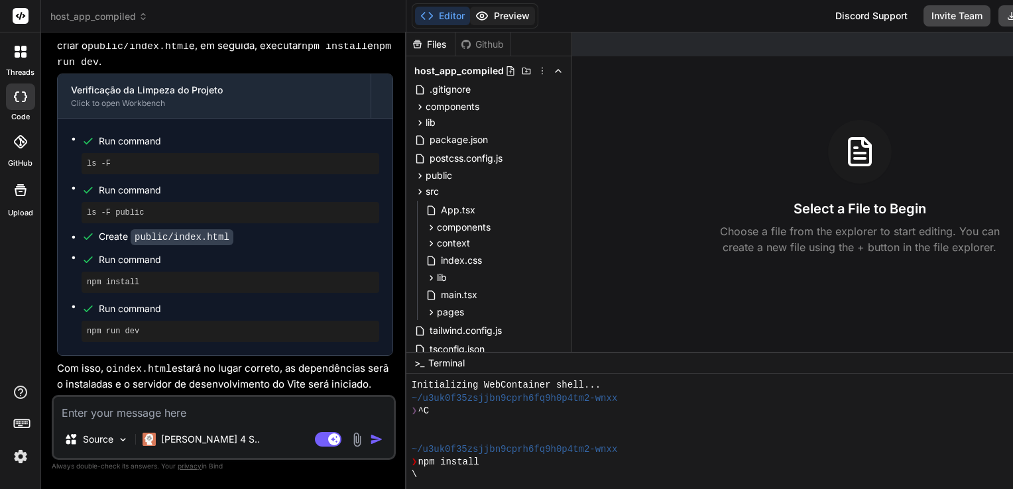
click at [475, 9] on button "Preview" at bounding box center [502, 16] width 65 height 19
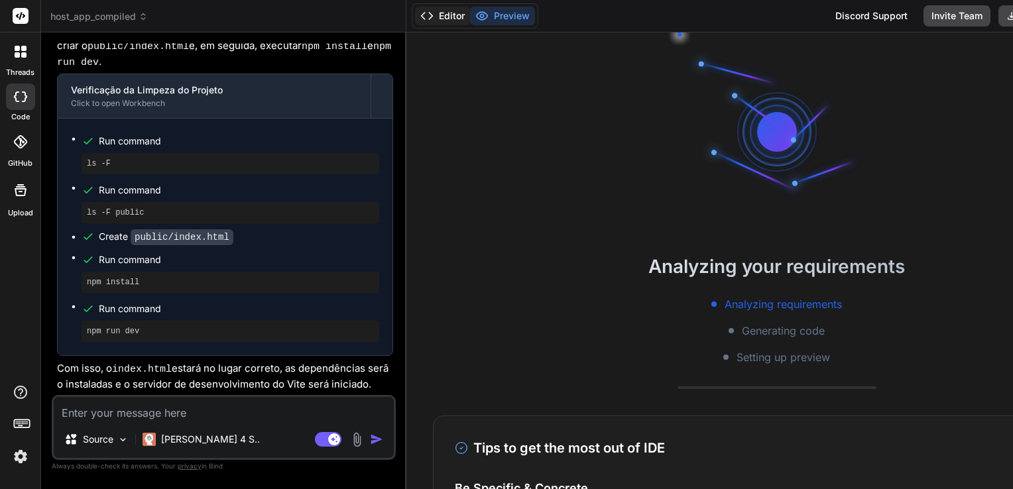
click at [422, 7] on button "Editor" at bounding box center [442, 16] width 55 height 19
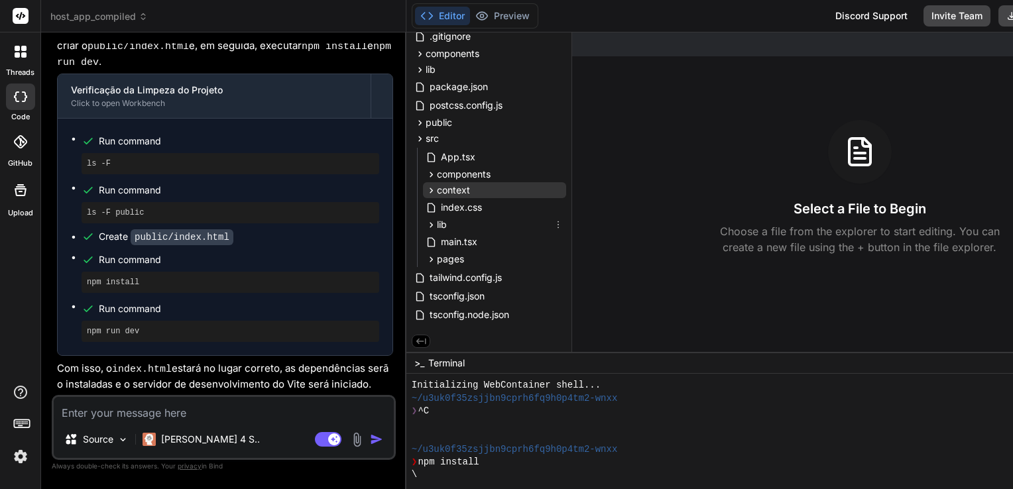
scroll to position [54, 0]
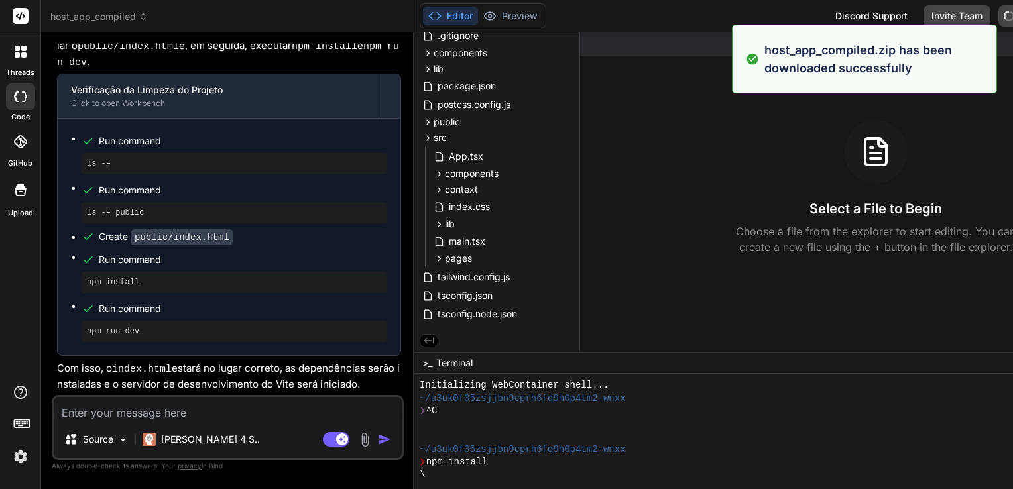
scroll to position [2828, 0]
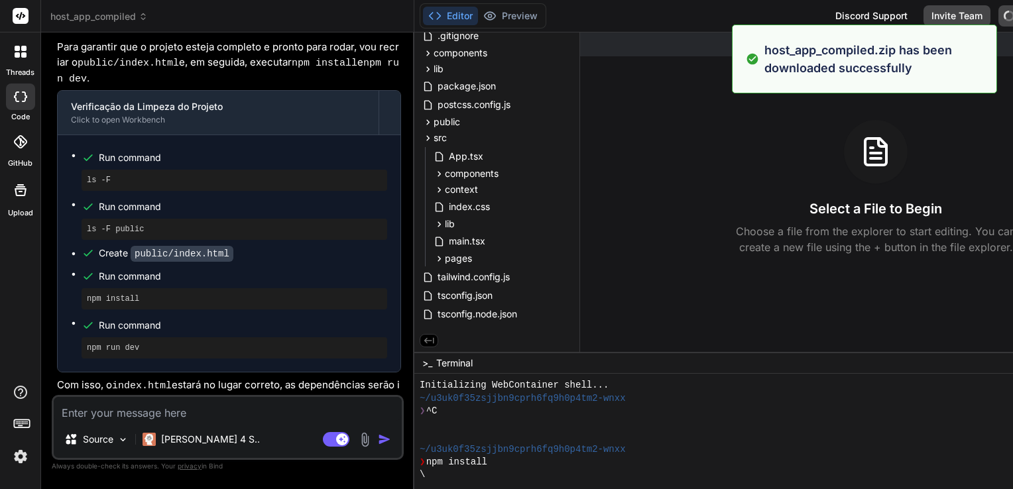
type textarea "x"
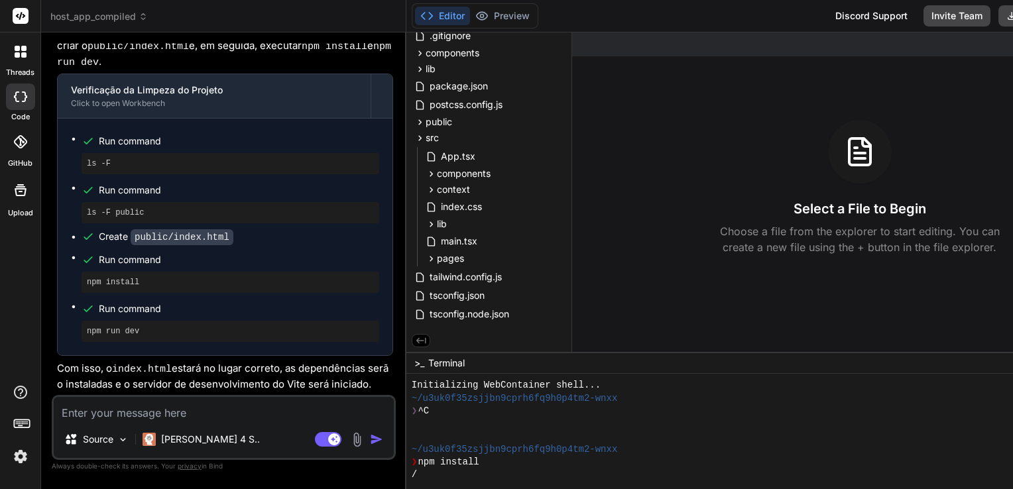
scroll to position [127, 0]
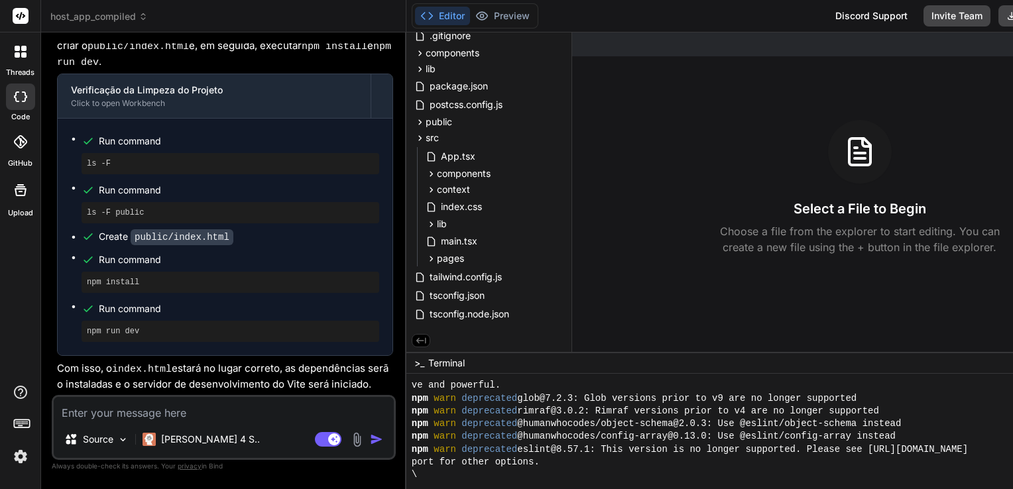
click at [300, 411] on textarea at bounding box center [224, 409] width 340 height 24
paste textarea "404 This page could not be found."
type textarea "404 This page could not be found."
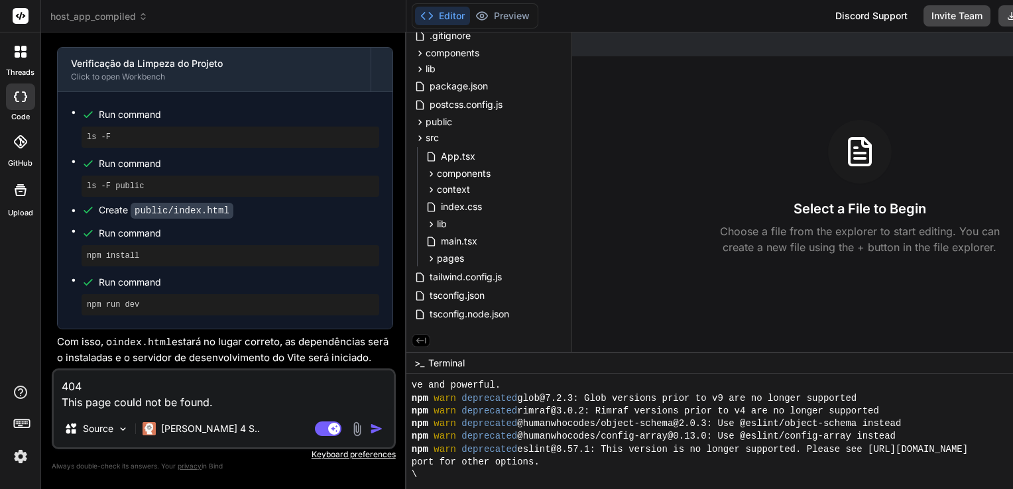
type textarea "x"
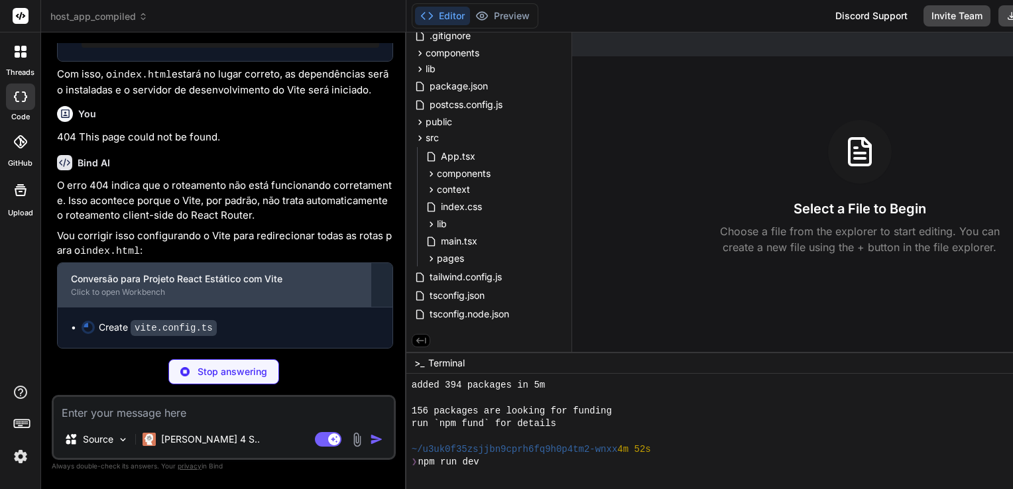
scroll to position [3180, 0]
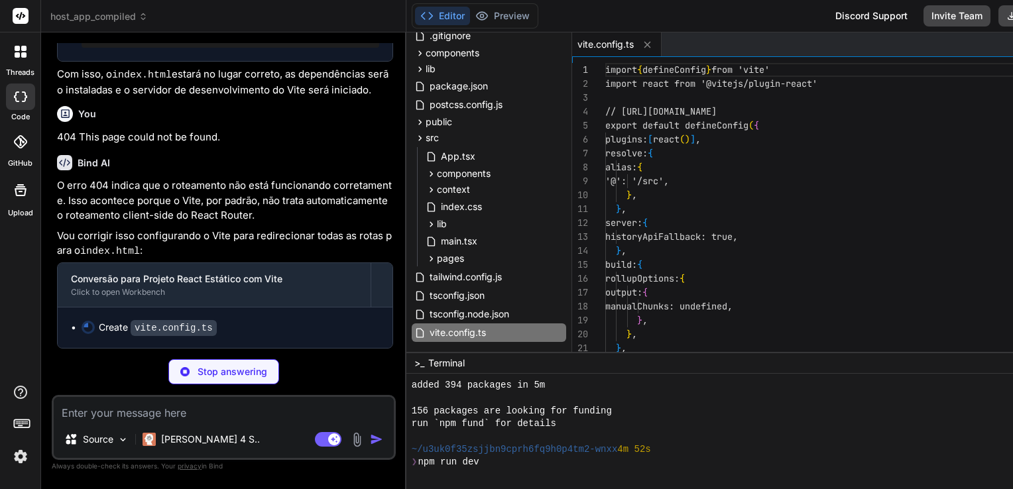
type textarea "x"
type textarea "/* /index.html 200"
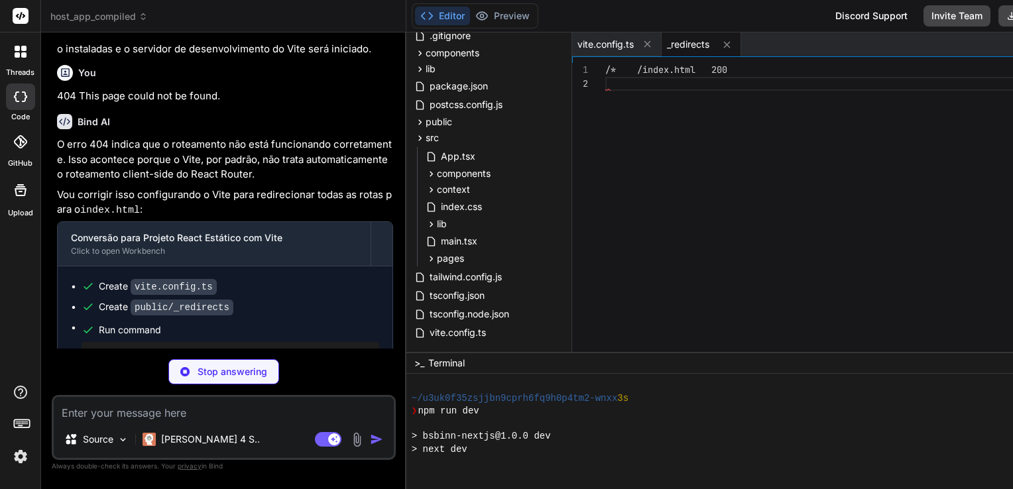
scroll to position [3246, 0]
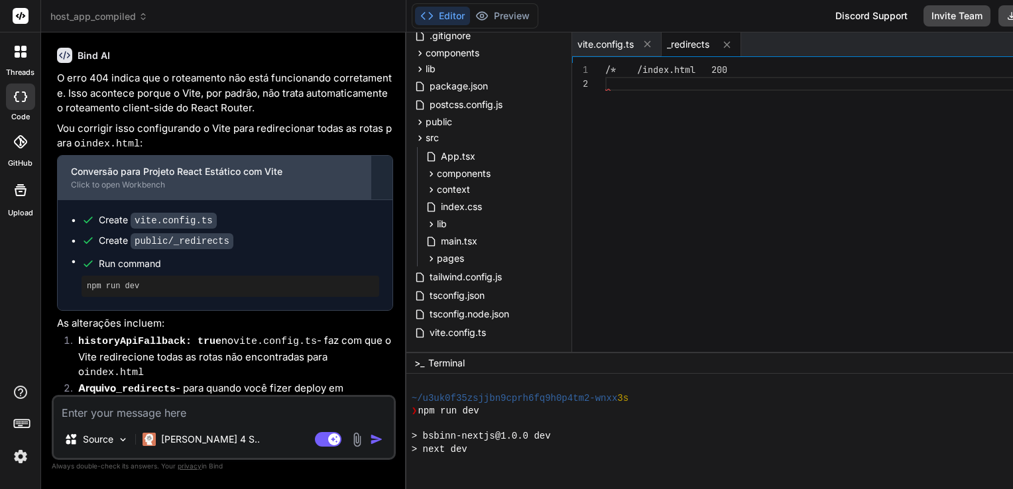
type textarea "x"
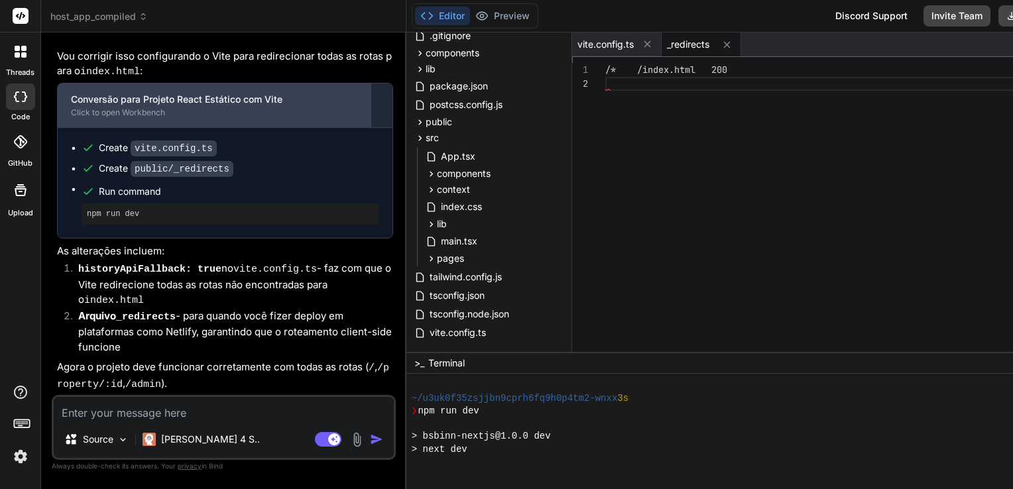
scroll to position [3354, 0]
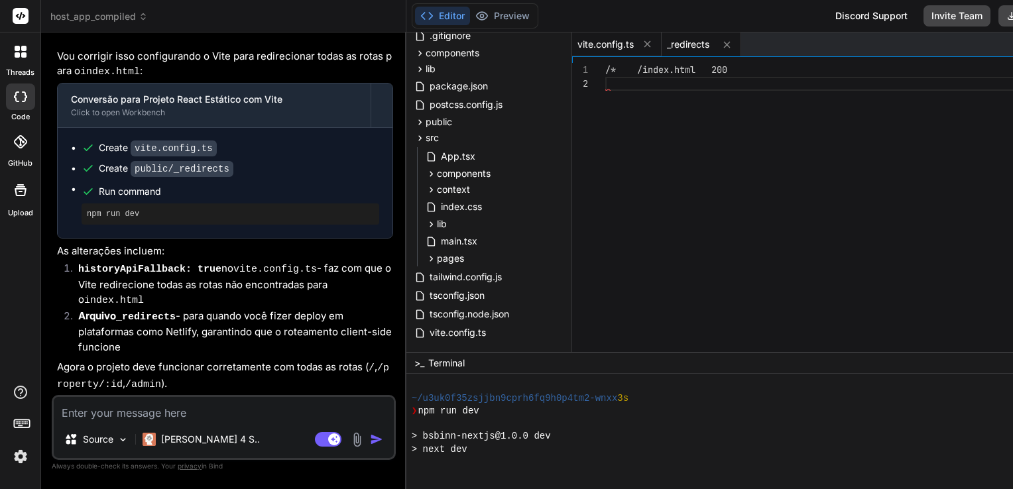
click at [597, 44] on span "vite.config.ts" at bounding box center [606, 44] width 56 height 13
type textarea "}, })"
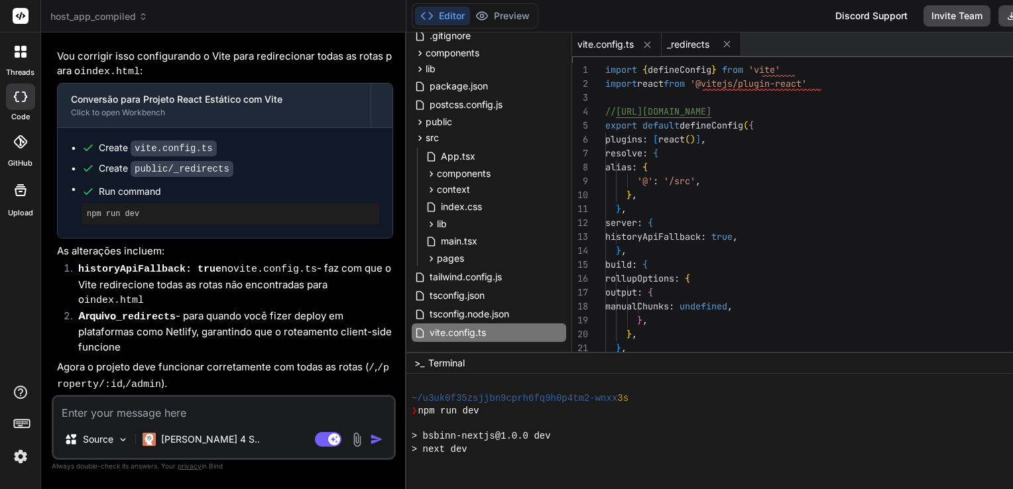
type textarea "x"
click at [674, 48] on span "_redirects" at bounding box center [688, 44] width 42 height 13
type textarea "/* /index.html 200"
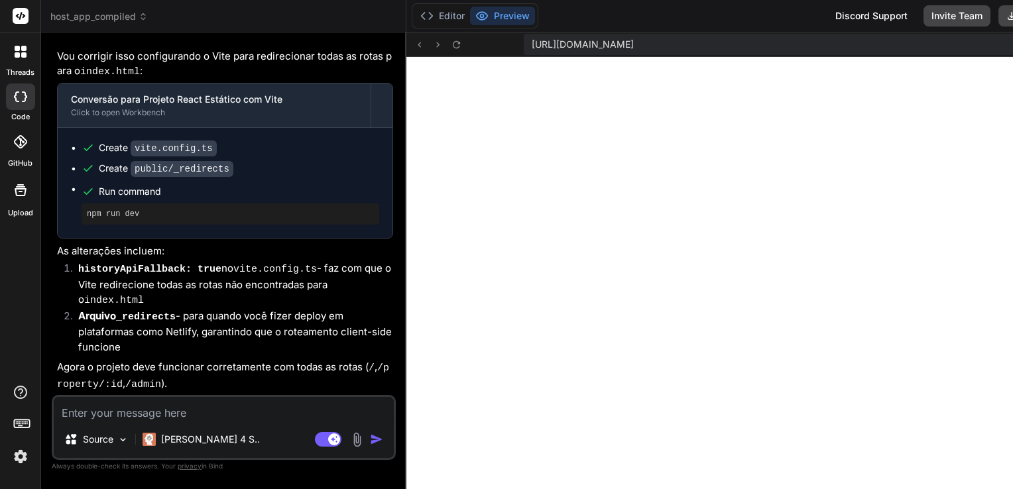
scroll to position [458, 0]
click at [451, 44] on icon at bounding box center [456, 44] width 11 height 11
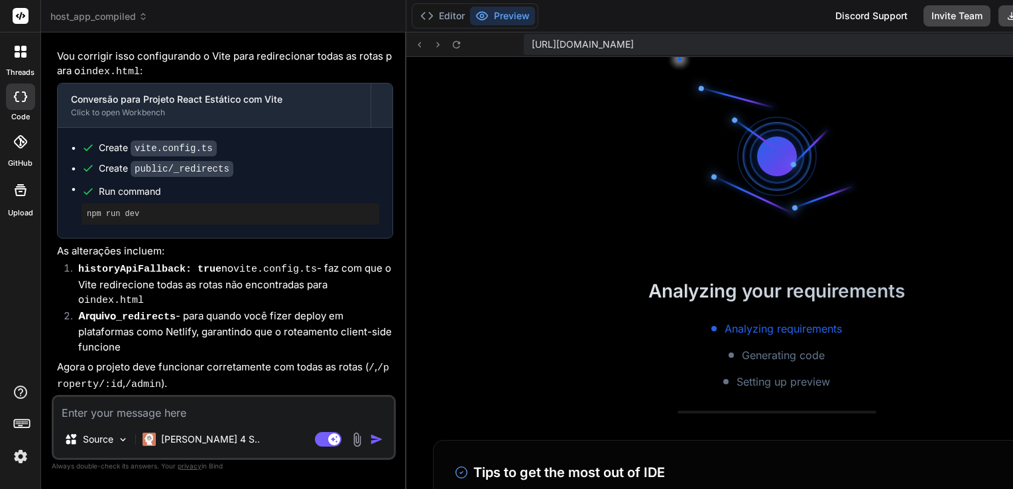
scroll to position [471, 0]
click at [437, 15] on button "Editor" at bounding box center [442, 16] width 55 height 19
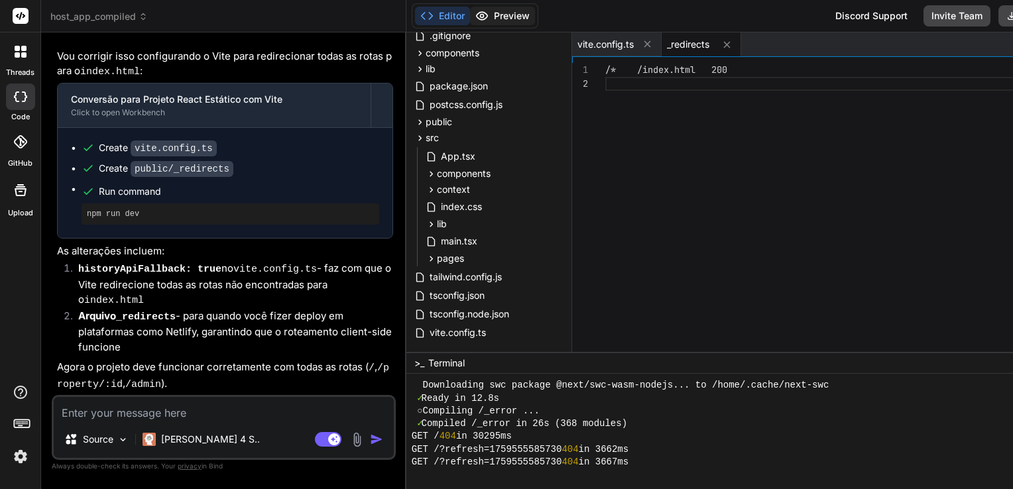
click at [491, 10] on button "Preview" at bounding box center [502, 16] width 65 height 19
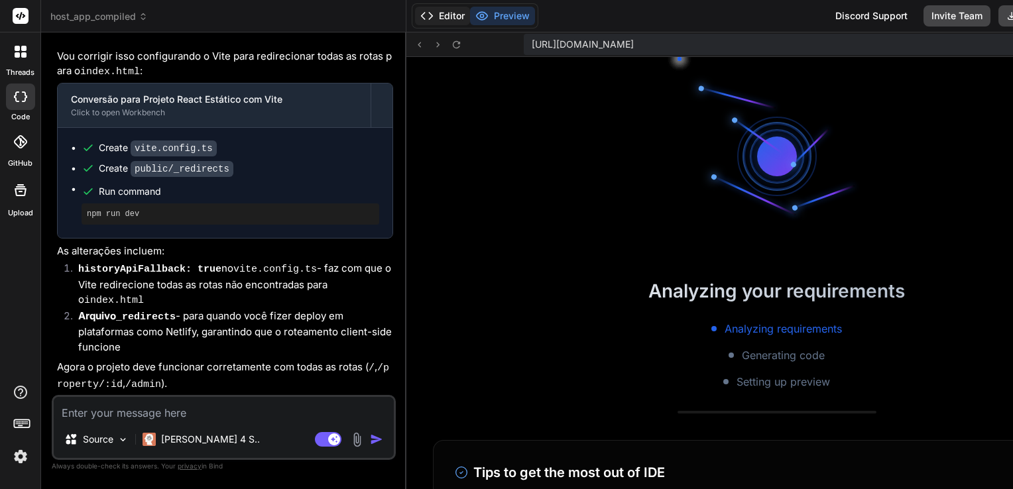
click at [435, 13] on button "Editor" at bounding box center [442, 16] width 55 height 19
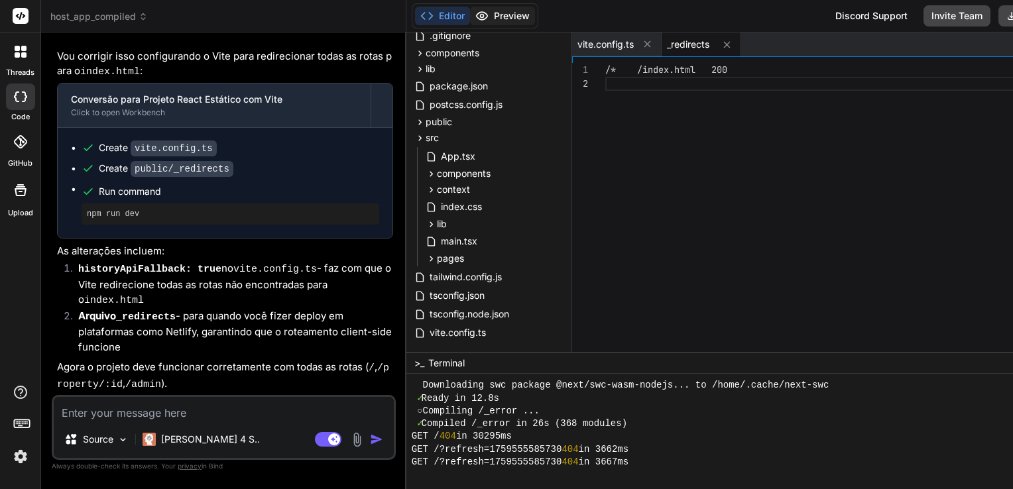
click at [496, 11] on button "Preview" at bounding box center [502, 16] width 65 height 19
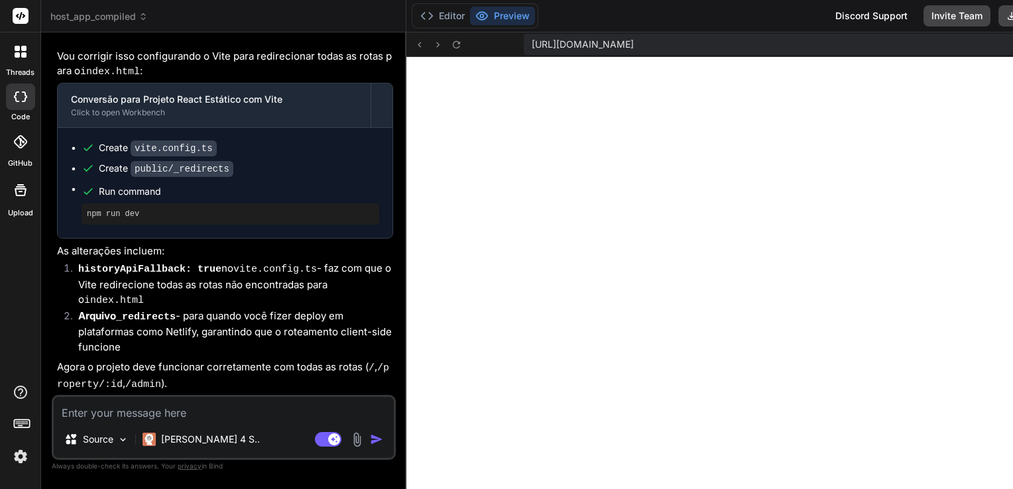
click at [226, 408] on textarea at bounding box center [224, 409] width 340 height 24
type textarea "R"
type textarea "x"
type textarea "Re"
type textarea "x"
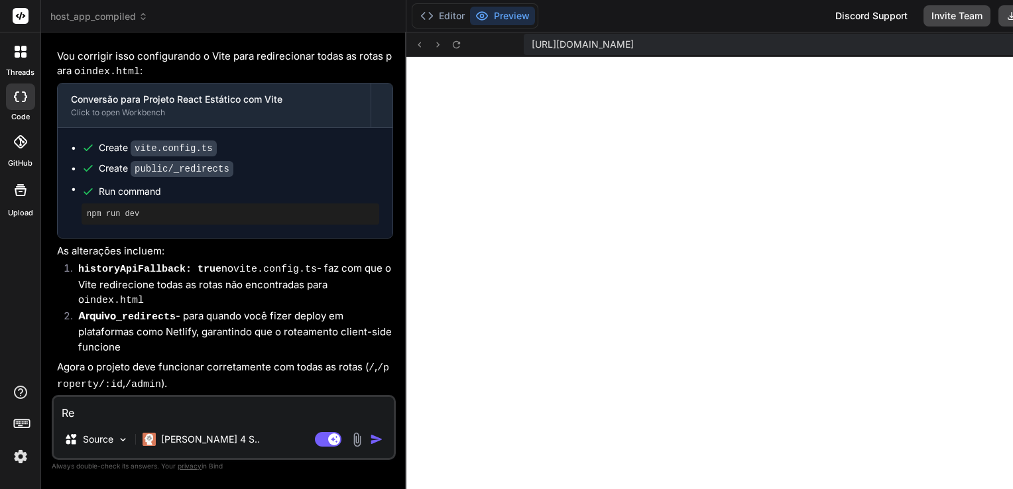
type textarea "Rev"
type textarea "x"
type textarea "Revi"
type textarea "x"
type textarea "Revis"
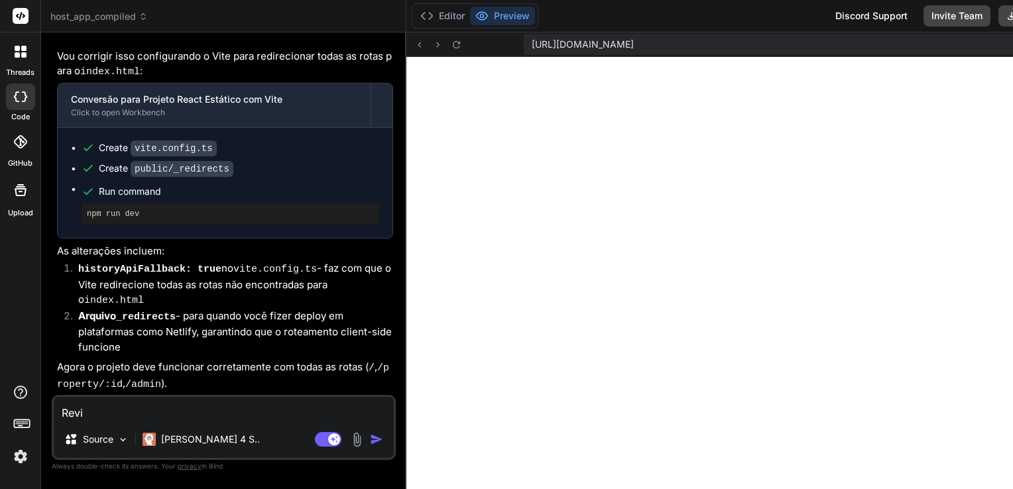
type textarea "x"
type textarea "Revise"
type textarea "x"
type textarea "Revise"
type textarea "x"
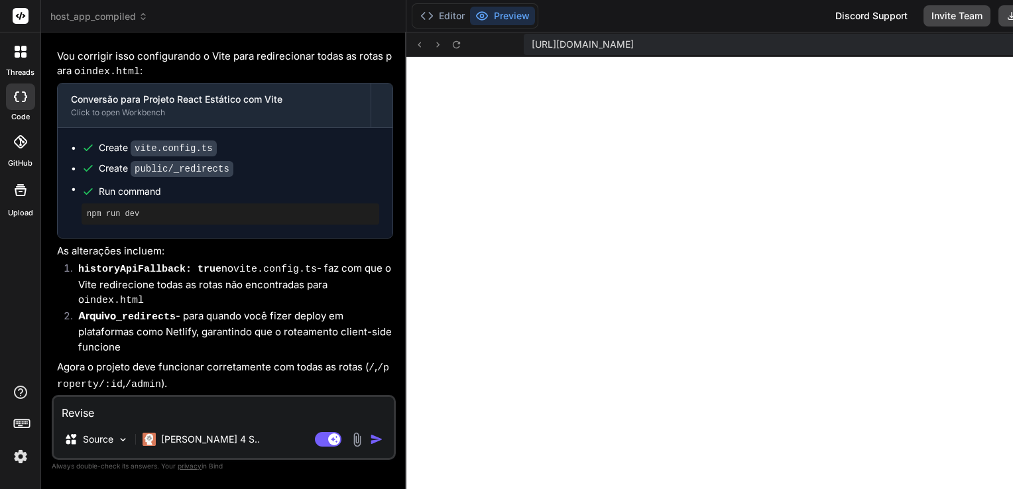
type textarea "Revise t"
type textarea "x"
type textarea "Revise tu"
type textarea "x"
type textarea "Revise tud"
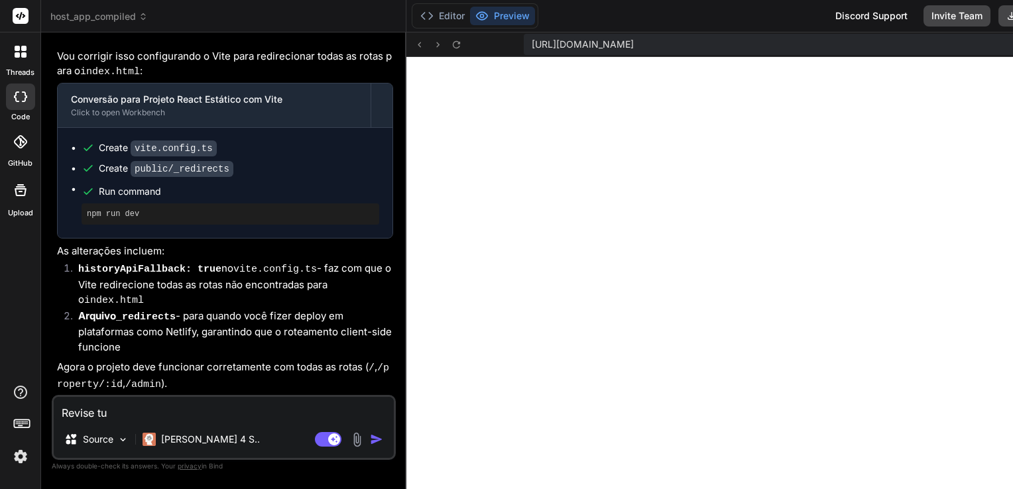
type textarea "x"
type textarea "Revise tudo"
type textarea "x"
type textarea "Revise tudo"
type textarea "x"
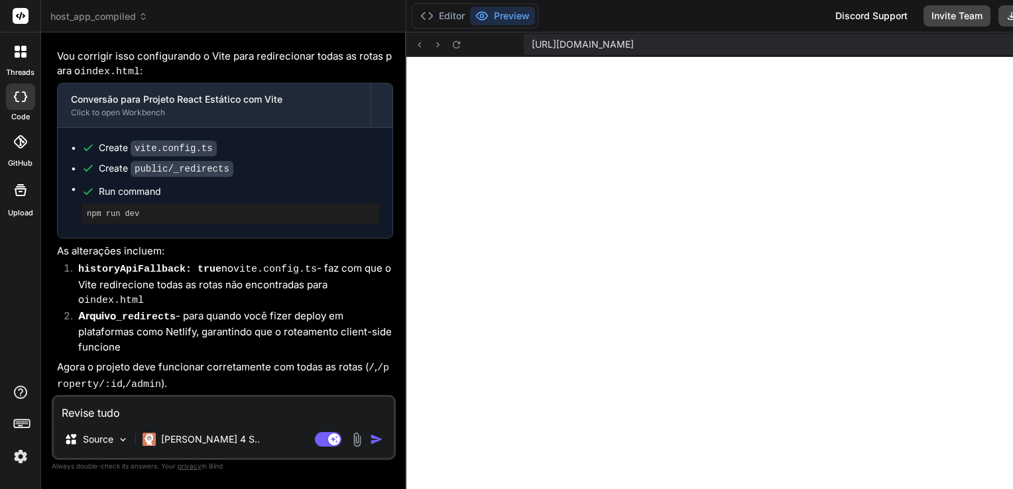
type textarea "Revise tudo p"
type textarea "x"
type textarea "Revise tudo po"
type textarea "x"
type textarea "Revise tudo por"
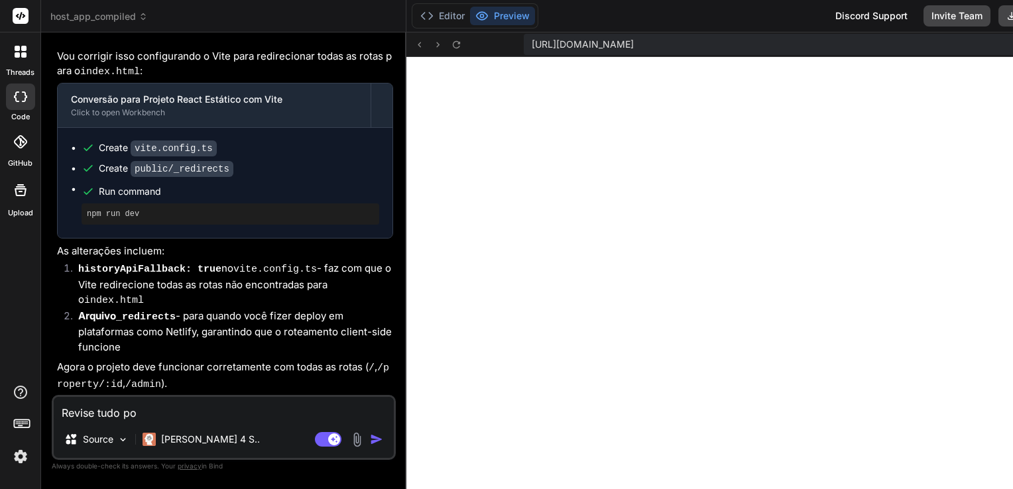
type textarea "x"
type textarea "Revise tudo por"
type textarea "x"
type textarea "Revise tudo por f"
type textarea "x"
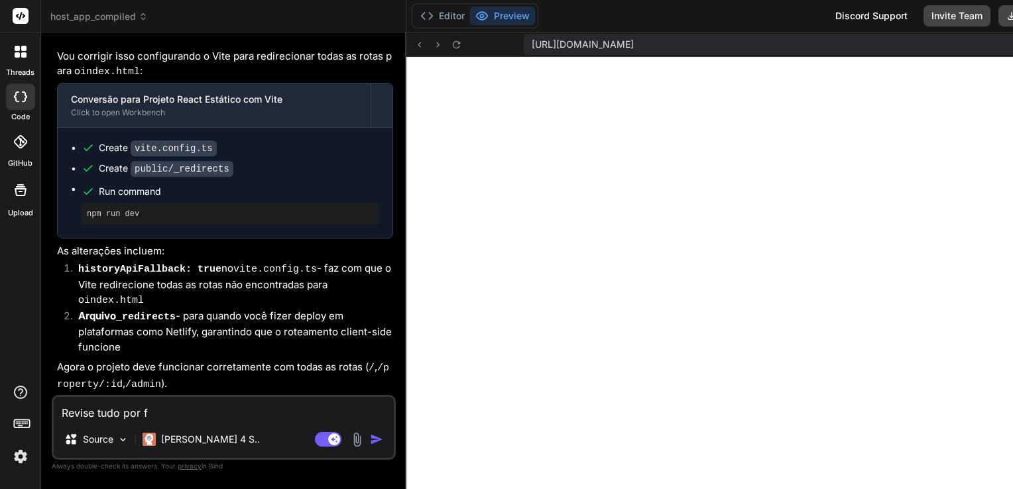
type textarea "Revise tudo por fa"
type textarea "x"
type textarea "Revise tudo por fav"
type textarea "x"
type textarea "Revise tudo por favo"
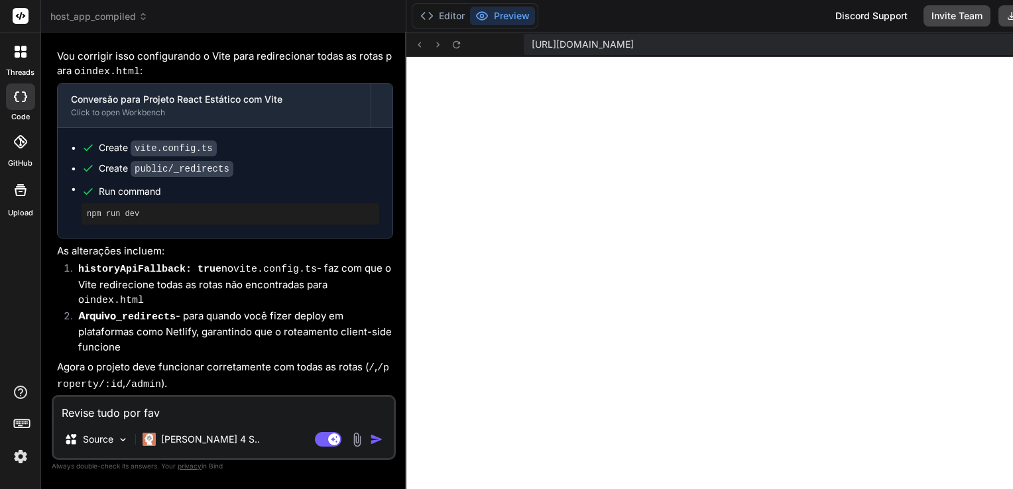
type textarea "x"
type textarea "Revise tudo por favor"
type textarea "x"
type textarea "Revise tudo por favor."
type textarea "x"
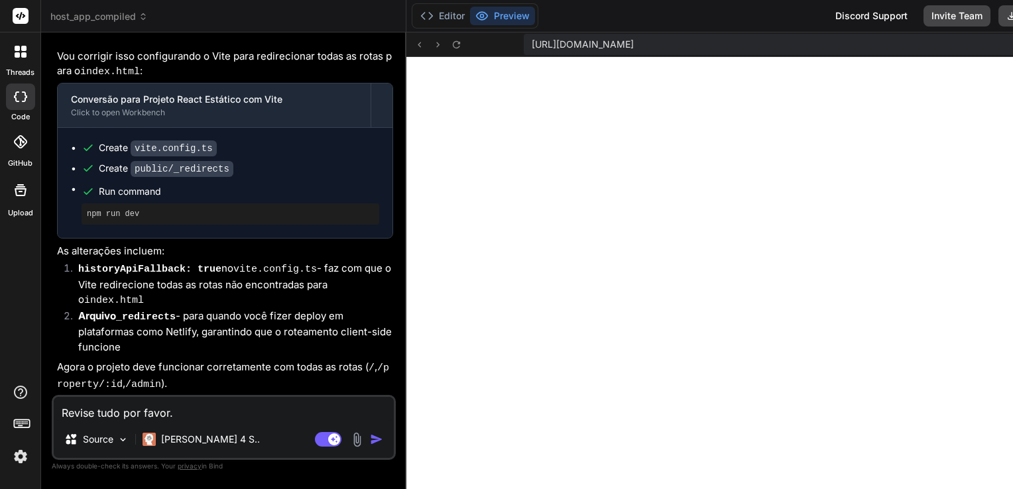
type textarea "Revise tudo por favor."
type textarea "x"
type textarea "Revise tudo por favor. D"
type textarea "x"
type textarea "Revise tudo por favor. De"
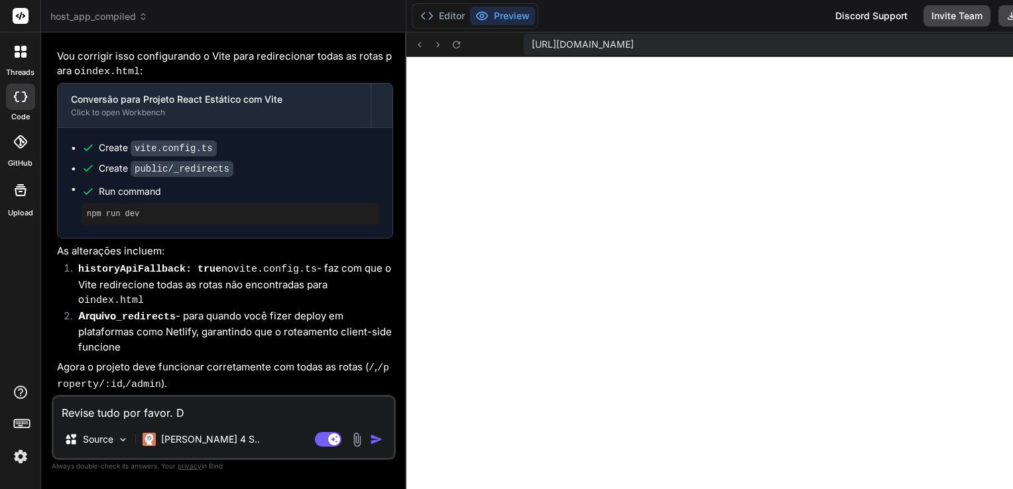
type textarea "x"
type textarea "Revise tudo por favor. Deu"
type textarea "x"
type textarea "Revise tudo por favor. Deu"
type textarea "x"
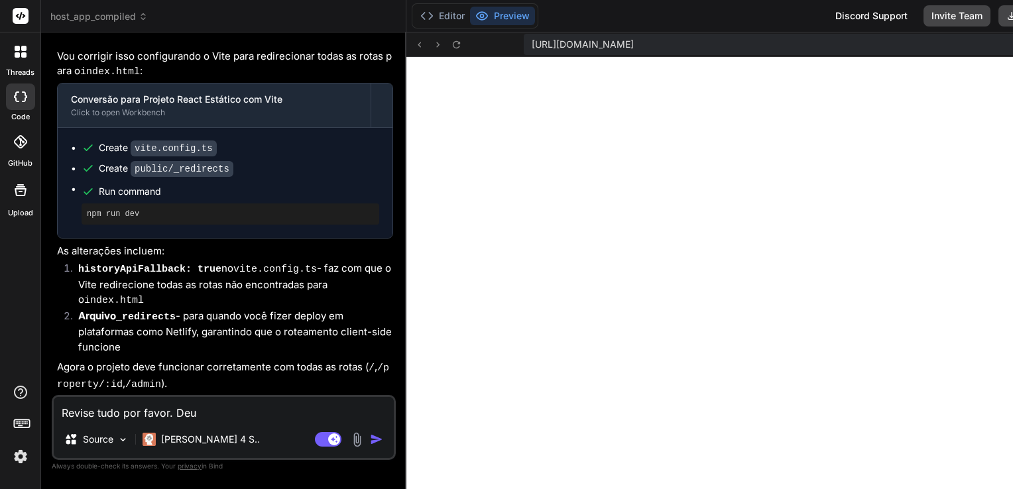
type textarea "Revise tudo por favor. Deu o"
type textarea "x"
type textarea "Revise tudo por favor. Deu o"
type textarea "x"
type textarea "Revise tudo por favor. Deu o e"
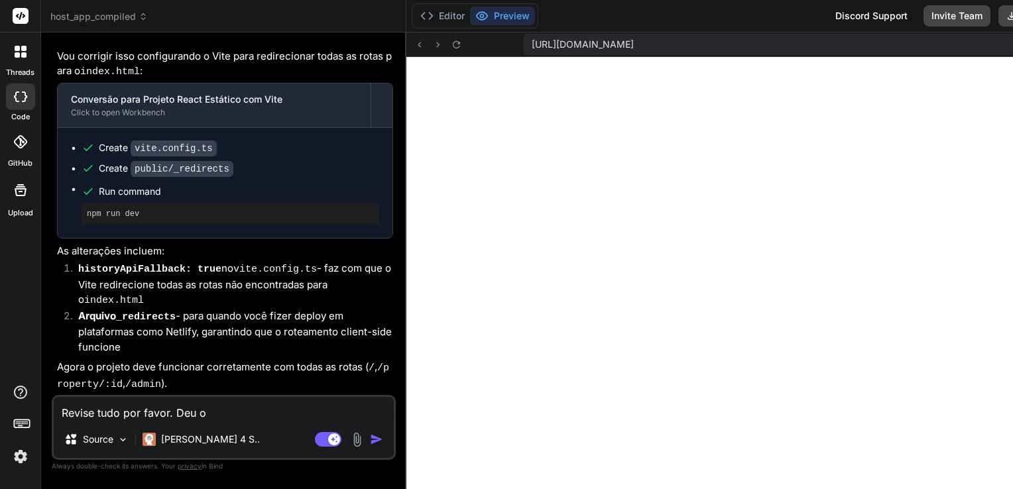
type textarea "x"
type textarea "Revise tudo por favor. Deu o er"
type textarea "x"
type textarea "Revise tudo por favor. Deu o err"
type textarea "x"
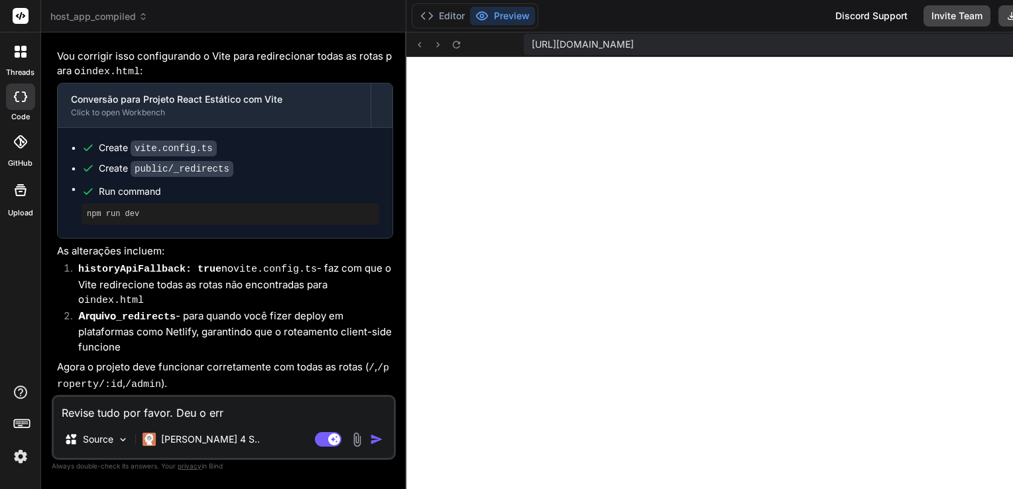
type textarea "Revise tudo por favor. Deu o erro"
type textarea "x"
type textarea "Revise tudo por favor. Deu o erro"
type textarea "x"
type textarea "Revise tudo por favor. Deu o erro 4"
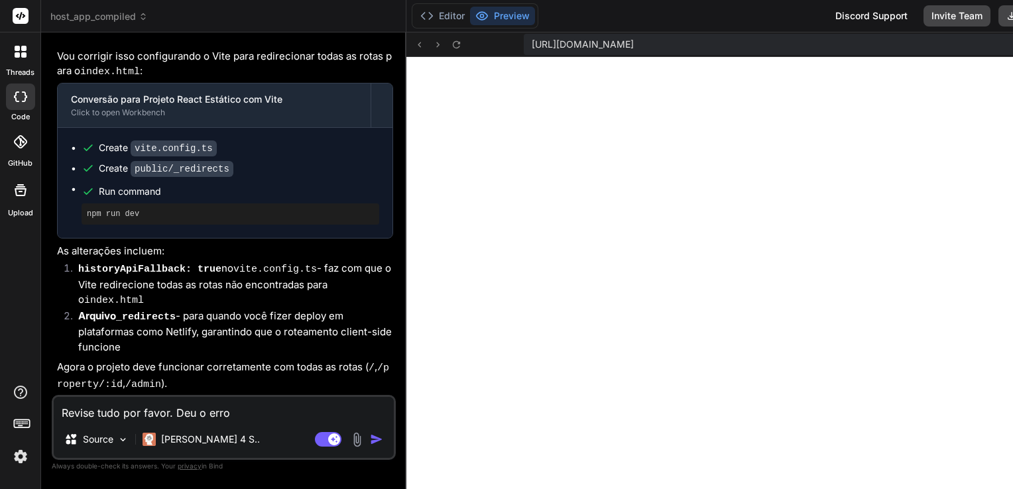
type textarea "x"
type textarea "Revise tudo por favor. Deu o erro 40"
type textarea "x"
type textarea "Revise tudo por favor. Deu o erro 404"
type textarea "x"
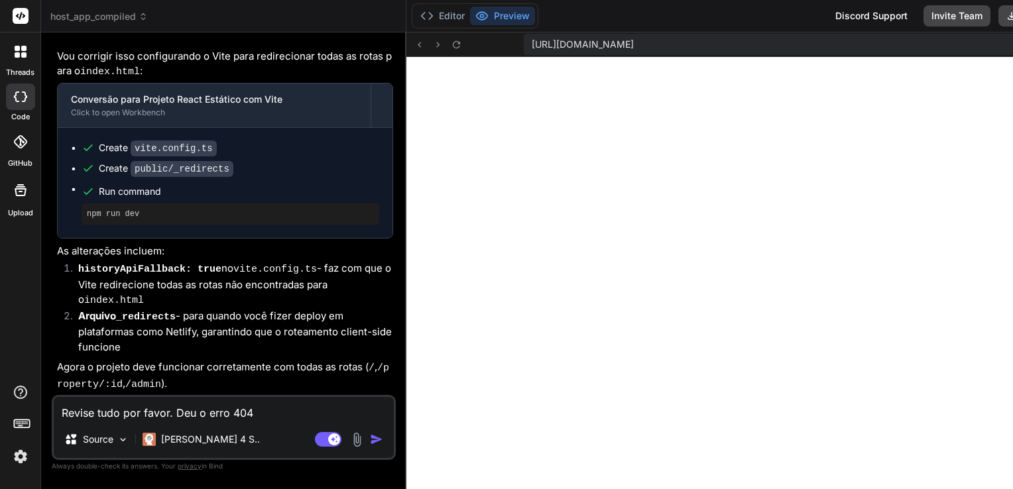
type textarea "Revise tudo por favor. Deu o erro 404"
type textarea "x"
type textarea "Revise tudo por favor. Deu o erro 404 n"
type textarea "x"
type textarea "Revise tudo por favor. Deu o erro 404 no"
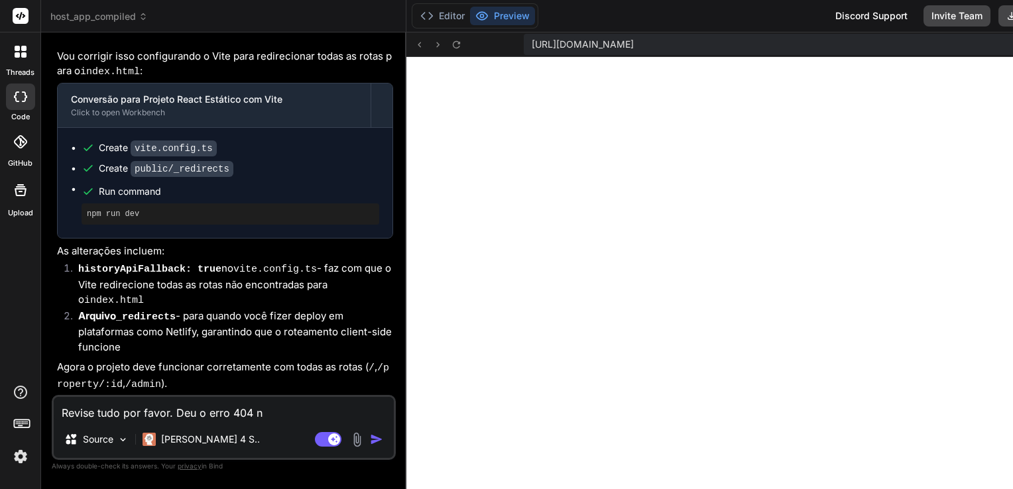
type textarea "x"
type textarea "Revise tudo por favor. Deu o erro 404 nov"
type textarea "x"
type textarea "Revise tudo por favor. Deu o erro 404 nova"
type textarea "x"
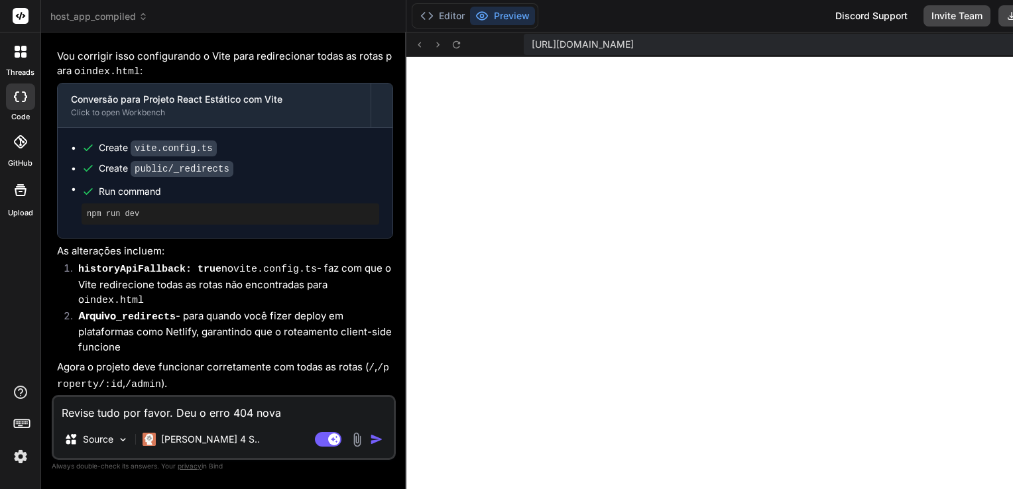
type textarea "Revise tudo por favor. Deu o erro 404 novam"
type textarea "x"
type textarea "Revise tudo por favor. Deu o erro 404 novame"
type textarea "x"
type textarea "Revise tudo por favor. Deu o erro 404 novamen"
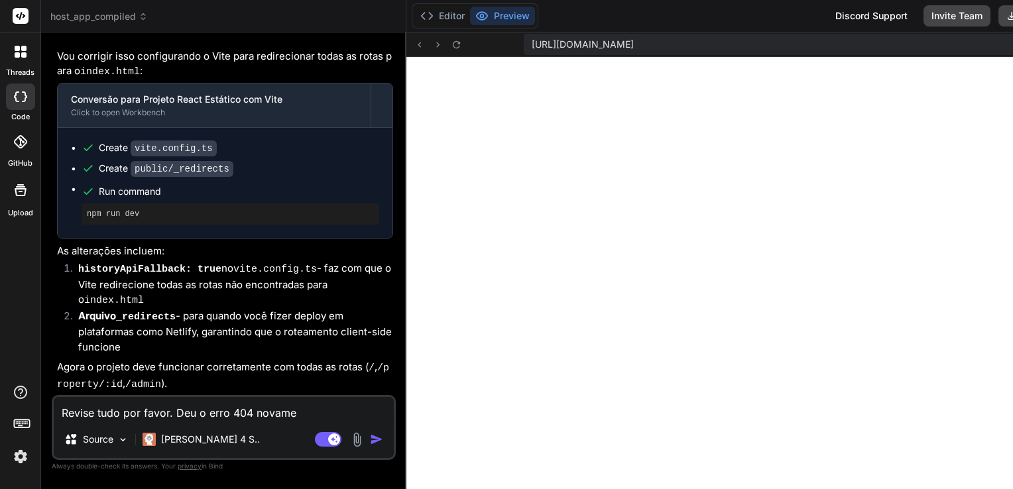
type textarea "x"
type textarea "Revise tudo por favor. Deu o erro 404 novament"
type textarea "x"
type textarea "Revise tudo por favor. Deu o erro 404 novamente"
type textarea "x"
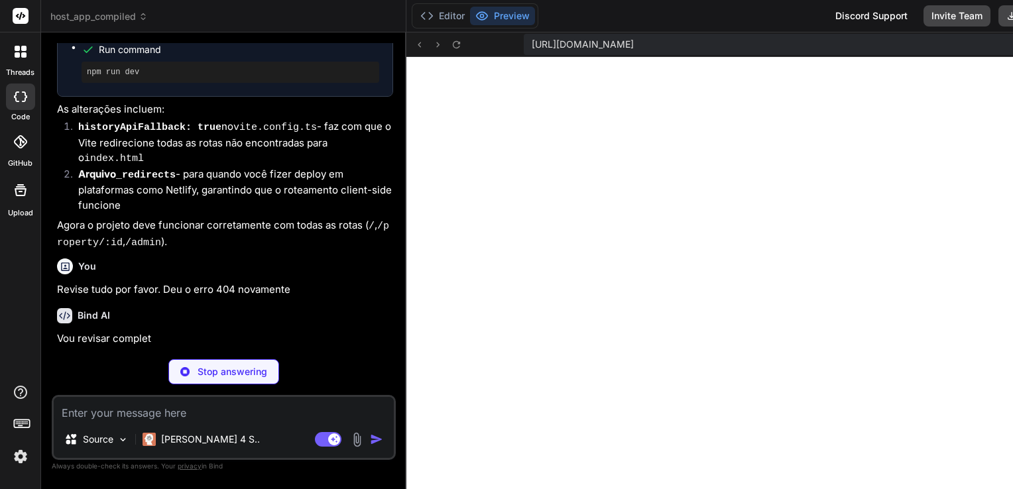
scroll to position [3491, 0]
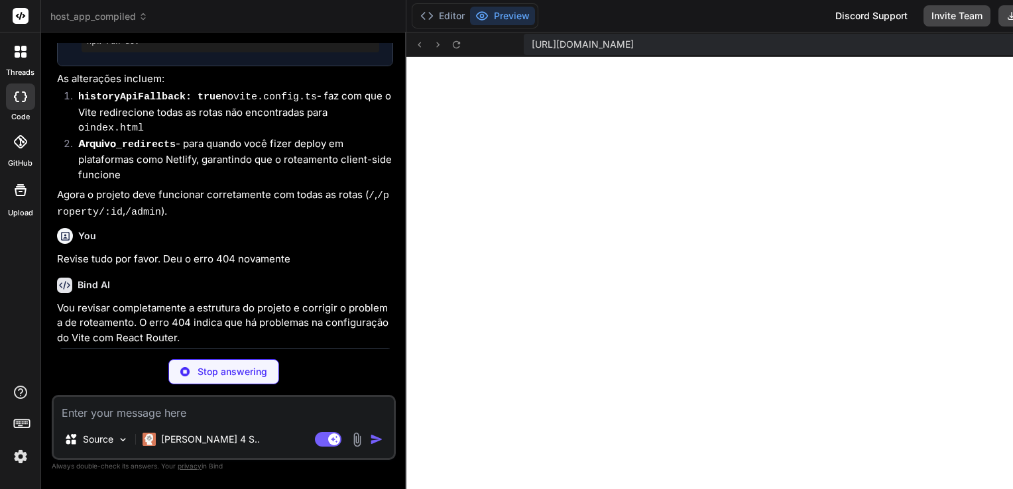
type textarea "x"
type textarea "}, server: { port: 3000, host: true, }, })"
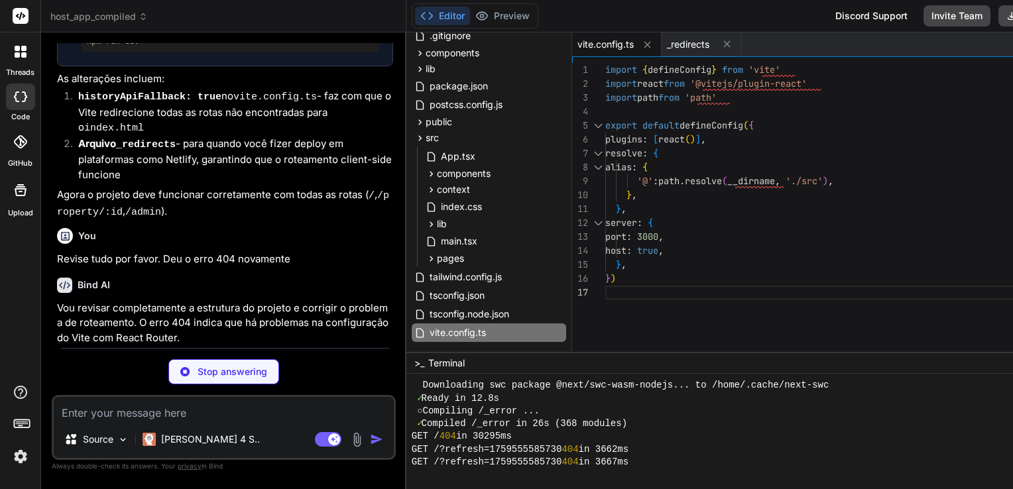
type textarea "x"
type textarea "export default App;"
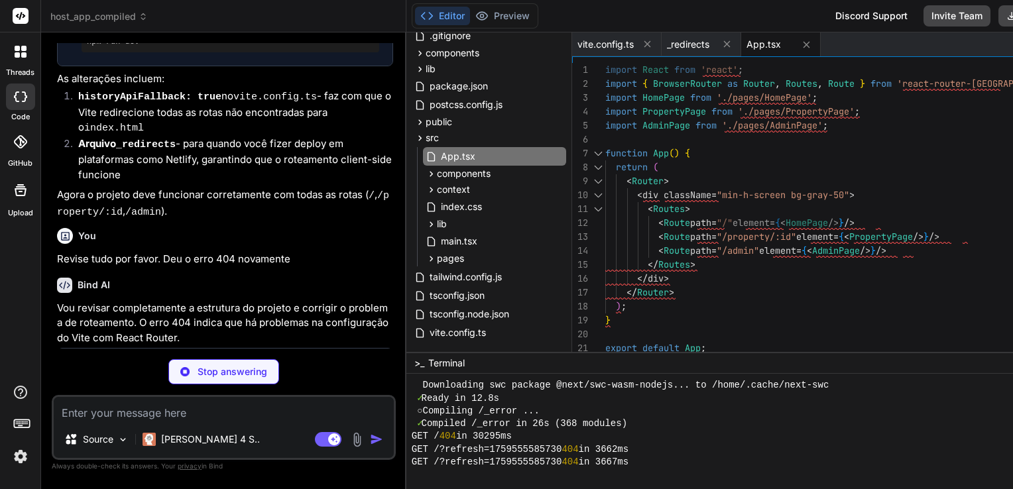
type textarea "x"
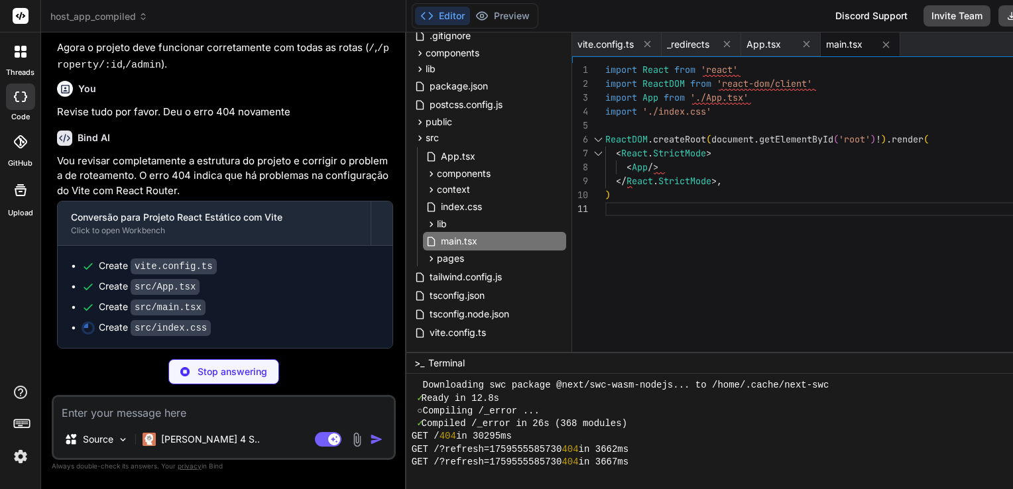
scroll to position [3672, 0]
type textarea "x"
type textarea ":root { --foreground-rgb: 0, 0, 0; --background-start-rgb: 255, 255, 255; --bac…"
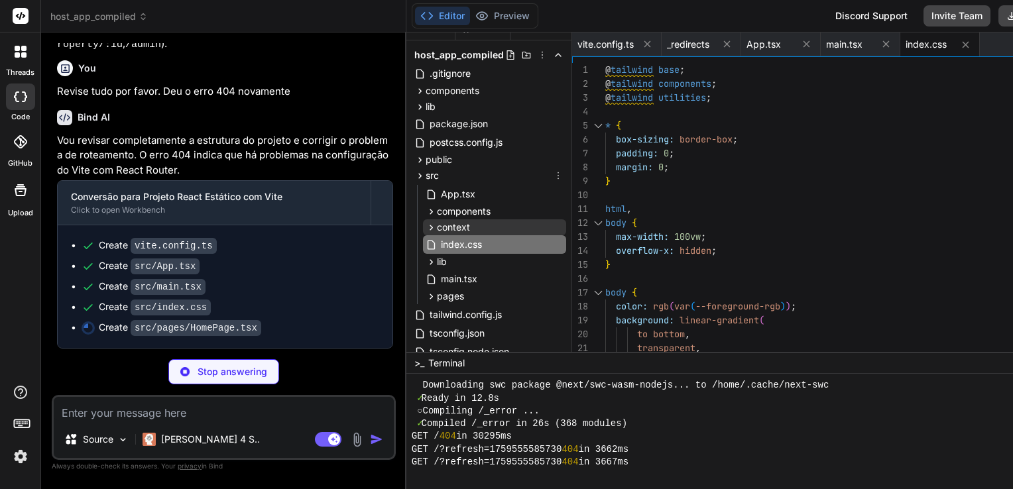
scroll to position [0, 0]
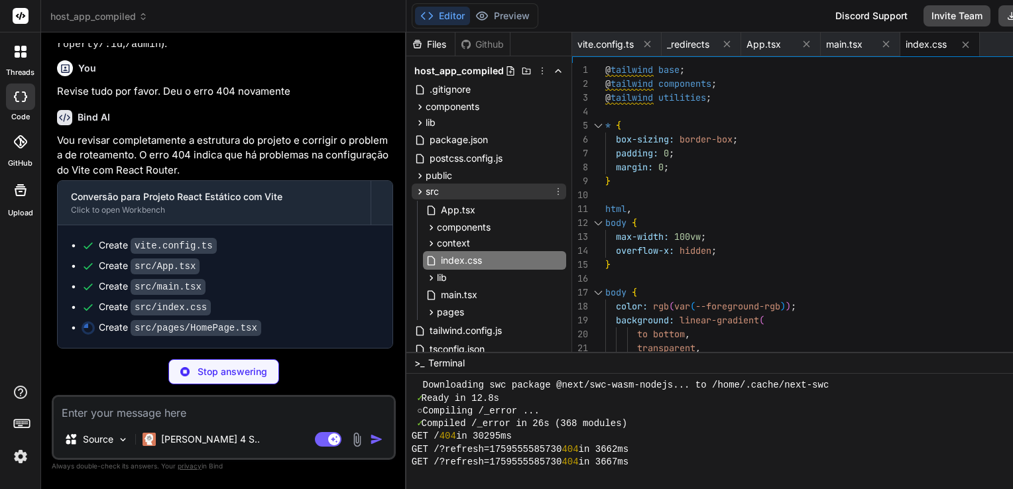
type textarea "x"
type textarea "reservados.</p> </div> </div> </footer> </div> ); }"
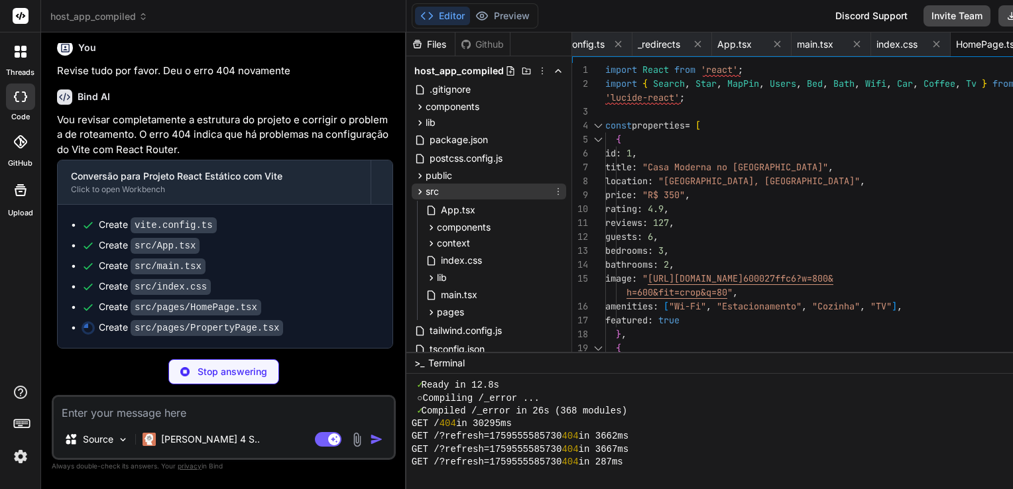
scroll to position [522, 0]
type textarea "x"
click at [638, 46] on span "_redirects" at bounding box center [659, 44] width 42 height 13
type textarea "/* /index.html 200"
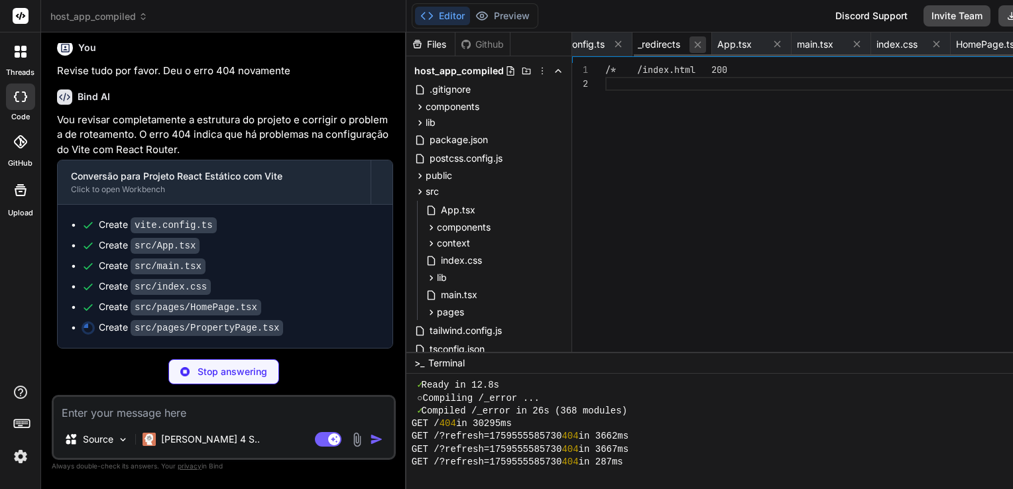
type textarea "x"
click at [692, 45] on icon at bounding box center [697, 44] width 11 height 11
type textarea "reservados.</p> </div> </div> </footer> </div> ); }"
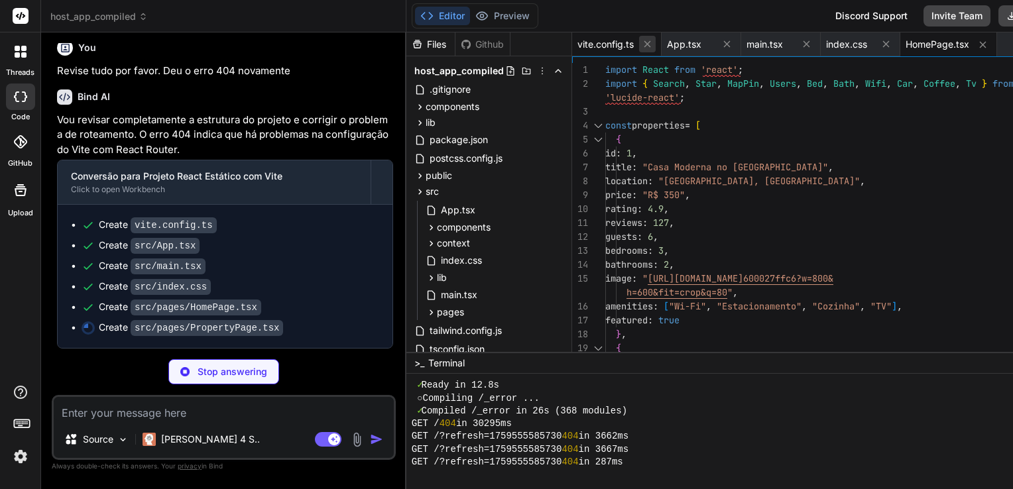
click at [644, 44] on icon at bounding box center [647, 44] width 7 height 7
click at [632, 45] on icon at bounding box center [637, 43] width 11 height 11
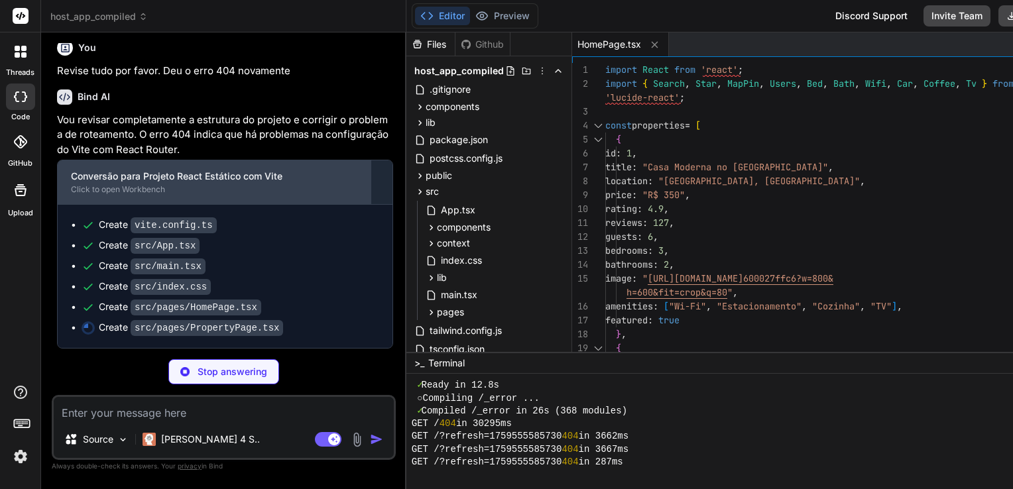
scroll to position [3713, 0]
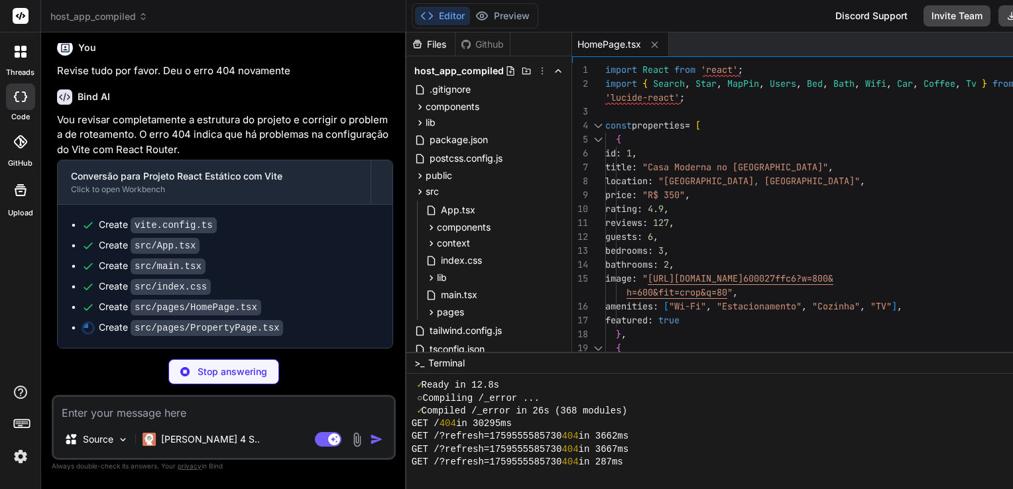
type textarea "x"
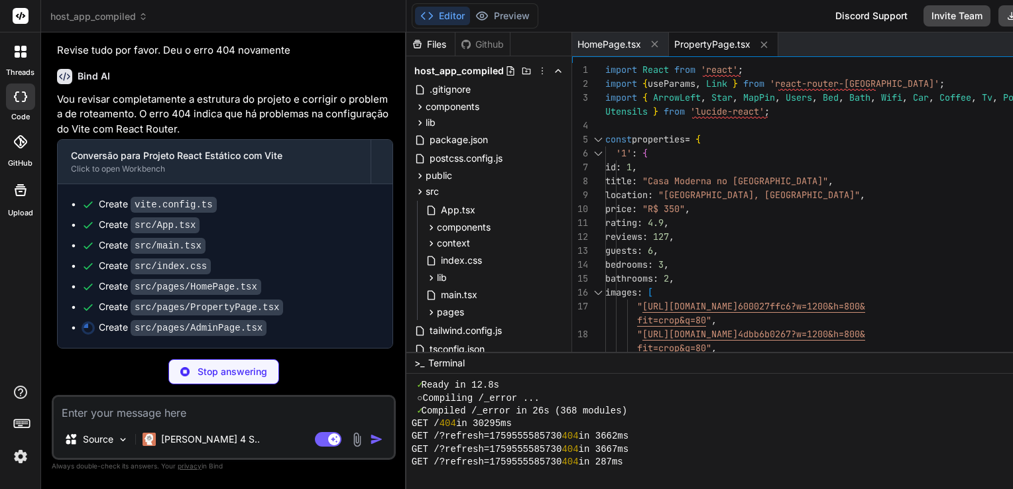
scroll to position [3734, 0]
type textarea "x"
type textarea "</div> ); }"
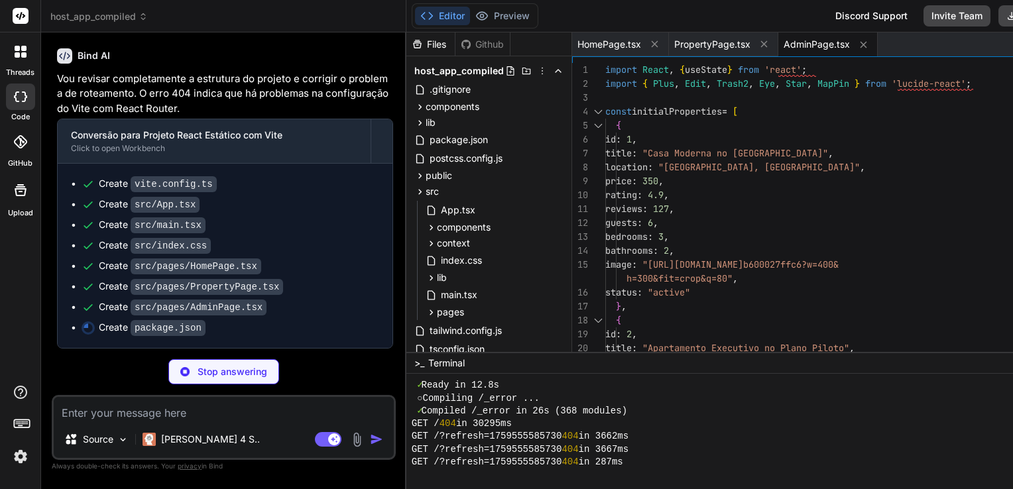
scroll to position [534, 0]
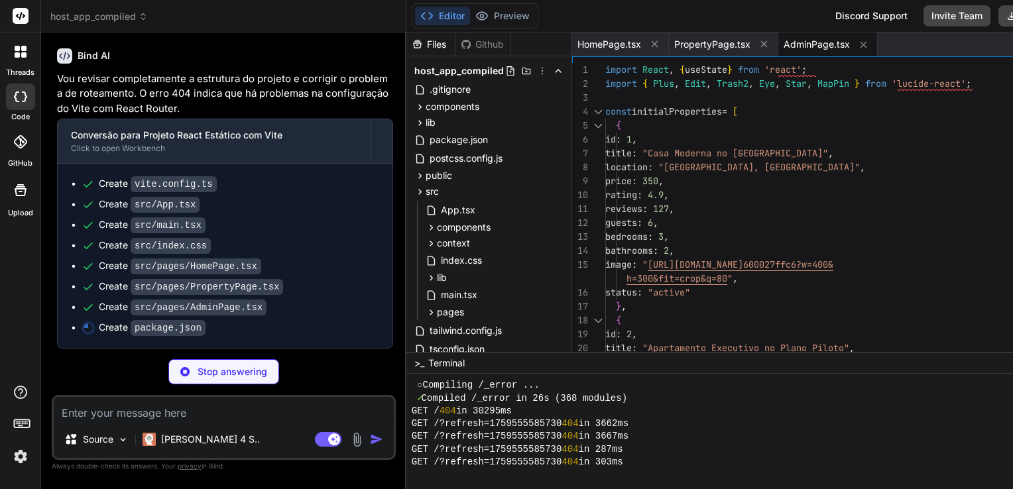
type textarea "x"
type textarea ""typescript": "^5.0.2", "vite": "^4.4.5" } }"
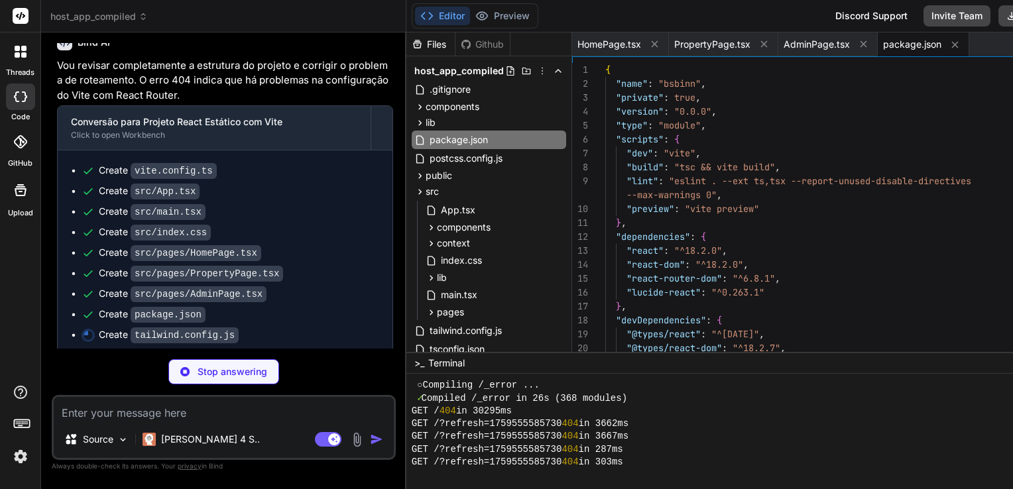
type textarea "x"
type textarea "}"
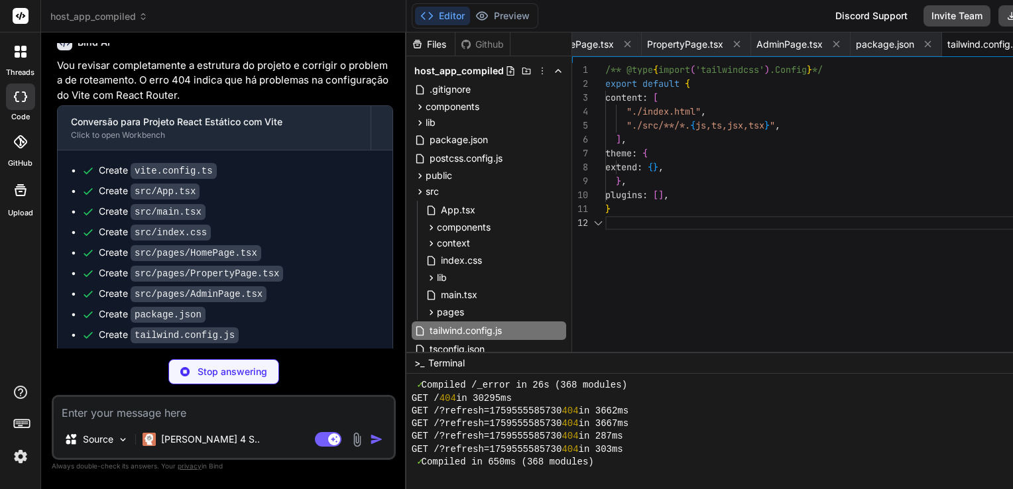
scroll to position [547, 0]
type textarea "x"
type textarea ""noFallthroughCasesInSwitch": true }, "include": ["src"], "references": [{ "pat…"
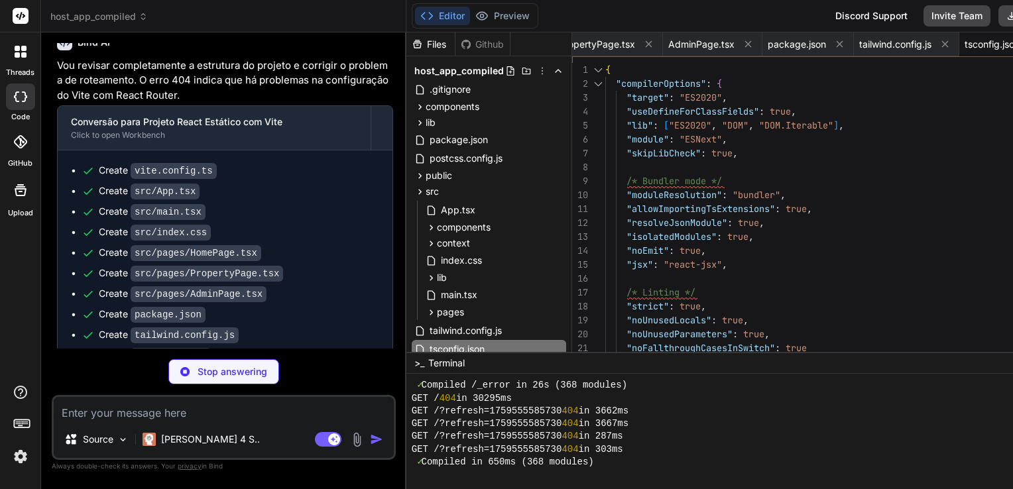
type textarea "x"
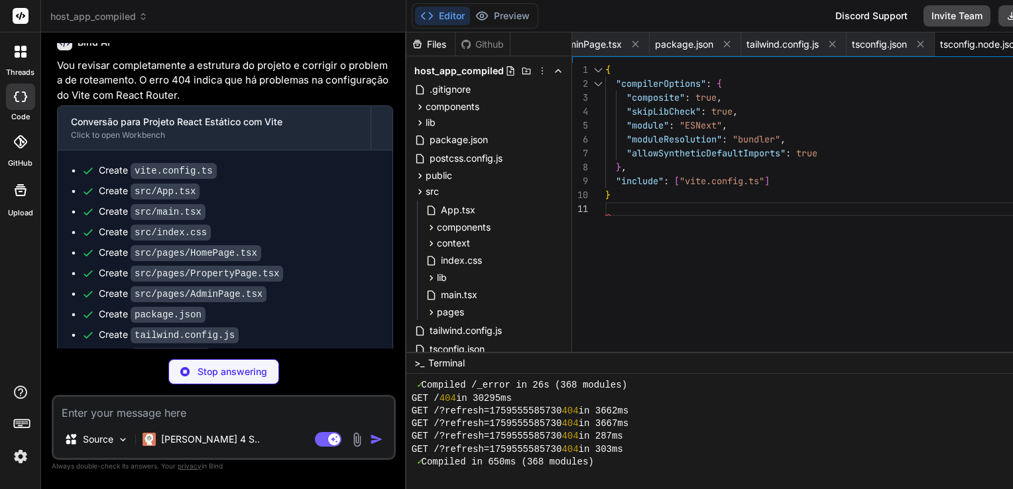
type textarea "x"
type textarea "export default { plugins: { tailwindcss: {}, autoprefixer: {}, }, }"
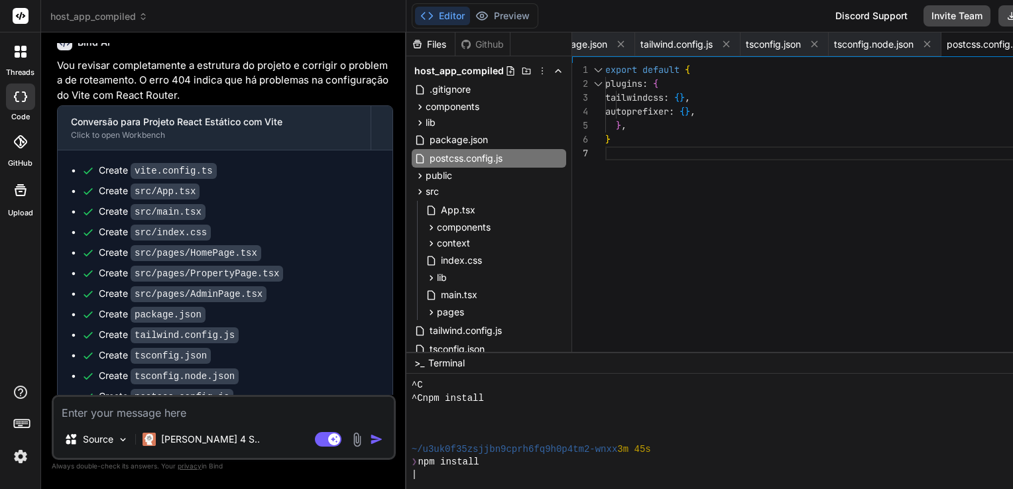
scroll to position [725, 0]
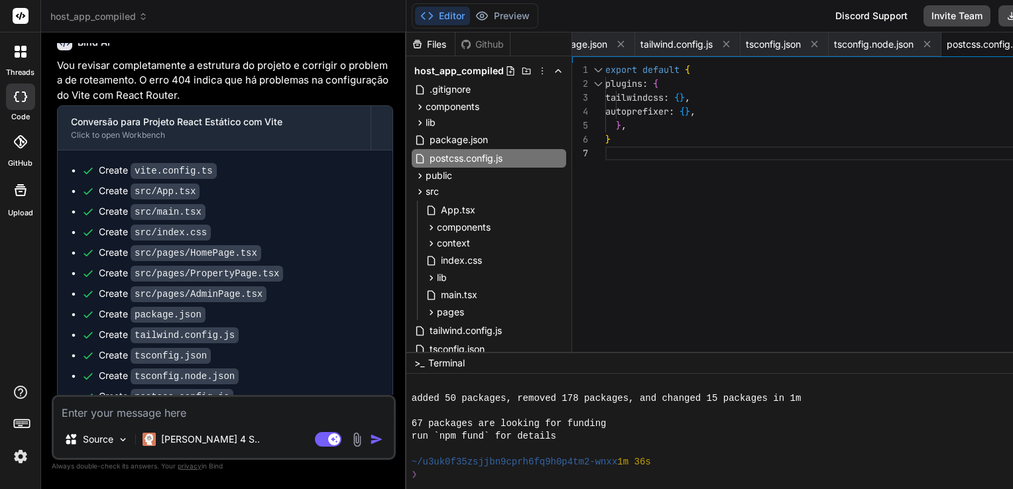
type textarea "x"
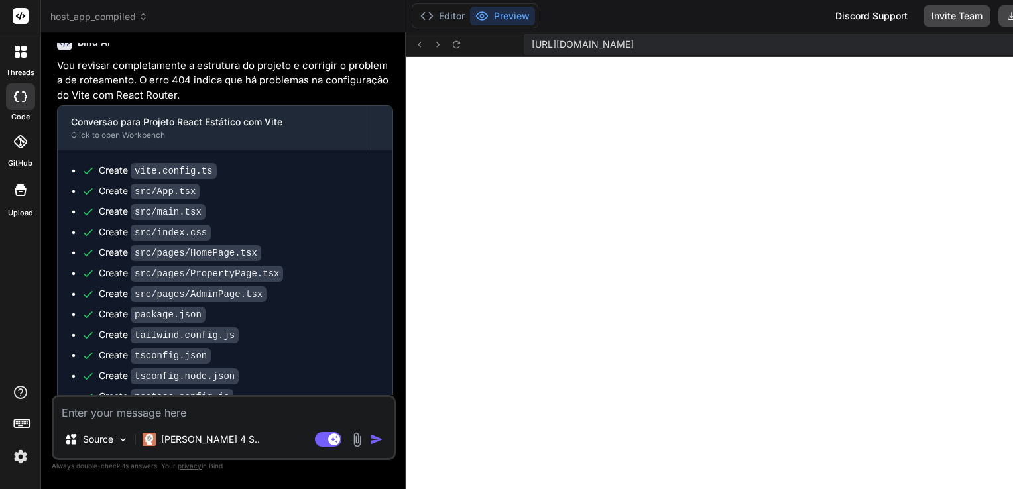
scroll to position [3323, 0]
click at [451, 40] on icon at bounding box center [456, 44] width 11 height 11
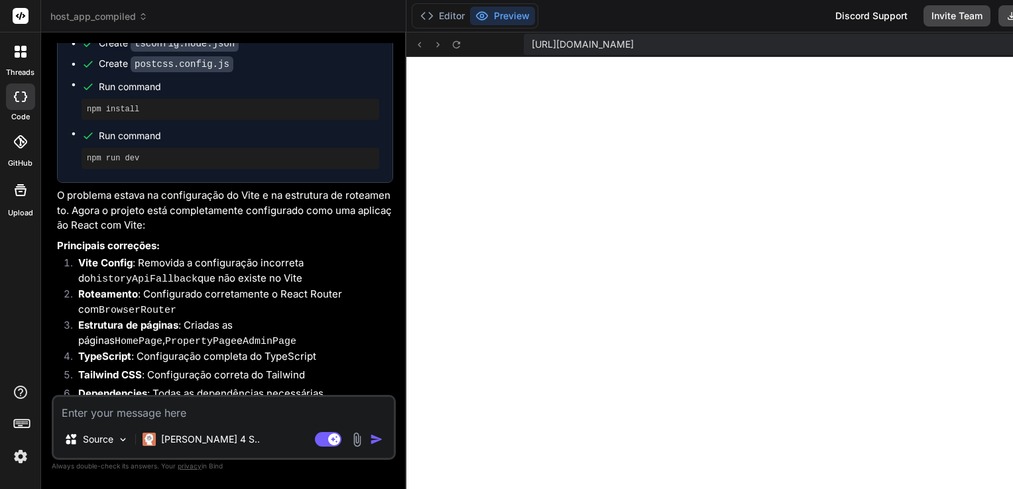
scroll to position [4199, 0]
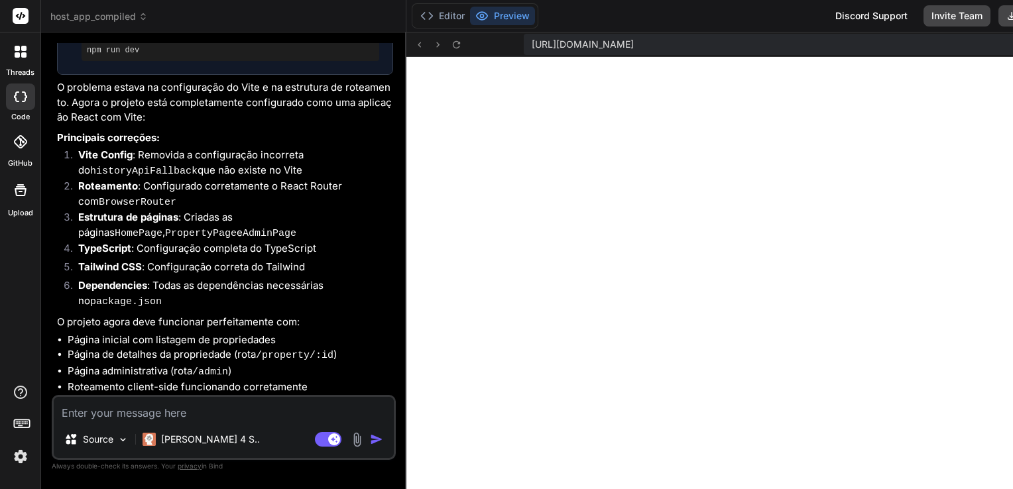
click at [275, 412] on textarea at bounding box center [224, 409] width 340 height 24
type textarea "P"
type textarea "x"
type textarea "Pr"
type textarea "x"
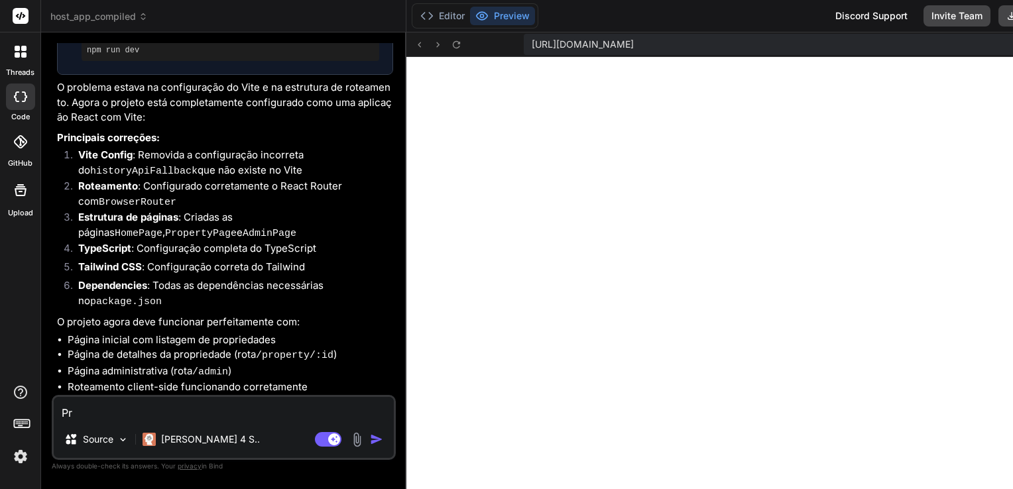
type textarea "Pro"
type textarea "x"
type textarea "Pros"
type textarea "x"
type textarea "Prose"
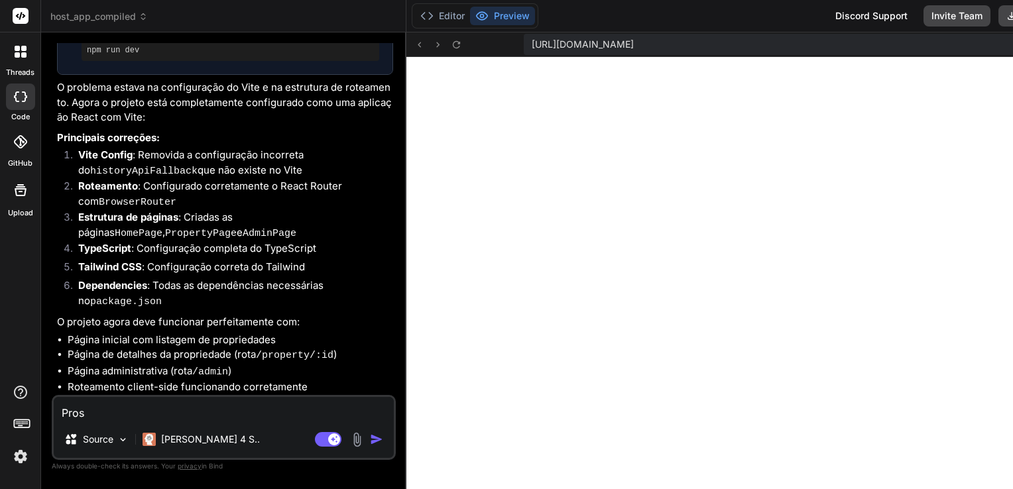
type textarea "x"
type textarea "Prosee"
type textarea "x"
type textarea "Proseeg"
type textarea "x"
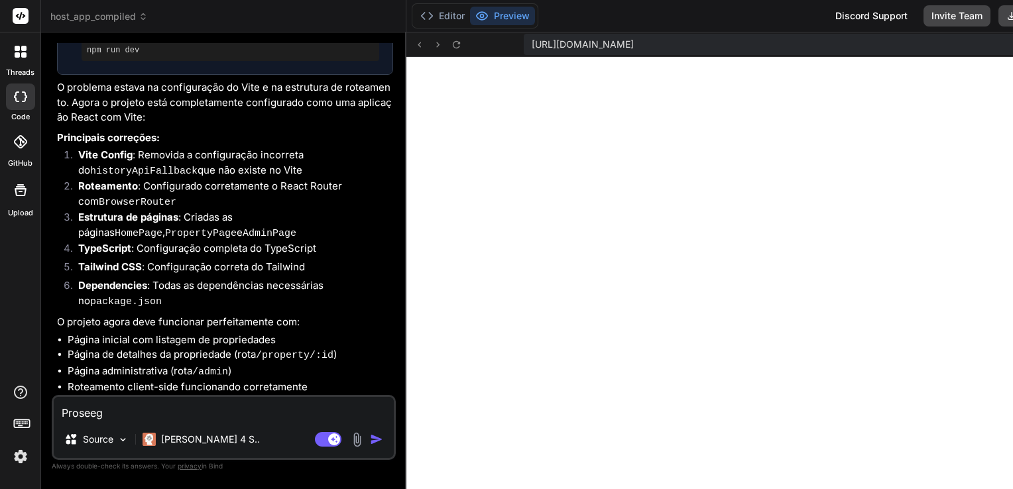
type textarea "Proseegu"
type textarea "x"
type textarea "Proseegui"
type textarea "x"
type textarea "Proseeguir"
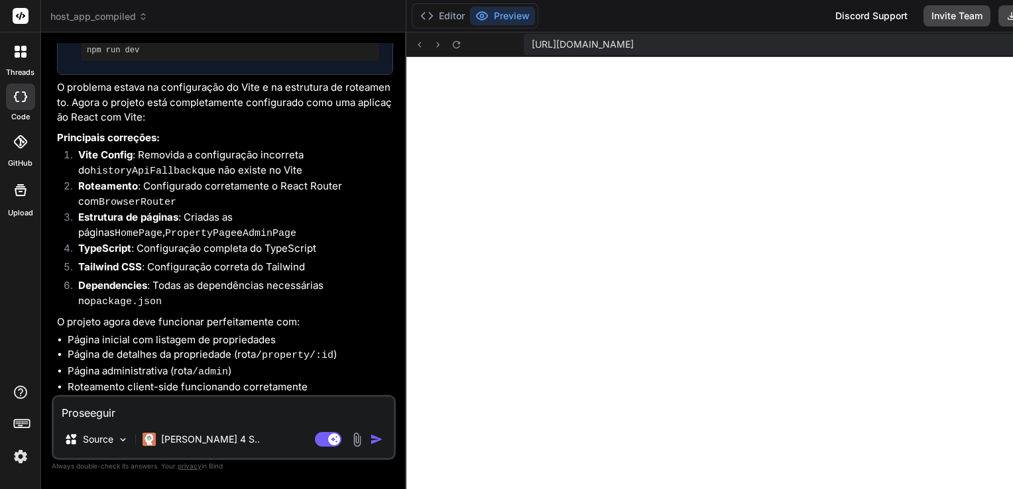
type textarea "x"
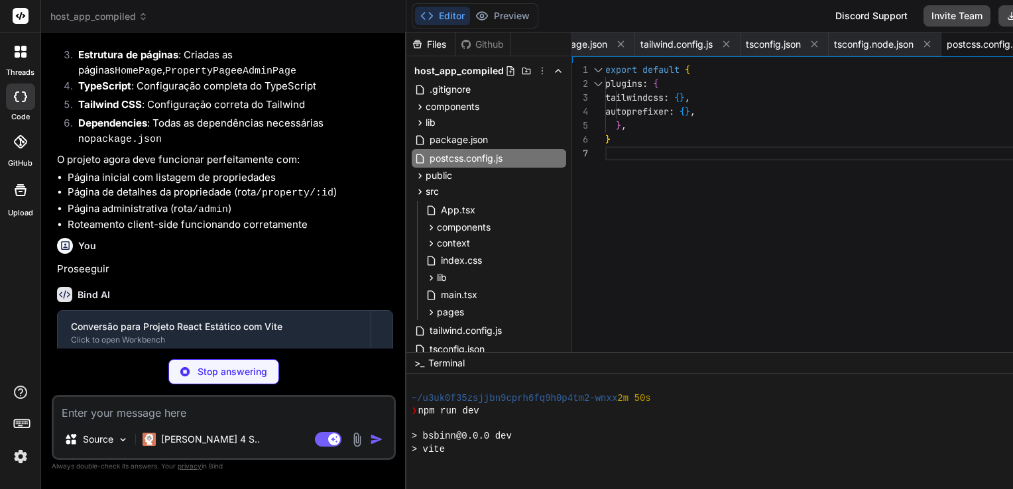
scroll to position [3424, 0]
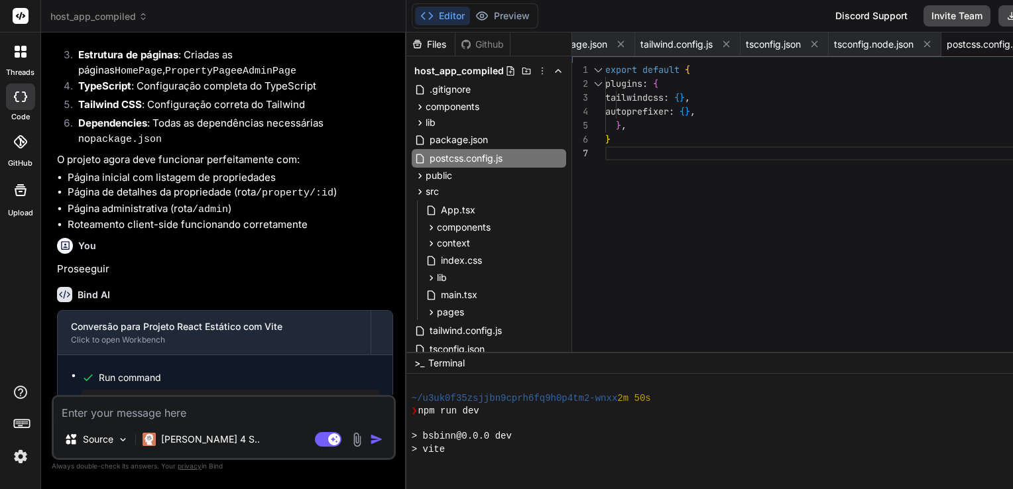
type textarea "x"
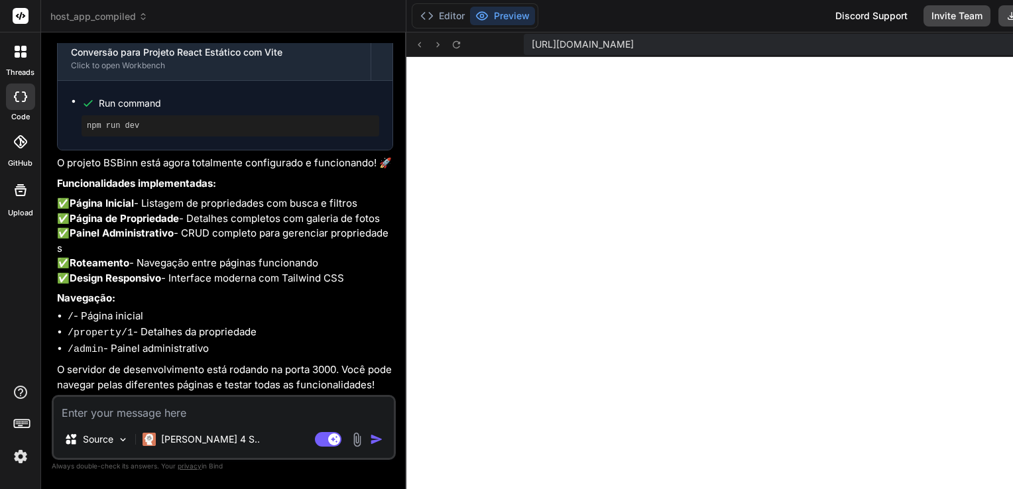
scroll to position [4737, 0]
click at [451, 46] on icon at bounding box center [456, 44] width 11 height 11
click at [427, 20] on button "Editor" at bounding box center [442, 16] width 55 height 19
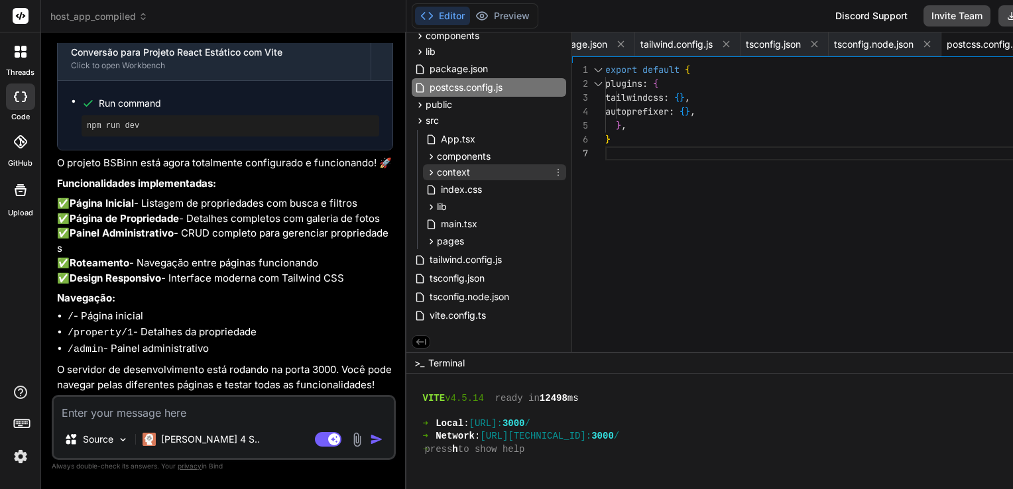
scroll to position [72, 0]
click at [475, 11] on icon at bounding box center [481, 15] width 13 height 13
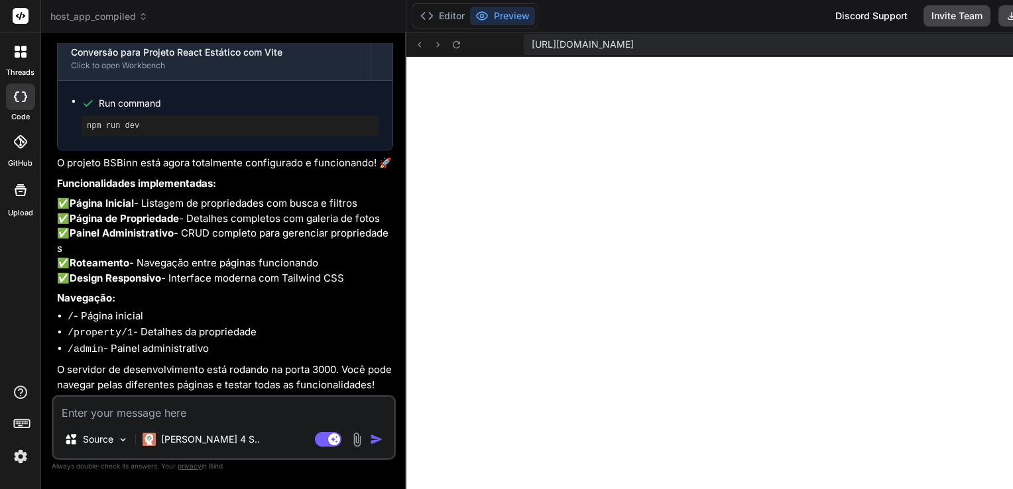
click at [209, 408] on textarea at bounding box center [224, 409] width 340 height 24
type textarea "e"
type textarea "x"
type textarea "es"
type textarea "x"
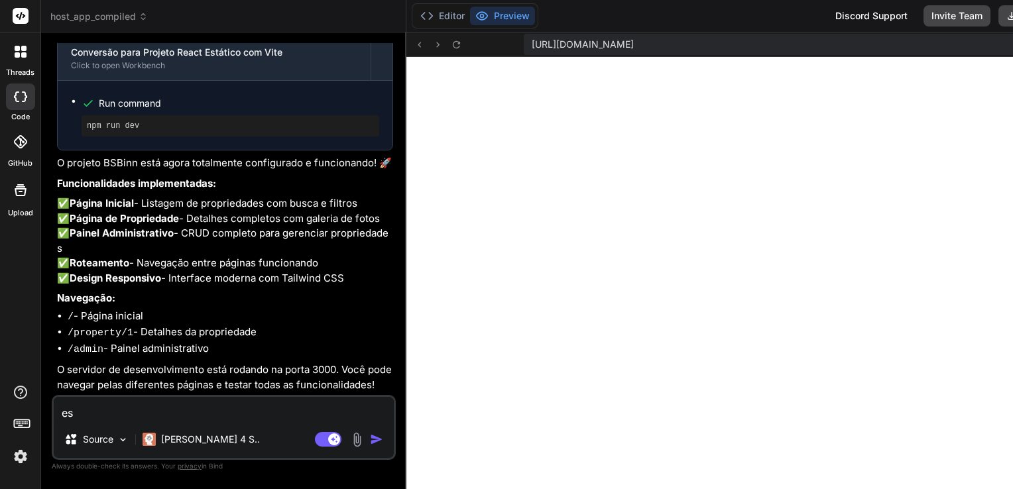
type textarea "est"
type textarea "x"
type textarea "está"
type textarea "x"
type textarea "está"
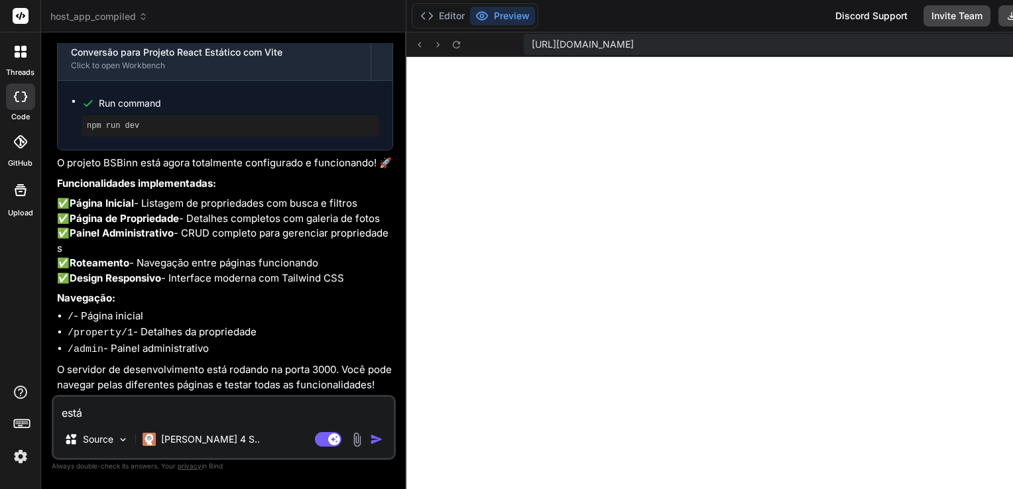
type textarea "x"
type textarea "está e"
type textarea "x"
type textarea "está em"
type textarea "x"
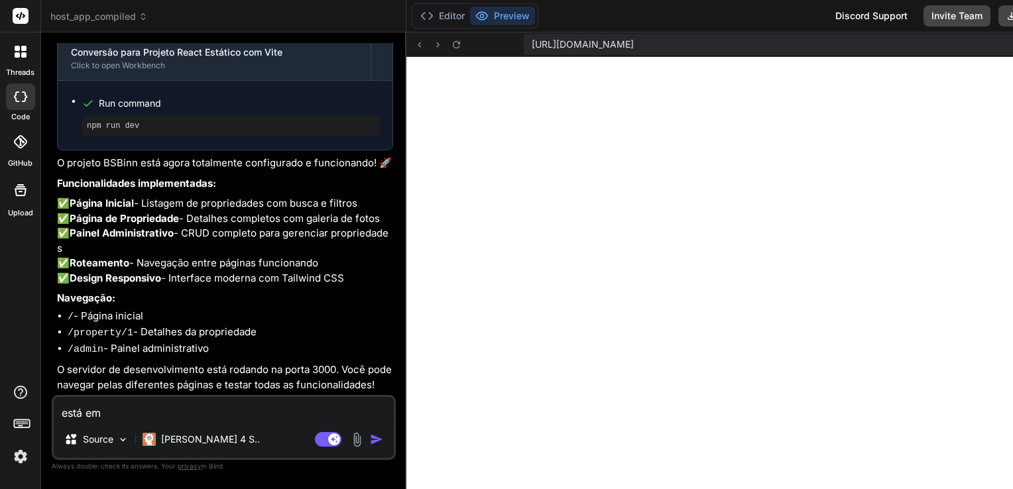
type textarea "está em"
type textarea "x"
type textarea "está em b"
type textarea "x"
type textarea "está em br"
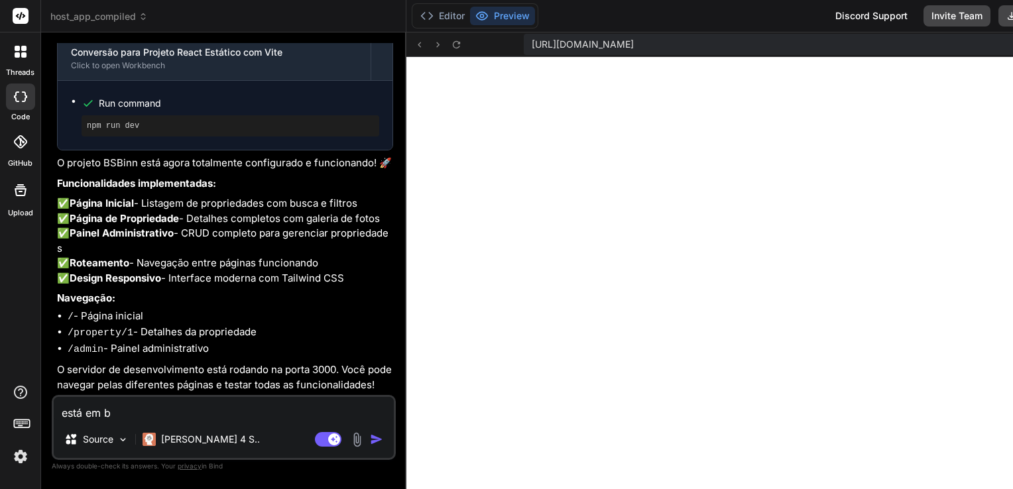
type textarea "x"
type textarea "está em bra"
type textarea "x"
type textarea "está em bran"
type textarea "x"
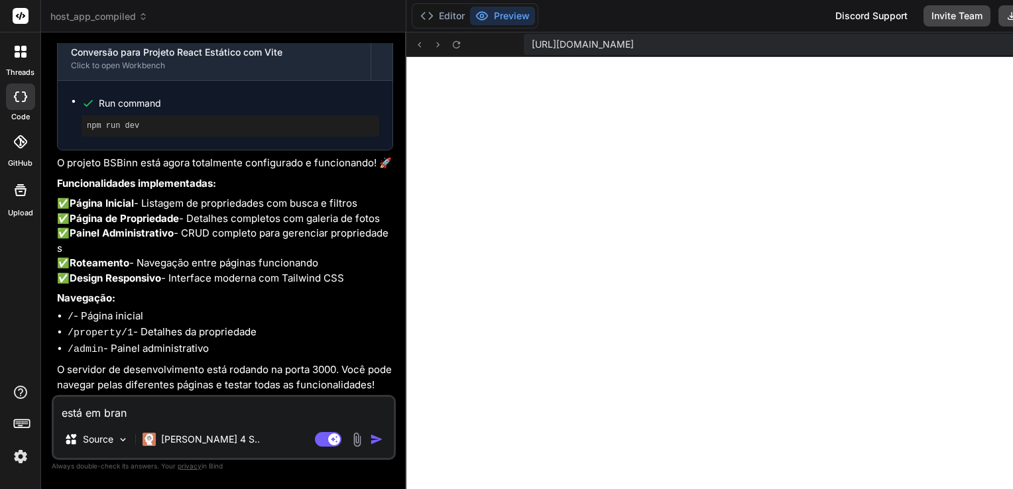
type textarea "está em branc"
type textarea "x"
type textarea "está em branco"
type textarea "x"
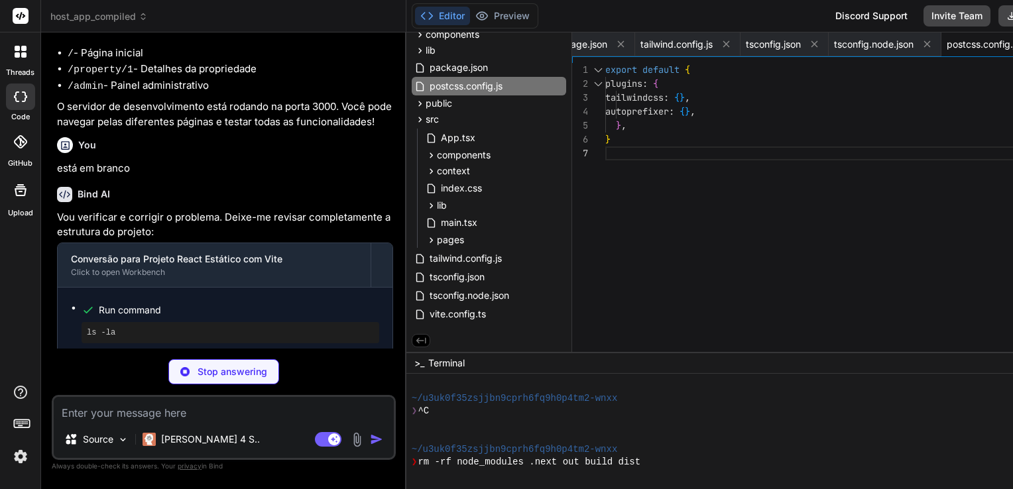
scroll to position [3832, 0]
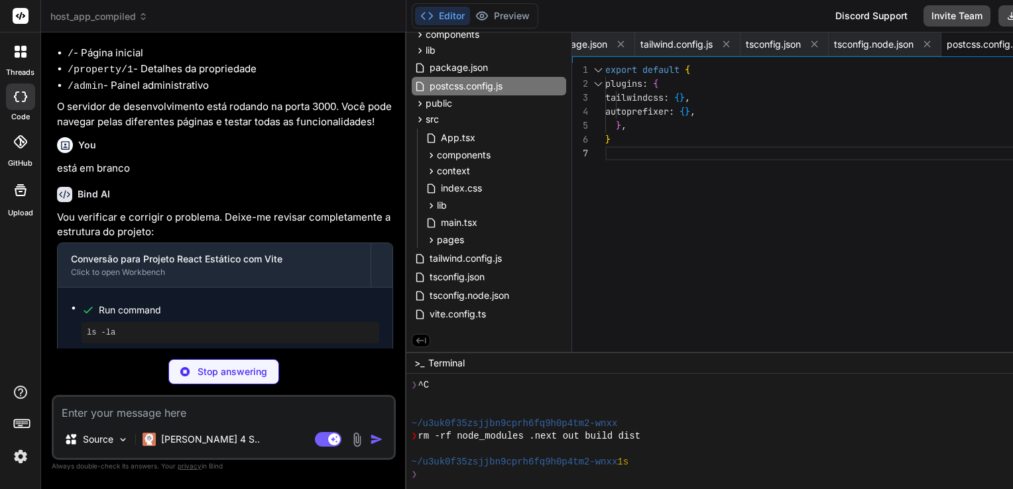
type textarea "x"
type textarea ""autoprefixer": "^[DATE]", "postcss": "^[DATE]", "tailwindcss": "^3.3.3", "type…"
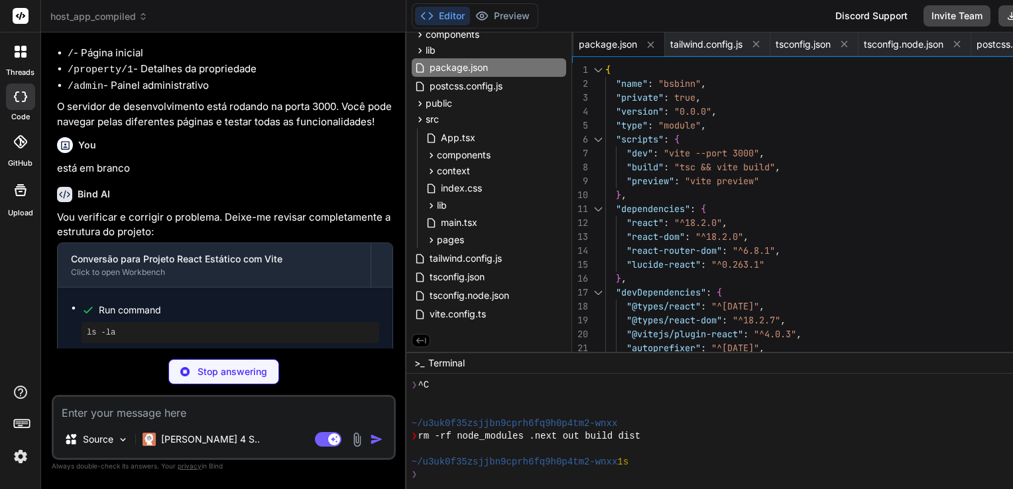
type textarea "x"
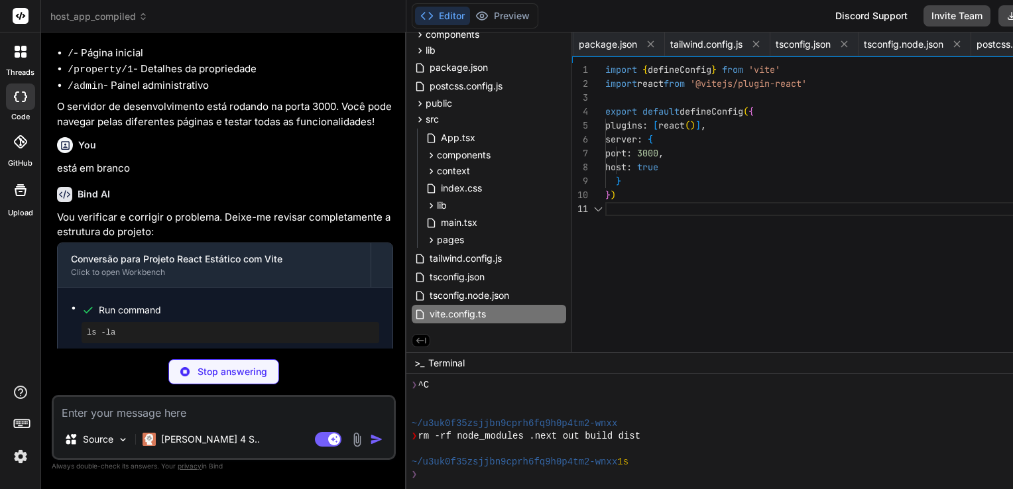
scroll to position [0, 465]
type textarea "x"
type textarea "<script type="module" src="/src/main.tsx"></script> </body> </html>"
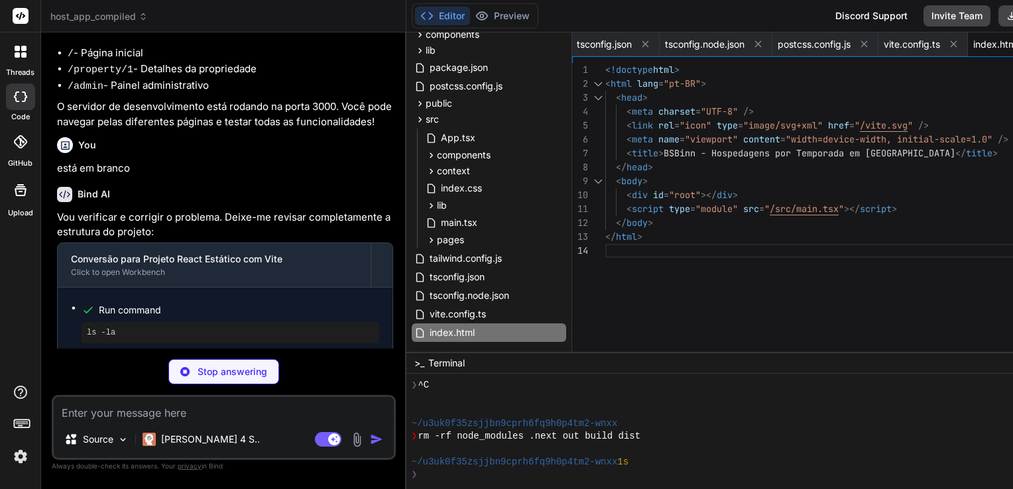
type textarea "x"
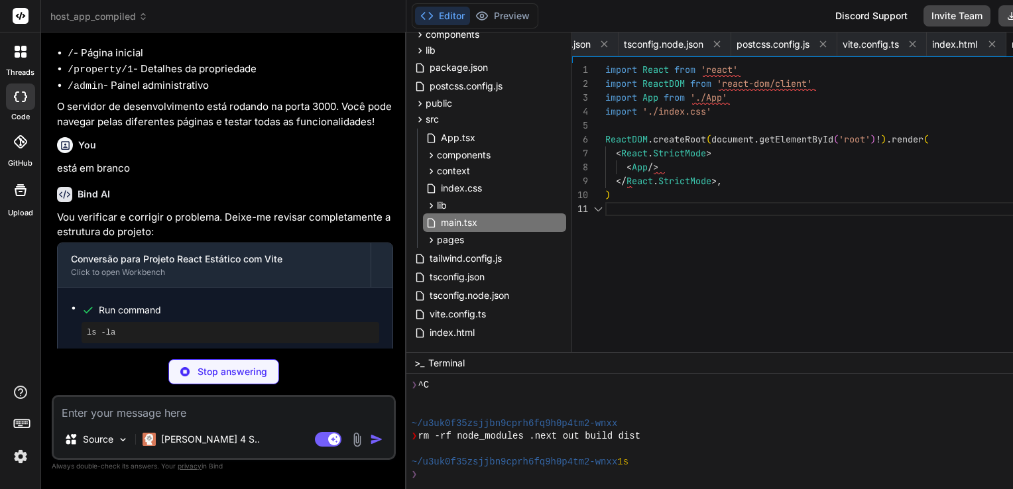
scroll to position [0, 624]
type textarea "x"
type textarea "export default App"
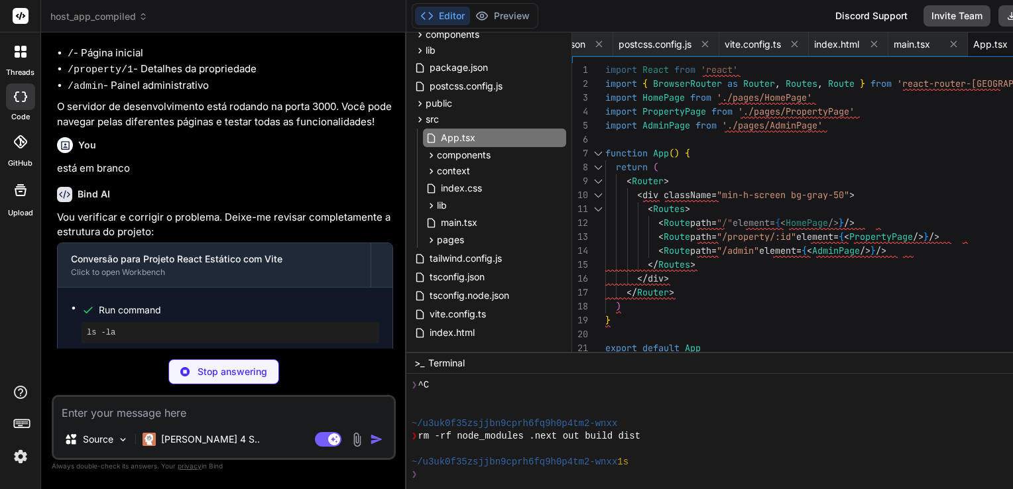
type textarea "x"
type textarea "body { font-family: -apple-system, BlinkMacSystemFont, 'Segoe UI', 'Roboto', 'O…"
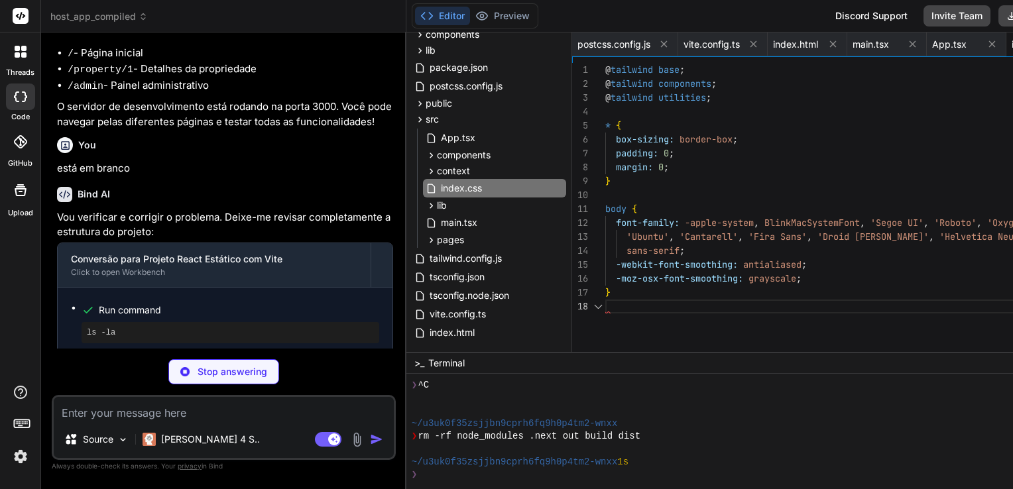
scroll to position [0, 783]
type textarea "x"
type textarea "</div> </footer> </div> ) }"
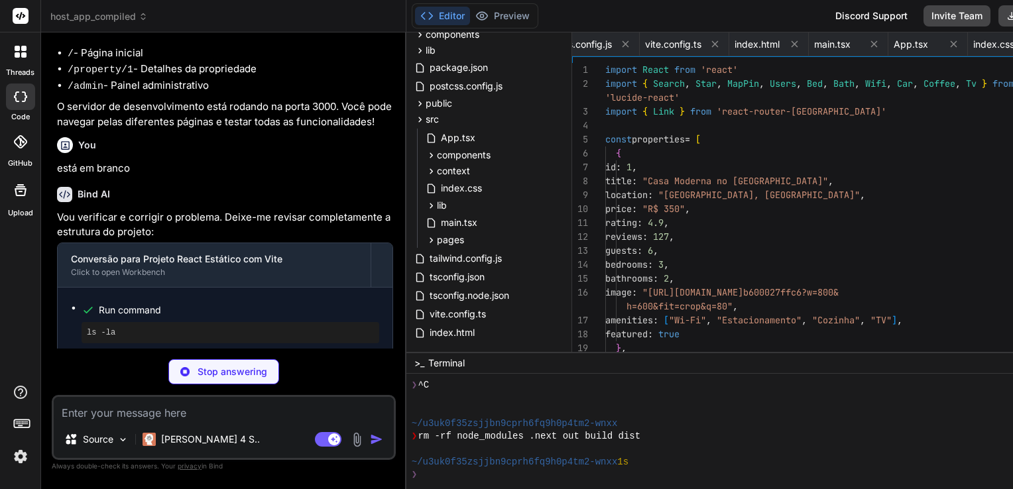
scroll to position [0, 0]
type textarea "x"
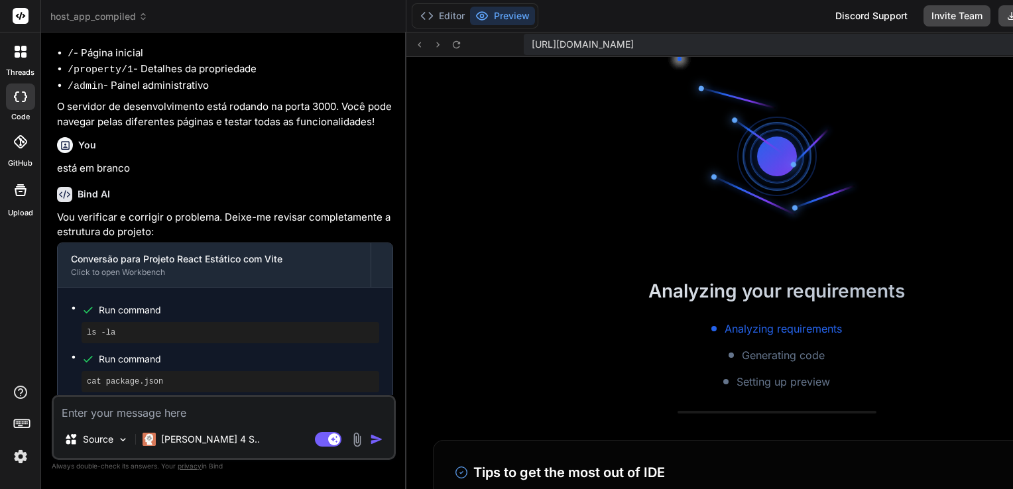
scroll to position [4265, 0]
